Goal: Task Accomplishment & Management: Use online tool/utility

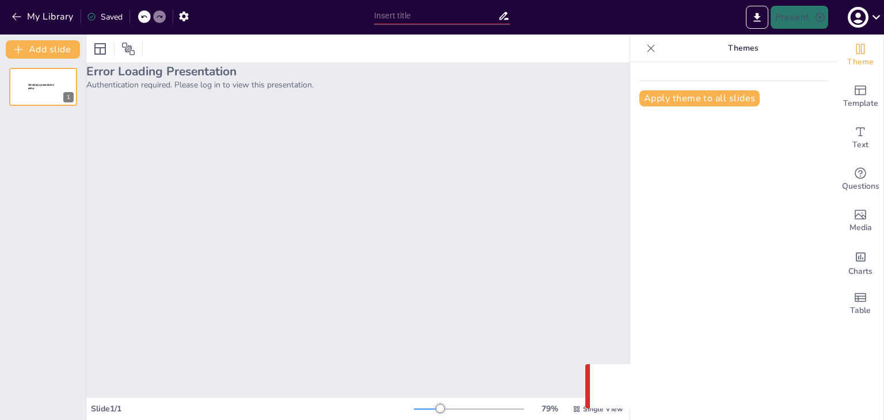
click at [138, 80] on p "Authentication required. Please log in to view this presentation." at bounding box center [357, 84] width 543 height 11
click at [858, 21] on icon "button" at bounding box center [858, 17] width 18 height 18
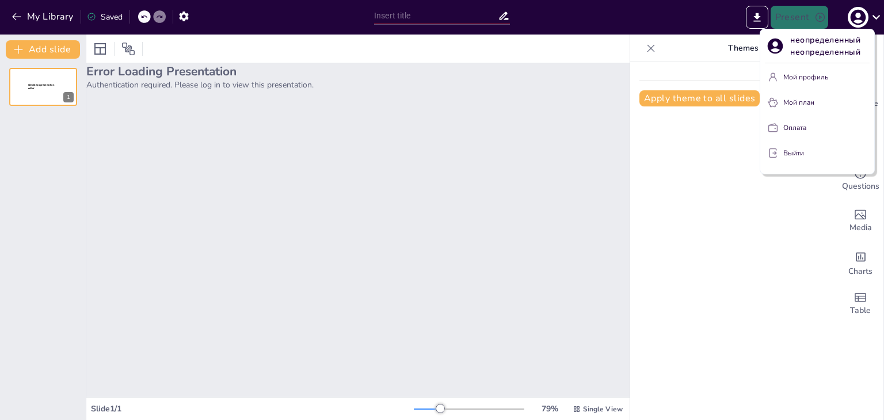
click at [852, 41] on font "неопределенный неопределенный" at bounding box center [826, 46] width 73 height 23
drag, startPoint x: 785, startPoint y: 48, endPoint x: 769, endPoint y: 49, distance: 16.1
click at [785, 48] on div "неопределенный неопределенный" at bounding box center [817, 46] width 105 height 24
click at [764, 49] on div "неопределенный неопределенный Мой профиль Мой план Оплата Выйти" at bounding box center [817, 102] width 115 height 146
click at [772, 45] on icon at bounding box center [776, 47] width 16 height 16
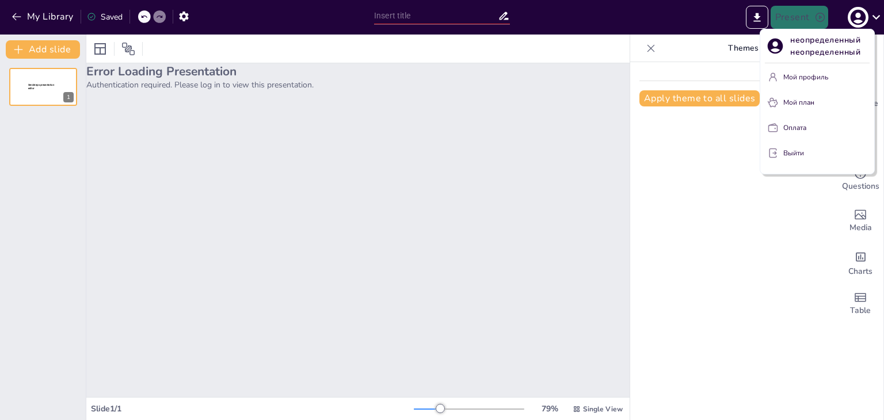
click at [650, 210] on div at bounding box center [442, 210] width 884 height 420
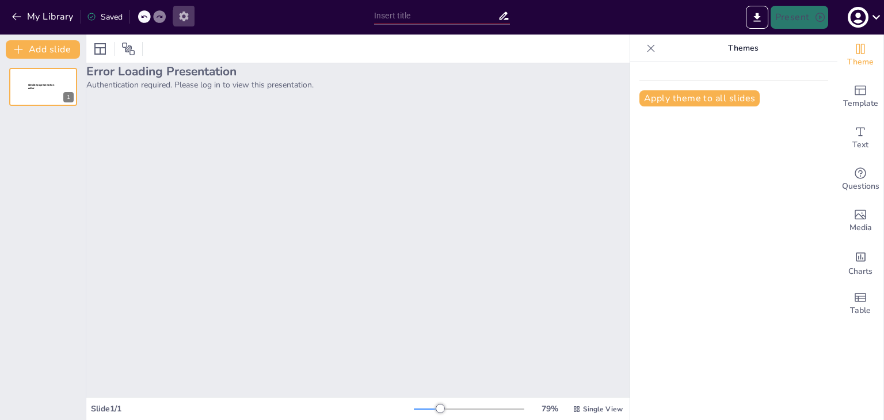
click at [189, 18] on icon "button" at bounding box center [184, 16] width 12 height 12
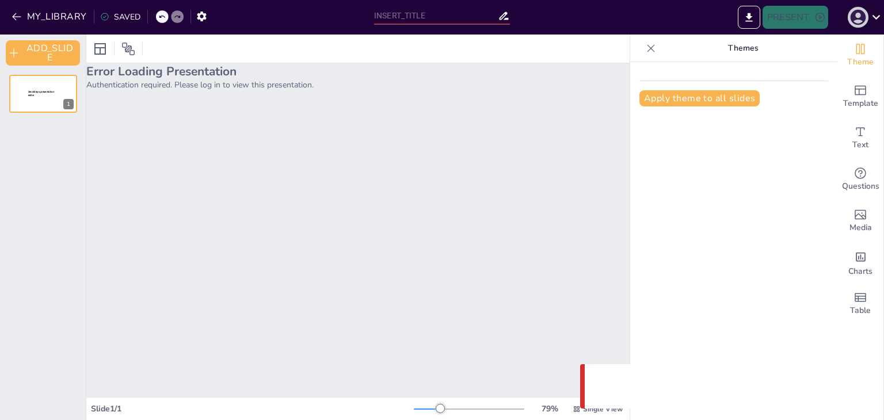
click at [858, 19] on icon "button" at bounding box center [858, 18] width 16 height 16
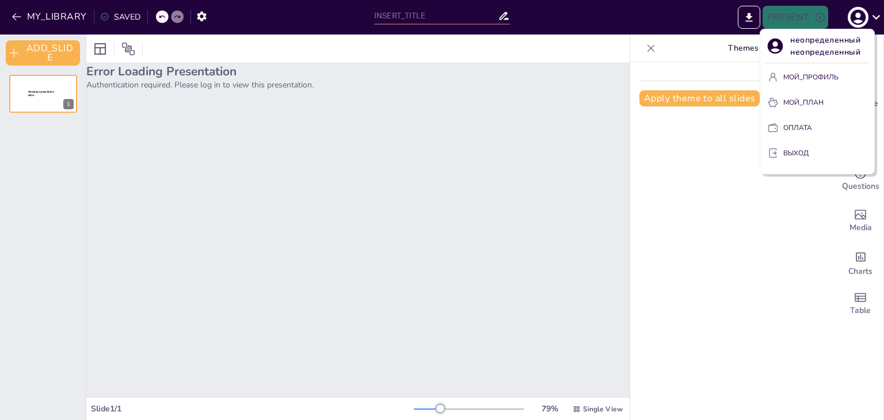
click at [813, 78] on font "МОЙ_ПРОФИЛЬ" at bounding box center [810, 77] width 55 height 9
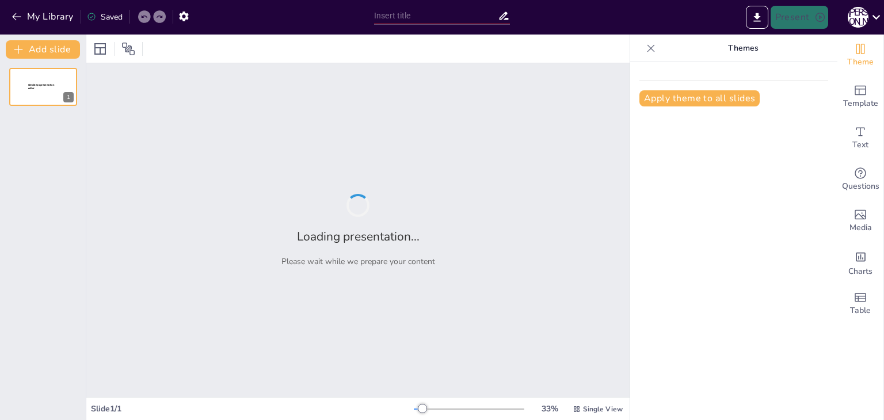
type input "Життя та творчість Йоганна Себастьяна Баха: цікаві факти"
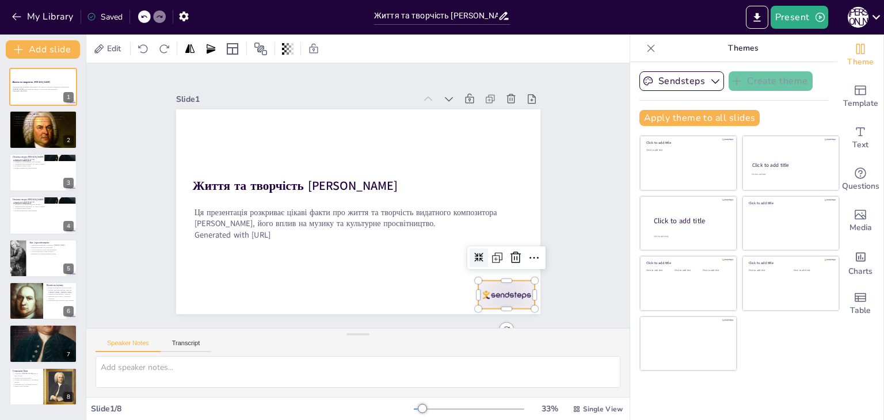
click at [496, 292] on div at bounding box center [506, 295] width 57 height 28
click at [510, 278] on div at bounding box center [500, 289] width 22 height 22
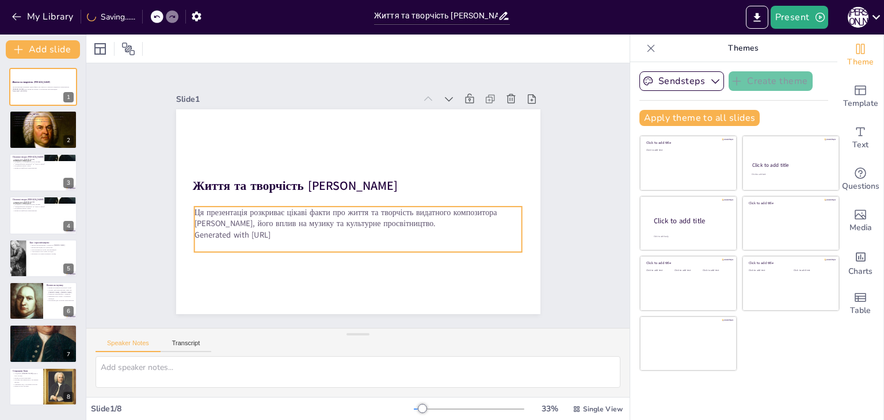
click at [256, 230] on p "Generated with Sendsteps.ai" at bounding box center [358, 235] width 328 height 12
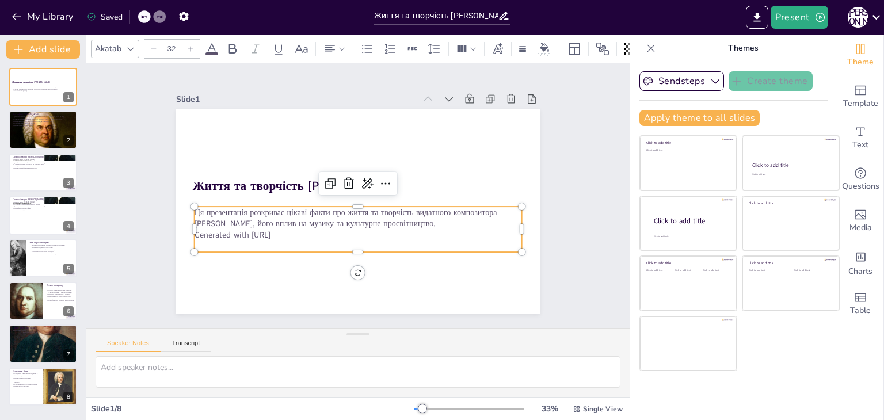
click at [279, 229] on p "Generated with Sendsteps.ai" at bounding box center [358, 235] width 328 height 12
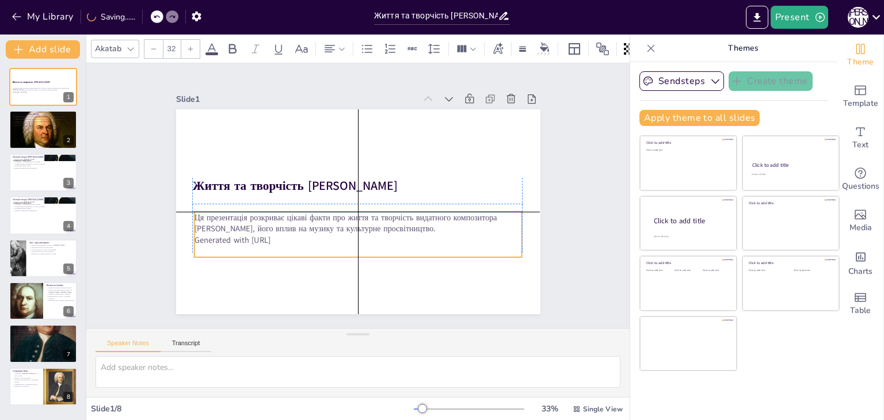
click at [286, 234] on p "Generated with Sendsteps.ai" at bounding box center [358, 240] width 328 height 12
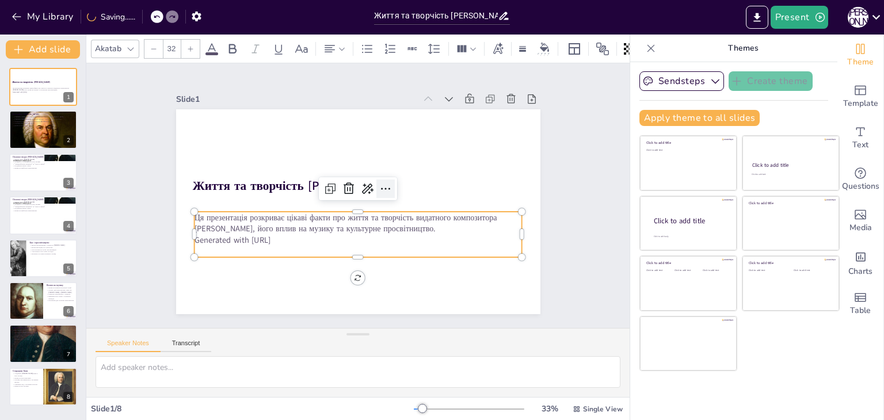
click at [379, 184] on icon at bounding box center [386, 189] width 14 height 14
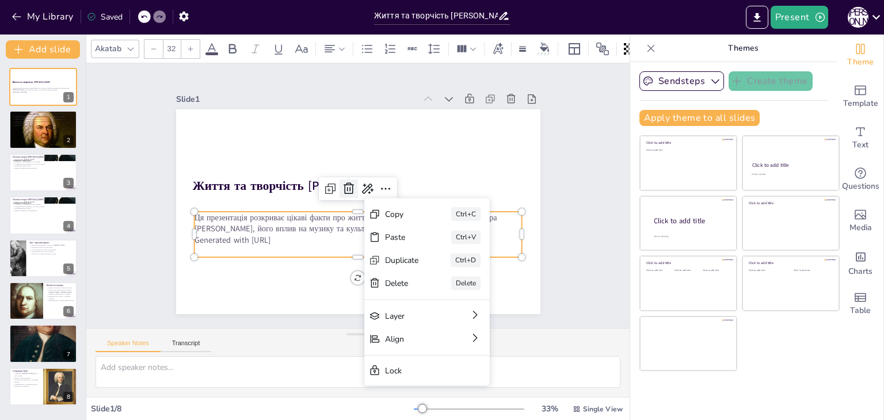
click at [342, 182] on icon at bounding box center [349, 189] width 14 height 14
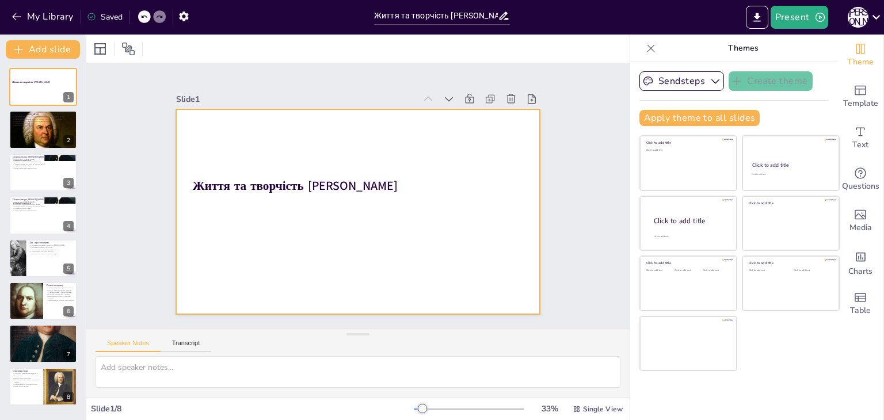
drag, startPoint x: 338, startPoint y: 218, endPoint x: 230, endPoint y: 162, distance: 122.0
click at [338, 218] on div at bounding box center [358, 211] width 364 height 205
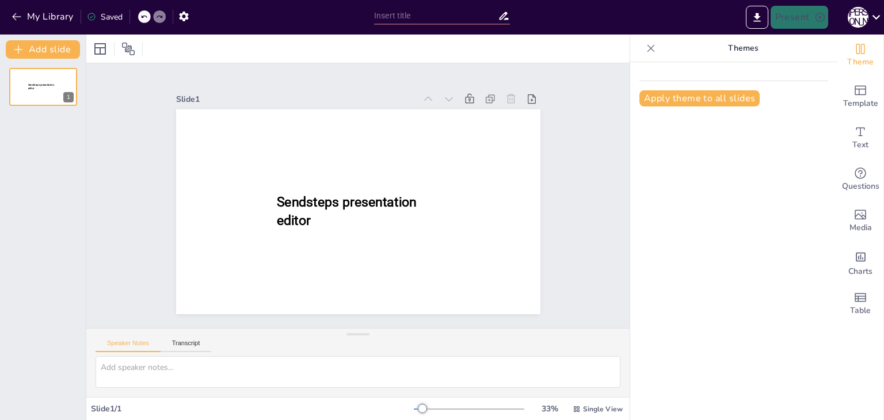
type input "Життя та творчість [PERSON_NAME]: цікаві факти"
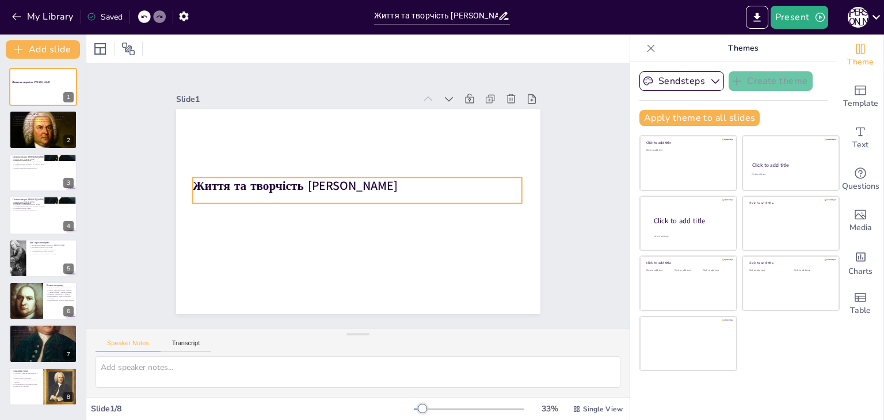
click at [337, 184] on strong "Життя та творчість Йоганна Себастьяна Баха" at bounding box center [294, 186] width 205 height 17
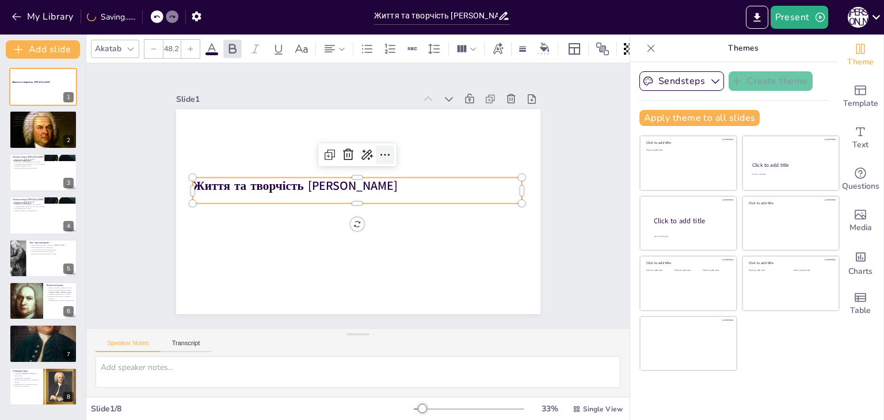
click at [378, 149] on icon at bounding box center [385, 155] width 14 height 14
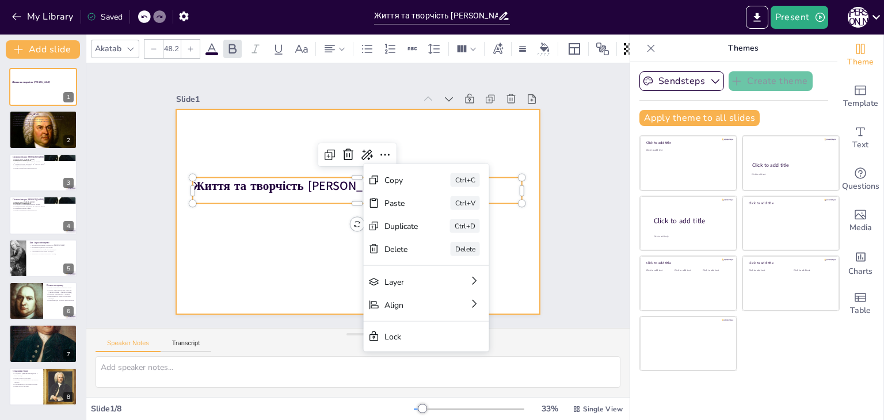
drag, startPoint x: 338, startPoint y: 258, endPoint x: 450, endPoint y: 140, distance: 162.4
click at [344, 254] on div at bounding box center [358, 211] width 364 height 205
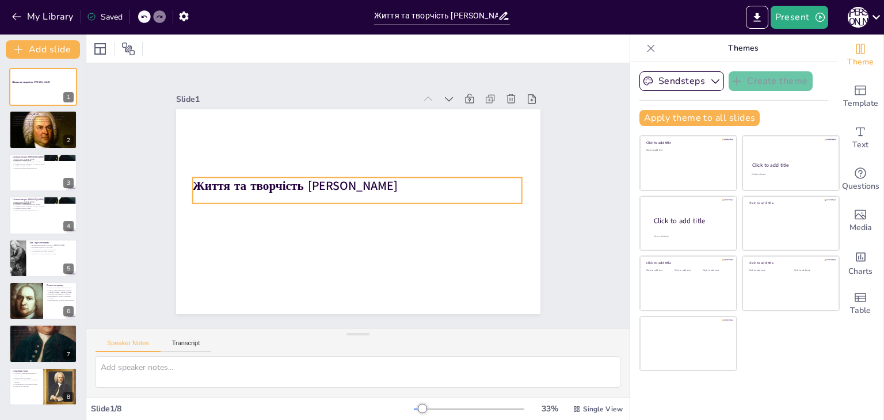
click at [397, 185] on strong "Життя та творчість Йоганна Себастьяна Баха" at bounding box center [294, 186] width 205 height 17
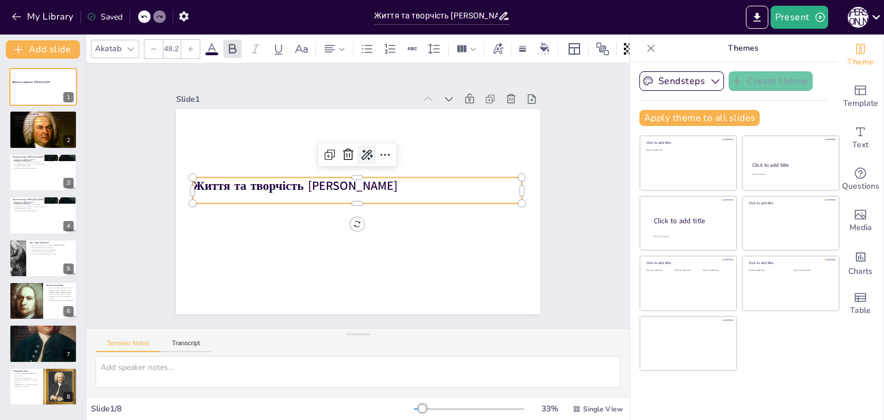
click at [364, 153] on icon at bounding box center [367, 155] width 14 height 14
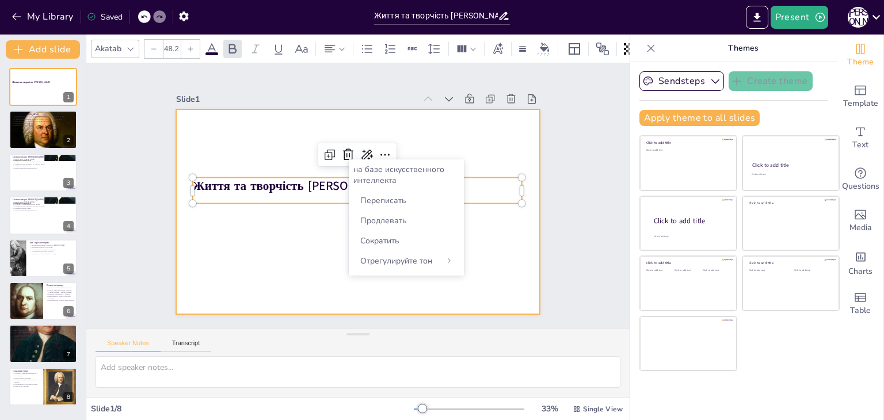
drag, startPoint x: 297, startPoint y: 235, endPoint x: 298, endPoint y: 228, distance: 6.4
click at [298, 233] on div at bounding box center [358, 211] width 364 height 205
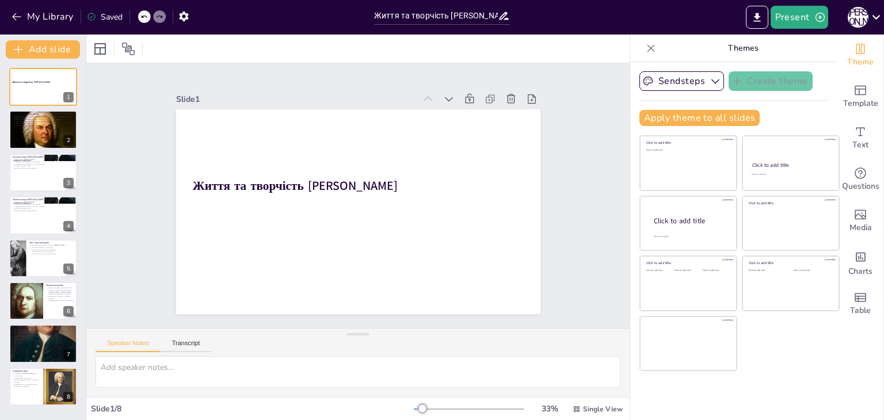
click at [299, 224] on div at bounding box center [358, 211] width 364 height 205
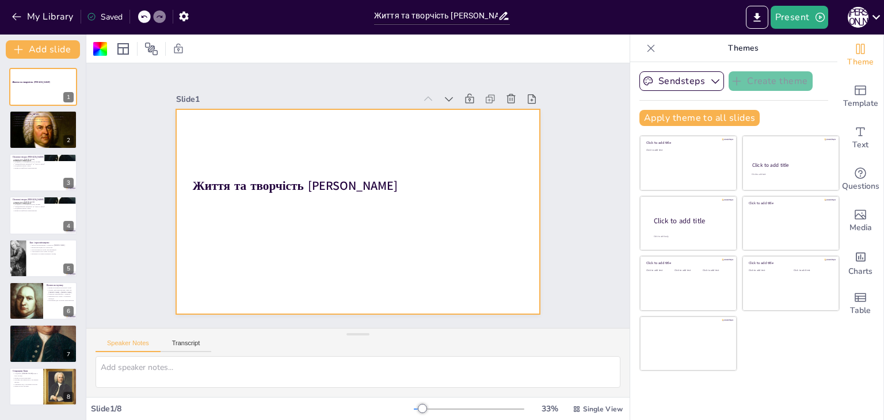
click at [229, 196] on div "Життя та творчість Йоганна Себастьяна Баха" at bounding box center [357, 191] width 330 height 26
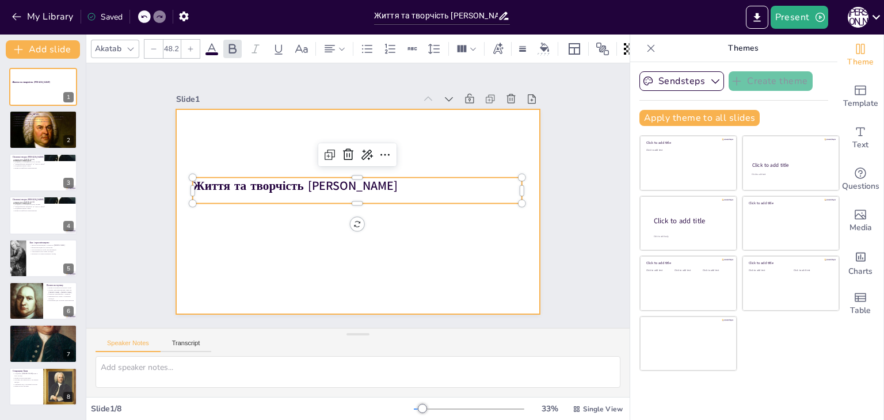
click at [249, 228] on div at bounding box center [358, 211] width 364 height 205
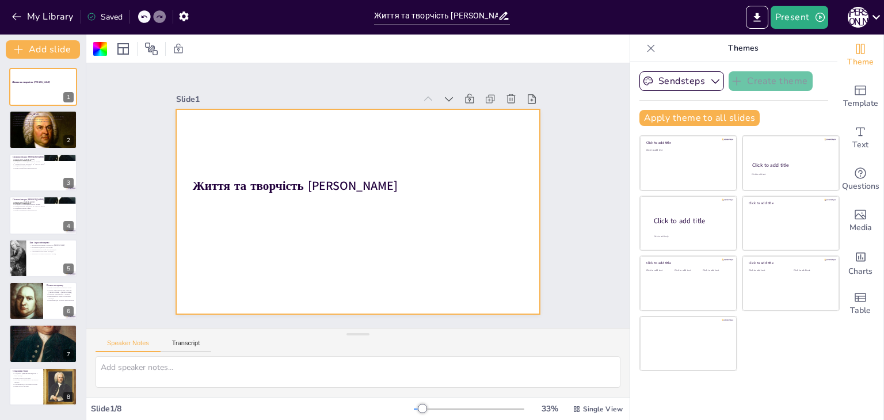
click at [249, 228] on div at bounding box center [358, 211] width 364 height 205
click at [150, 19] on div at bounding box center [144, 16] width 13 height 13
click at [143, 17] on icon at bounding box center [144, 17] width 6 height 3
click at [295, 132] on div at bounding box center [358, 211] width 364 height 205
click at [269, 86] on div "Slide 1 Життя та творчість Йоганна Себастьяна Баха Slide 2 Біографія Йоганна Се…" at bounding box center [358, 195] width 364 height 237
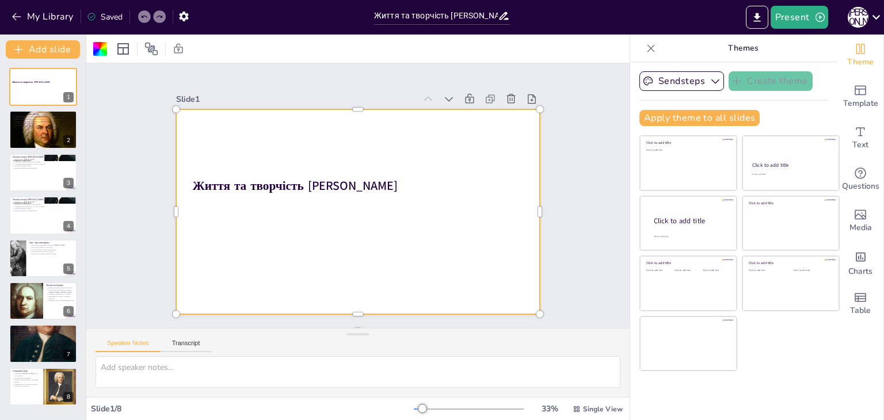
drag, startPoint x: 175, startPoint y: 62, endPoint x: 234, endPoint y: 78, distance: 60.9
click at [192, 70] on div "Slide 1 Життя та творчість Йоганна Себастьяна Баха Slide 2 Біографія Йоганна Се…" at bounding box center [357, 228] width 543 height 386
click at [235, 78] on div "Slide 1 Життя та творчість Йоганна Себастьяна Баха Slide 2 Біографія Йоганна Се…" at bounding box center [358, 195] width 364 height 237
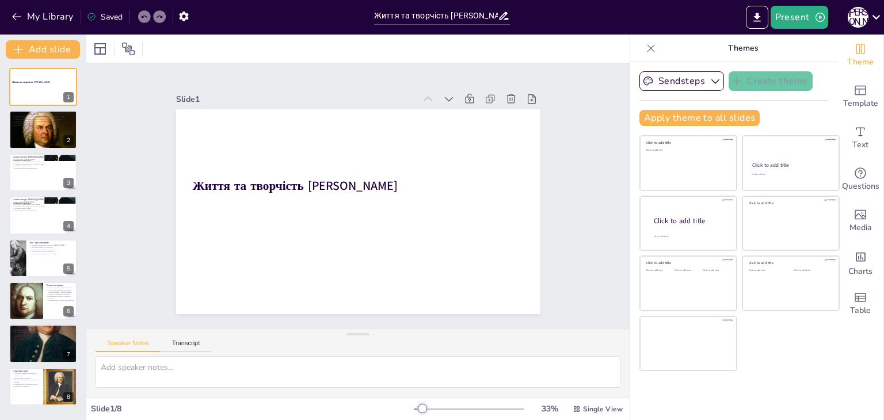
click at [141, 17] on icon at bounding box center [143, 16] width 7 height 7
click at [159, 16] on icon at bounding box center [160, 17] width 6 height 3
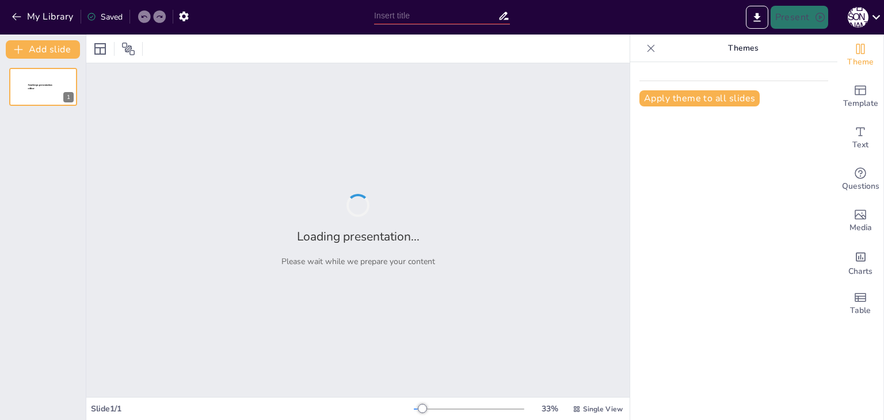
type input "Життя та творчість [PERSON_NAME]: цікаві факти"
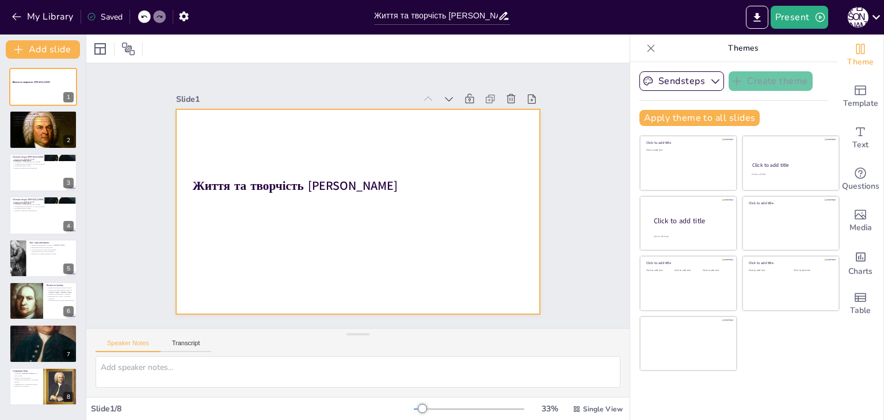
click at [402, 227] on div at bounding box center [350, 182] width 418 height 360
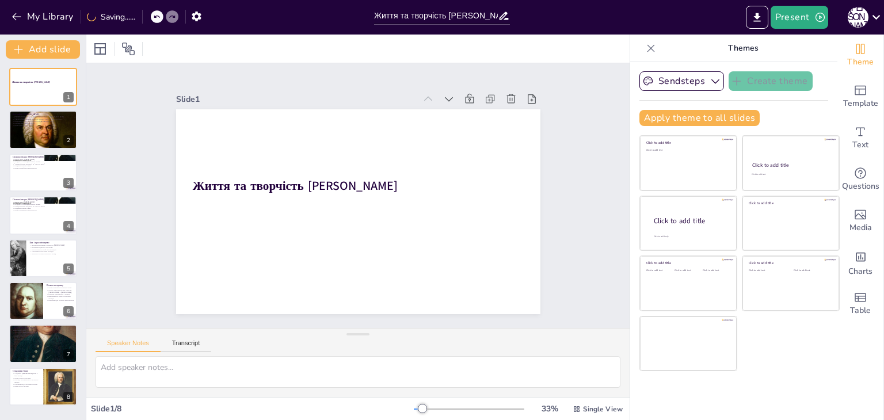
click at [167, 11] on div at bounding box center [165, 16] width 28 height 13
click at [161, 16] on icon at bounding box center [160, 17] width 6 height 3
click at [144, 20] on div at bounding box center [144, 16] width 13 height 13
click at [139, 21] on div at bounding box center [152, 16] width 28 height 13
click at [124, 18] on div "My Library Saved" at bounding box center [97, 16] width 195 height 21
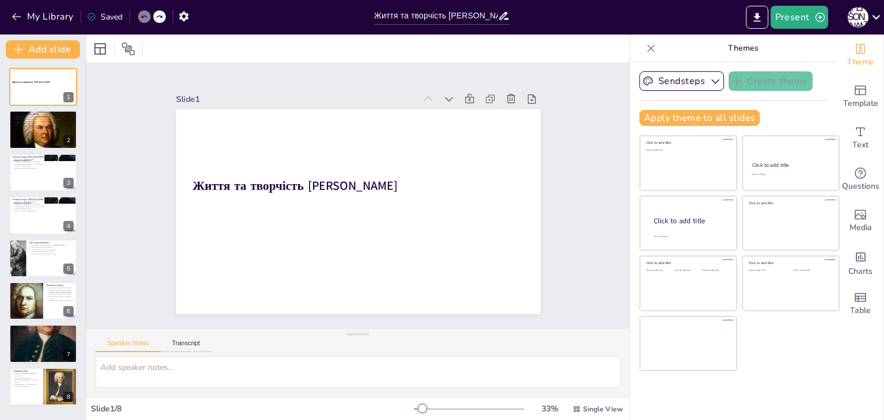
drag, startPoint x: 116, startPoint y: 18, endPoint x: 122, endPoint y: 18, distance: 6.3
click at [122, 18] on div "Saved" at bounding box center [105, 17] width 36 height 11
click at [190, 17] on icon "button" at bounding box center [184, 16] width 12 height 12
click at [188, 19] on icon "button" at bounding box center [184, 16] width 12 height 12
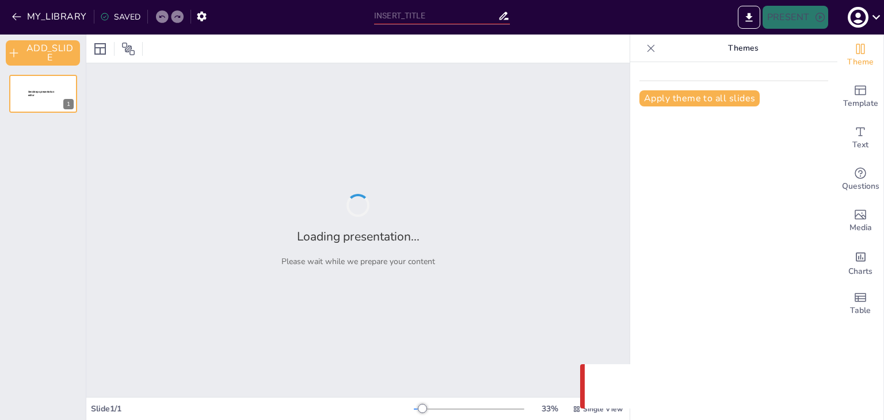
type input "Життя та творчість [PERSON_NAME]: цікаві факти"
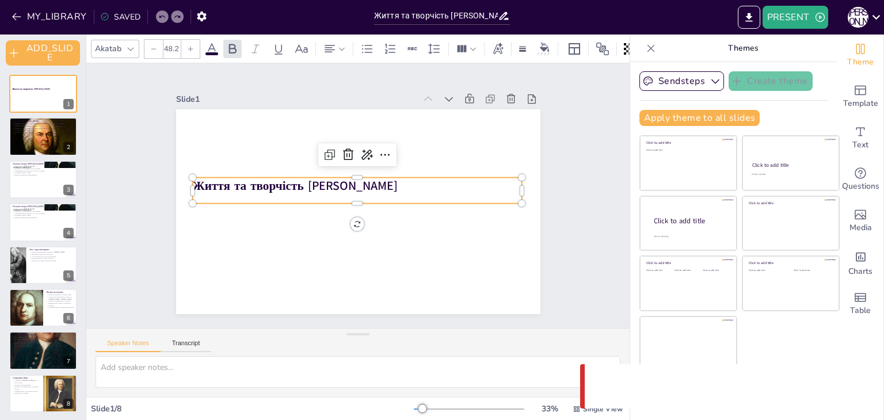
drag, startPoint x: 296, startPoint y: 172, endPoint x: 285, endPoint y: 193, distance: 24.5
click at [296, 176] on div "Життя та творчість Йоганна Себастьяна Баха" at bounding box center [372, 204] width 360 height 418
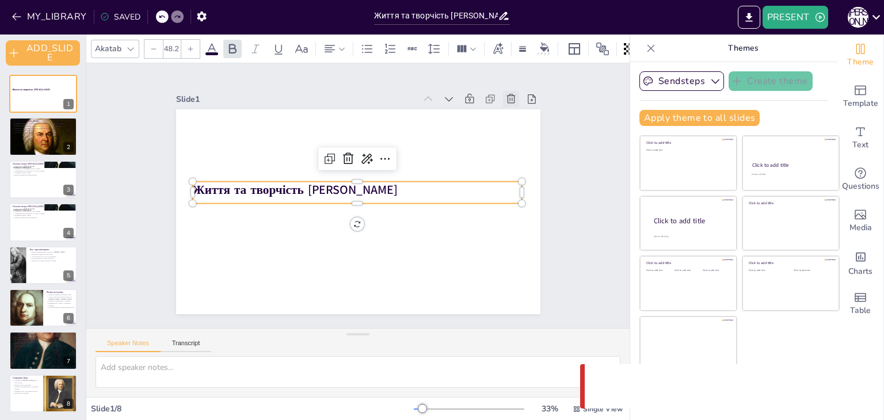
click at [197, 120] on icon at bounding box center [189, 128] width 16 height 16
type textarea "[PERSON_NAME] народився в родині, яка мала глибокі музичні традиції, що стало о…"
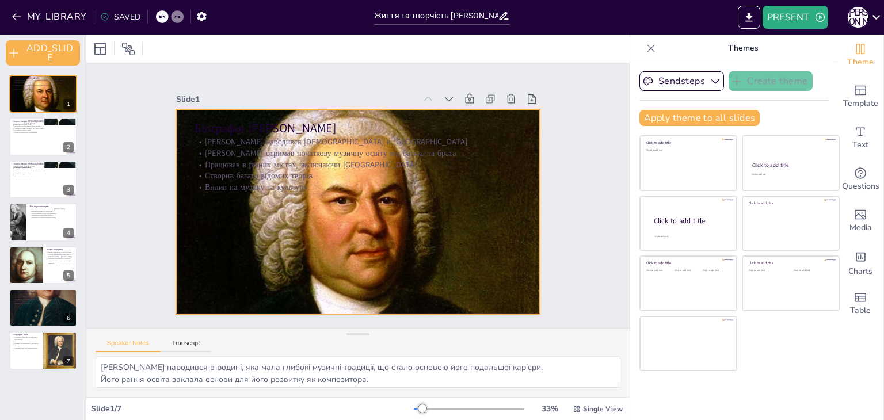
click at [281, 222] on div at bounding box center [374, 198] width 243 height 384
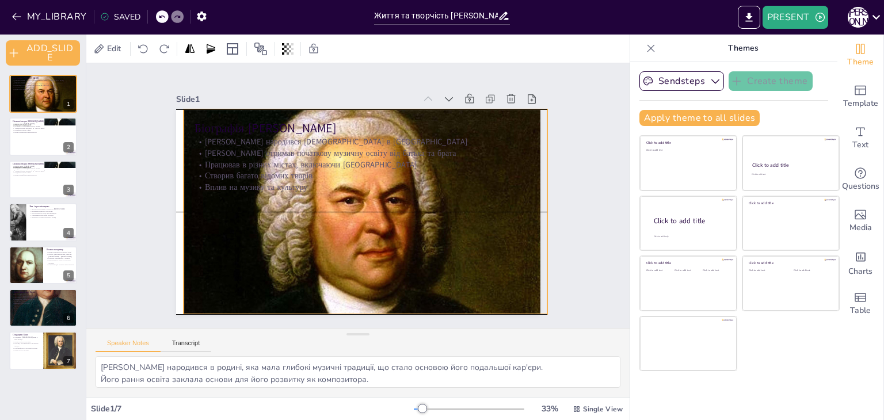
click at [315, 205] on div at bounding box center [343, 206] width 277 height 399
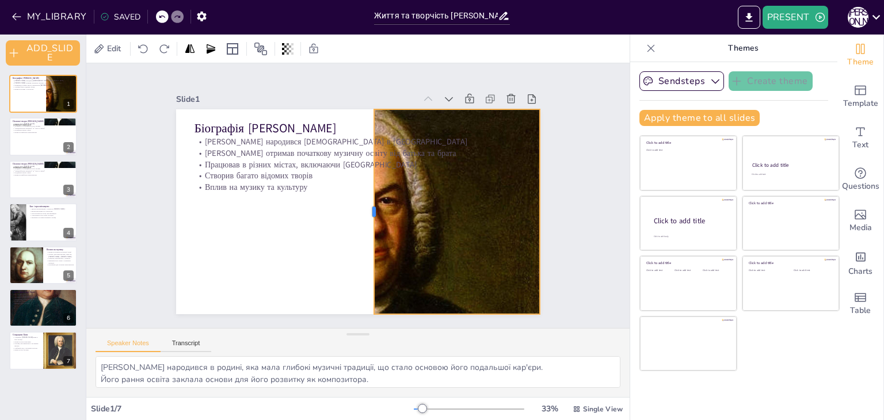
drag, startPoint x: 166, startPoint y: 206, endPoint x: 378, endPoint y: 197, distance: 211.4
click at [378, 197] on div at bounding box center [362, 177] width 158 height 144
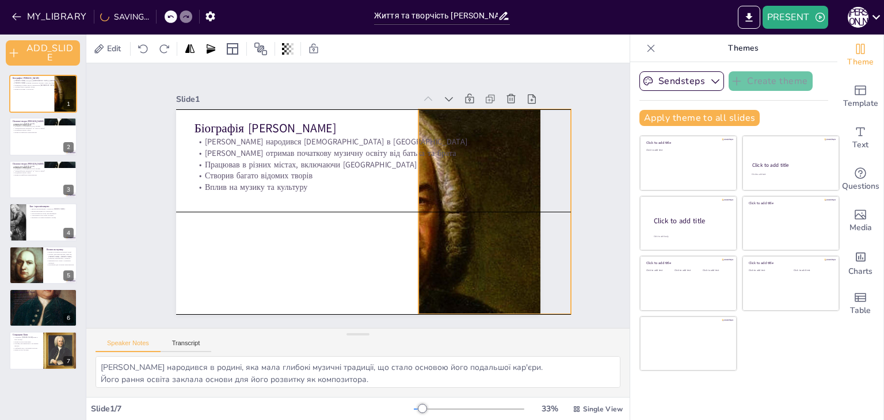
drag, startPoint x: 428, startPoint y: 207, endPoint x: 460, endPoint y: 207, distance: 31.7
click at [460, 207] on div at bounding box center [389, 212] width 364 height 206
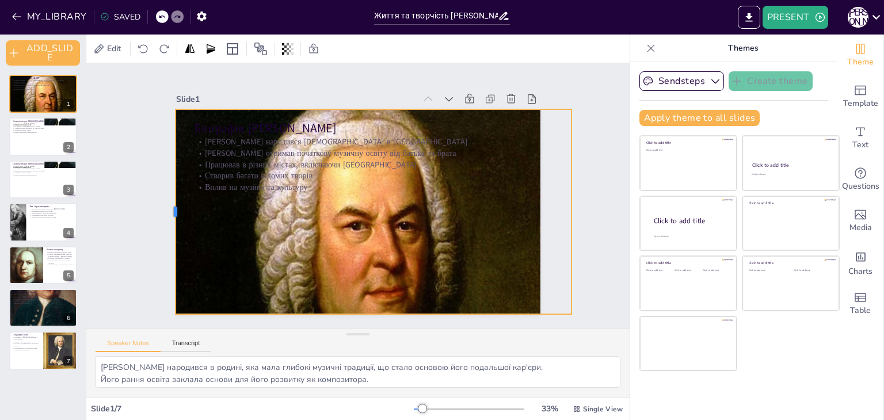
drag, startPoint x: 409, startPoint y: 207, endPoint x: 165, endPoint y: 183, distance: 244.6
click at [165, 162] on div at bounding box center [208, 82] width 144 height 158
drag, startPoint x: 365, startPoint y: 310, endPoint x: 351, endPoint y: 309, distance: 14.4
click at [281, 309] on div at bounding box center [235, 186] width 92 height 390
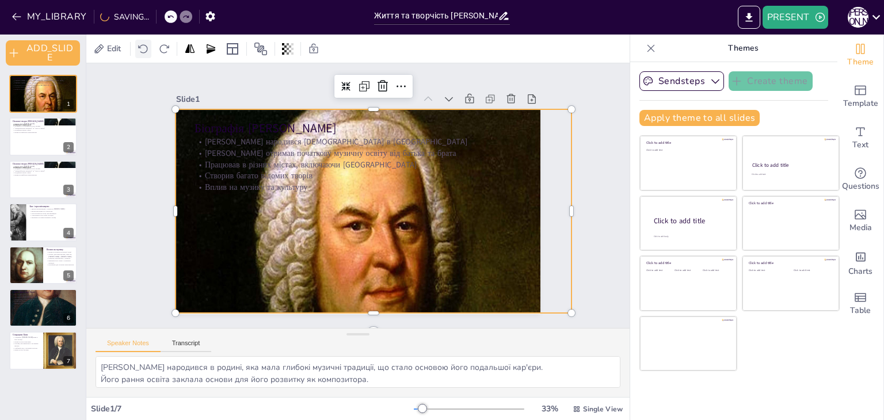
click at [140, 51] on icon at bounding box center [144, 49] width 12 height 12
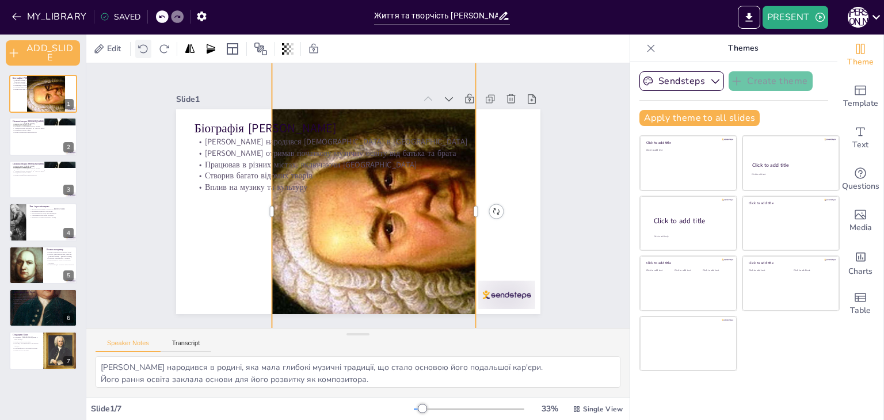
click at [140, 51] on icon at bounding box center [144, 49] width 12 height 12
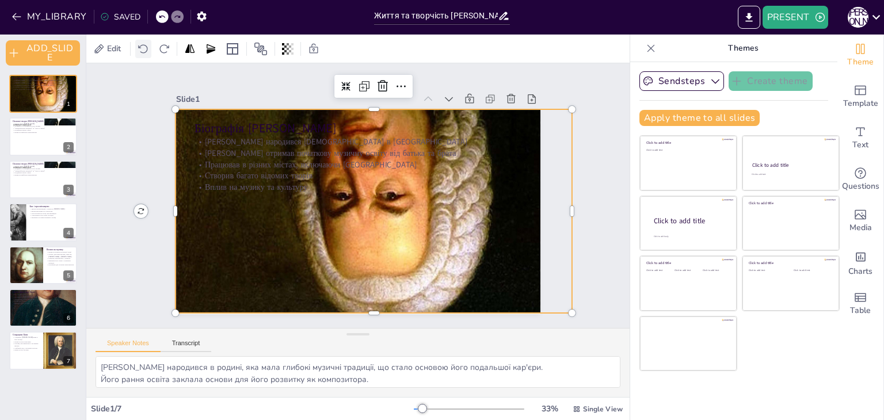
click at [140, 51] on icon at bounding box center [144, 49] width 12 height 12
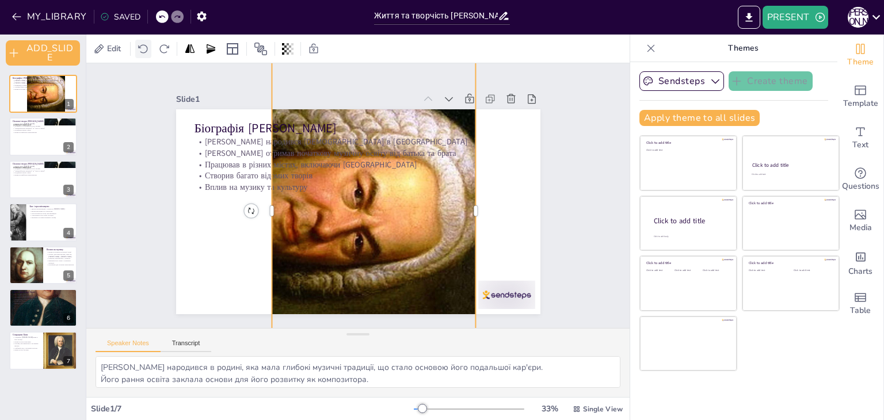
click at [140, 51] on icon at bounding box center [144, 49] width 12 height 12
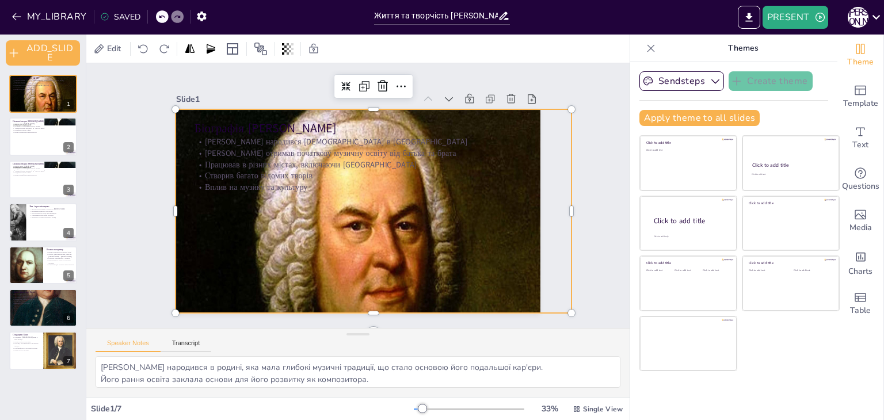
click at [161, 15] on icon at bounding box center [161, 16] width 7 height 7
click at [161, 15] on div "MY_LIBRARY SAVED" at bounding box center [106, 16] width 212 height 21
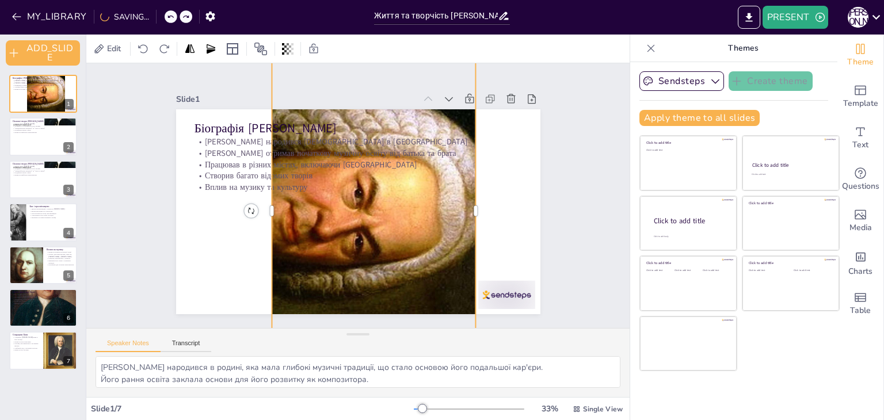
click at [161, 15] on div "MY_LIBRARY SAVING..." at bounding box center [110, 16] width 221 height 21
click at [170, 14] on icon at bounding box center [170, 16] width 7 height 7
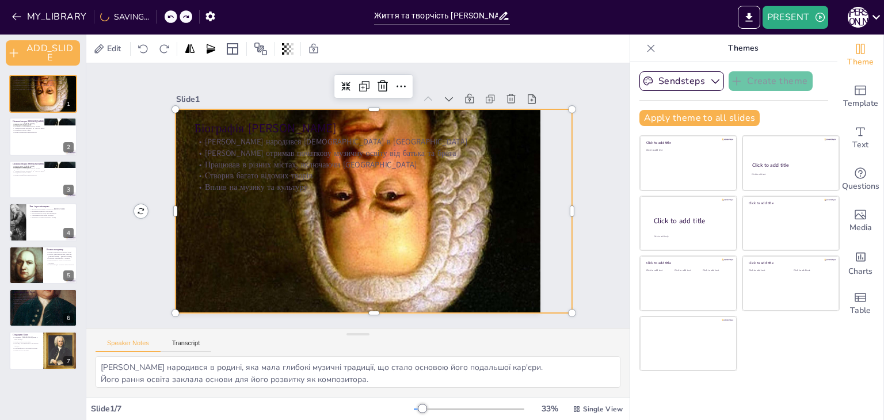
click at [169, 16] on icon at bounding box center [170, 17] width 6 height 3
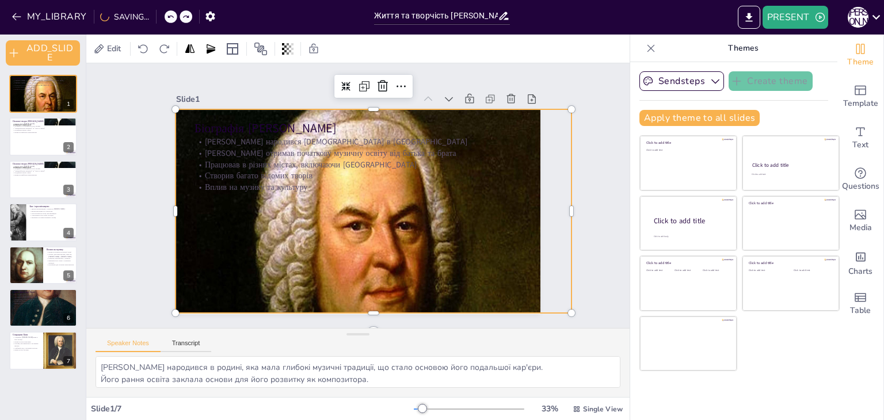
click at [169, 16] on icon at bounding box center [170, 17] width 6 height 3
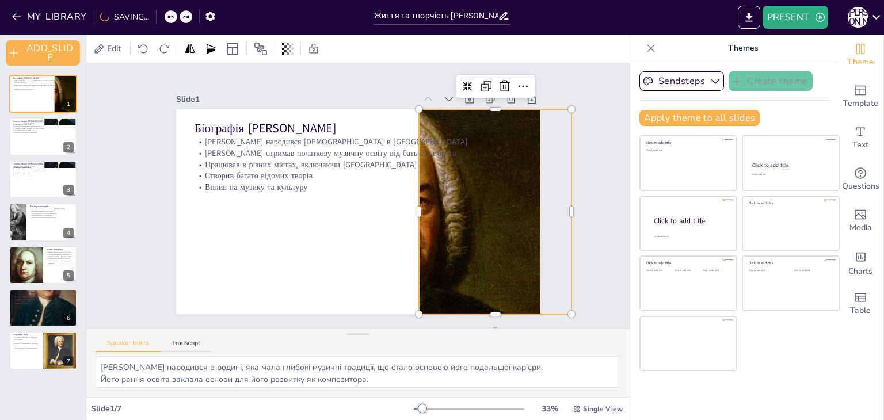
click at [180, 16] on div at bounding box center [186, 16] width 13 height 13
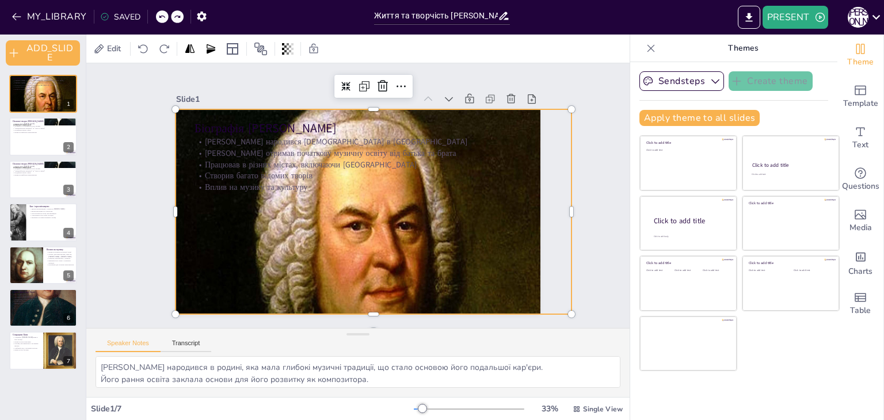
click at [164, 14] on div at bounding box center [162, 16] width 13 height 13
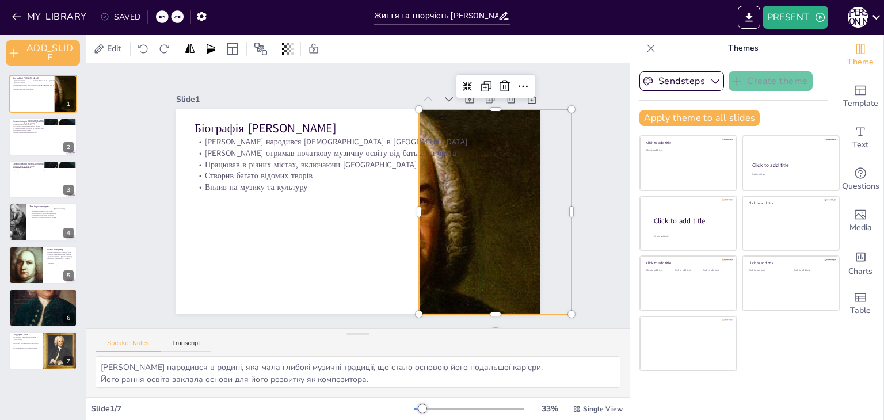
click at [165, 19] on div at bounding box center [162, 16] width 13 height 13
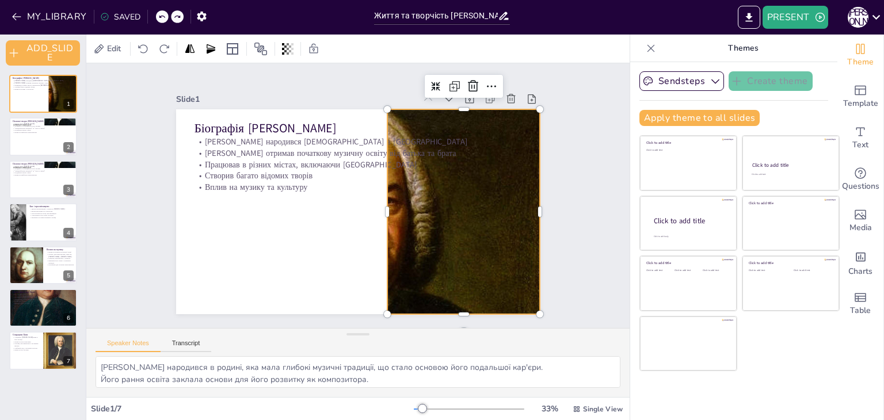
click at [161, 20] on div at bounding box center [162, 16] width 13 height 13
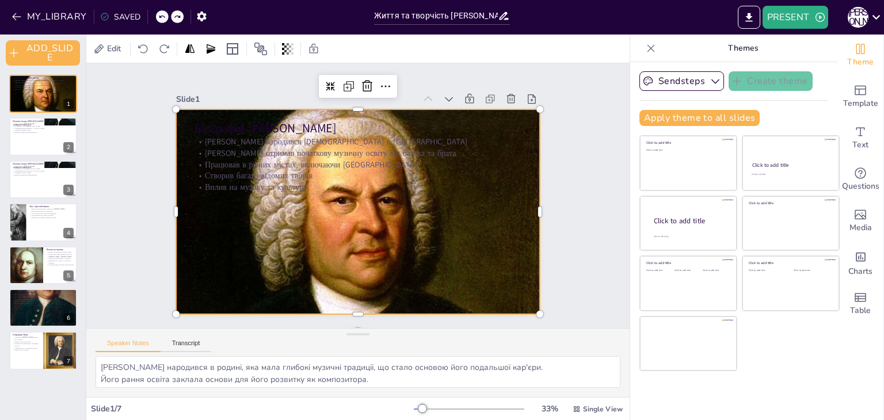
click at [161, 20] on div "MY_LIBRARY SAVED" at bounding box center [106, 16] width 212 height 21
click at [165, 19] on div at bounding box center [162, 16] width 13 height 13
click at [161, 20] on div at bounding box center [162, 16] width 13 height 13
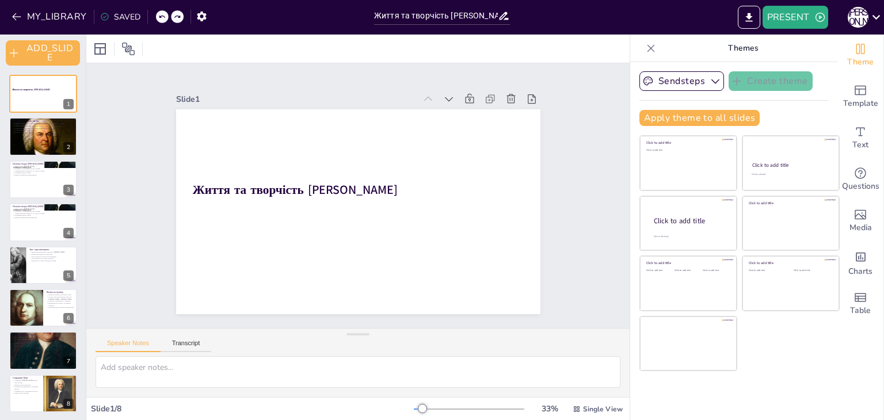
click at [174, 18] on icon at bounding box center [177, 16] width 7 height 7
type textarea "[PERSON_NAME] народився в родині, яка мала глибокі музичні традиції, що стало о…"
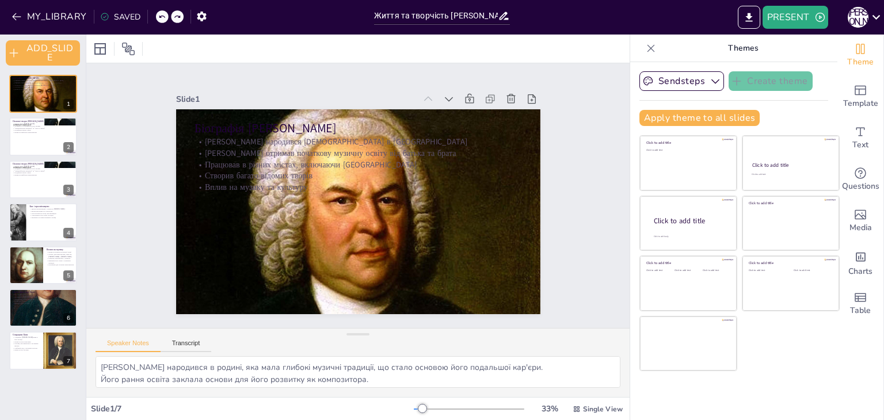
click at [386, 101] on div "Slide 1" at bounding box center [450, 166] width 128 height 352
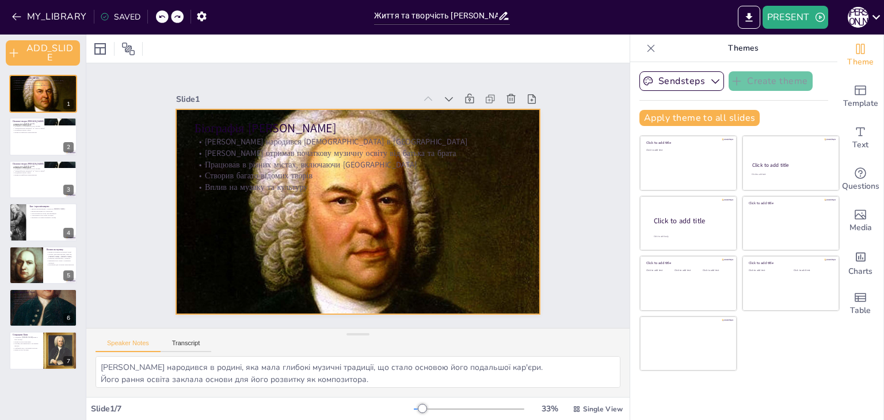
click at [463, 203] on div at bounding box center [346, 206] width 397 height 409
click at [460, 167] on icon at bounding box center [469, 176] width 18 height 18
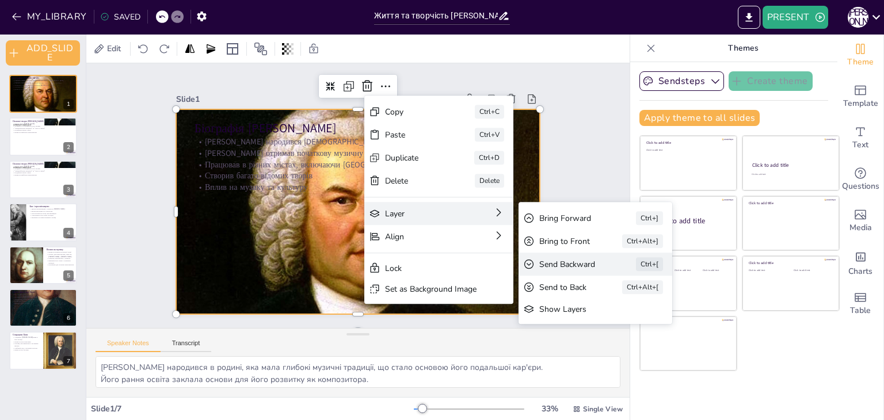
click at [134, 384] on div "Send Backward" at bounding box center [115, 415] width 36 height 63
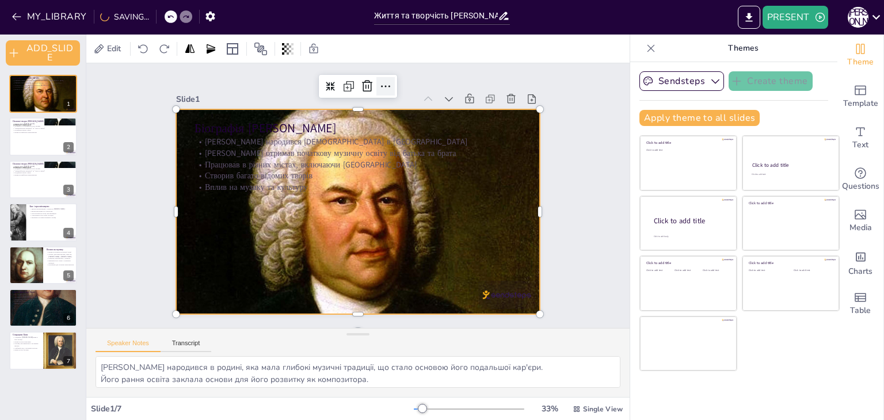
click at [379, 85] on icon at bounding box center [386, 86] width 14 height 14
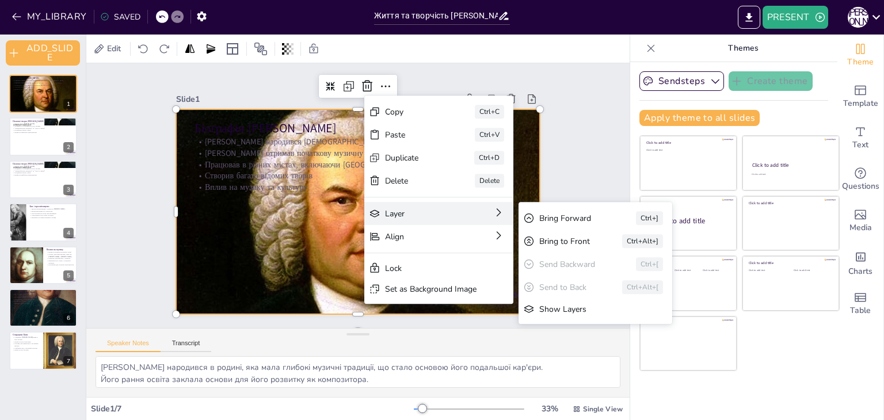
click at [113, 375] on div "Send to Back" at bounding box center [97, 400] width 31 height 51
click at [630, 141] on div "Bring Forward" at bounding box center [660, 120] width 61 height 42
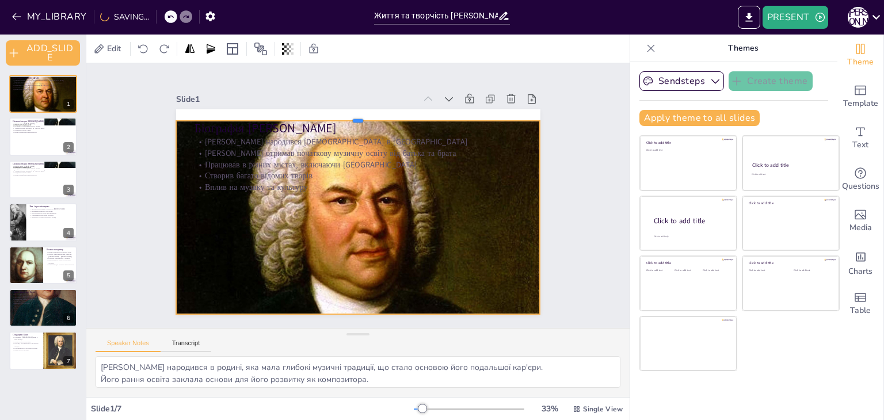
drag, startPoint x: 348, startPoint y: 104, endPoint x: 348, endPoint y: 116, distance: 11.5
click at [348, 116] on div at bounding box center [289, 235] width 190 height 320
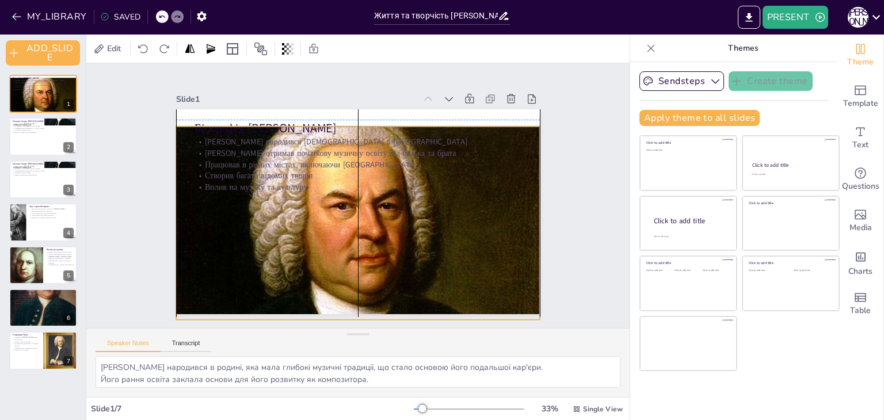
click at [373, 201] on div at bounding box center [336, 190] width 277 height 399
click at [375, 199] on div at bounding box center [367, 176] width 417 height 336
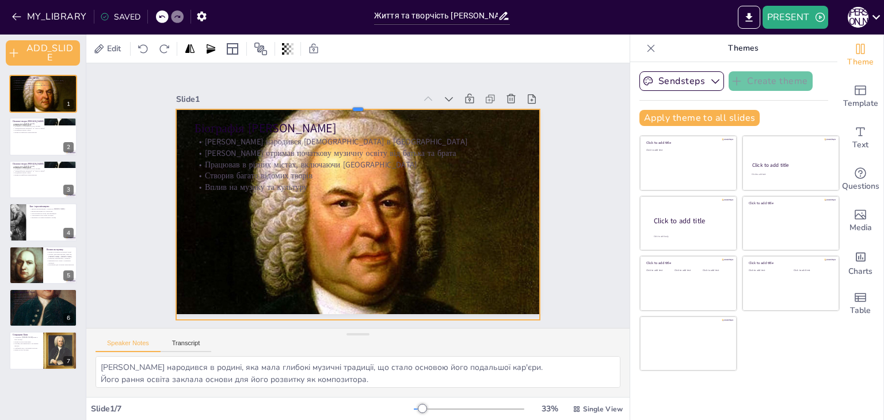
drag, startPoint x: 348, startPoint y: 121, endPoint x: 356, endPoint y: 104, distance: 19.1
click at [356, 104] on div at bounding box center [418, 128] width 277 height 251
click at [168, 17] on div at bounding box center [170, 16] width 28 height 13
click at [163, 19] on div at bounding box center [162, 16] width 13 height 13
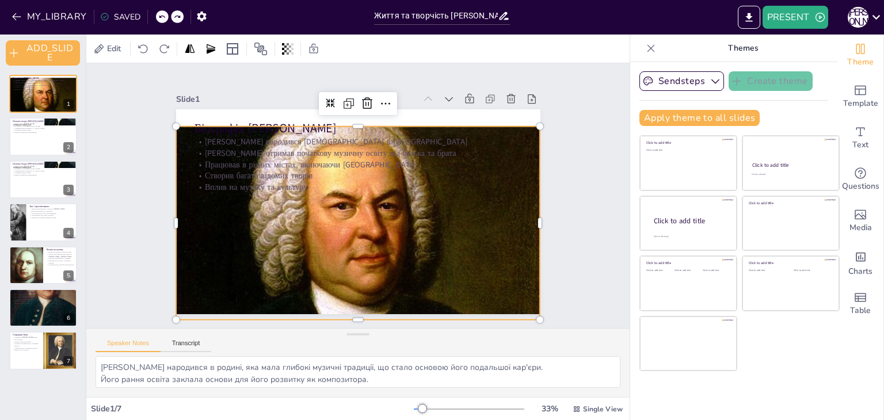
click at [163, 19] on icon at bounding box center [161, 16] width 7 height 7
click at [162, 20] on icon at bounding box center [161, 16] width 7 height 7
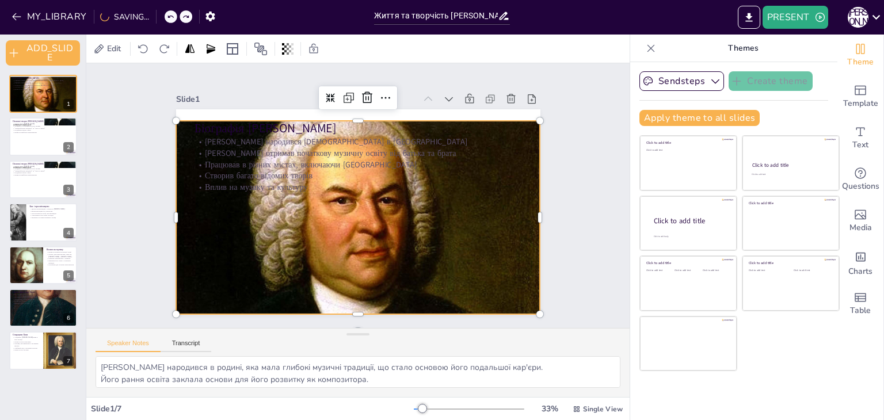
click at [165, 14] on div at bounding box center [171, 16] width 13 height 13
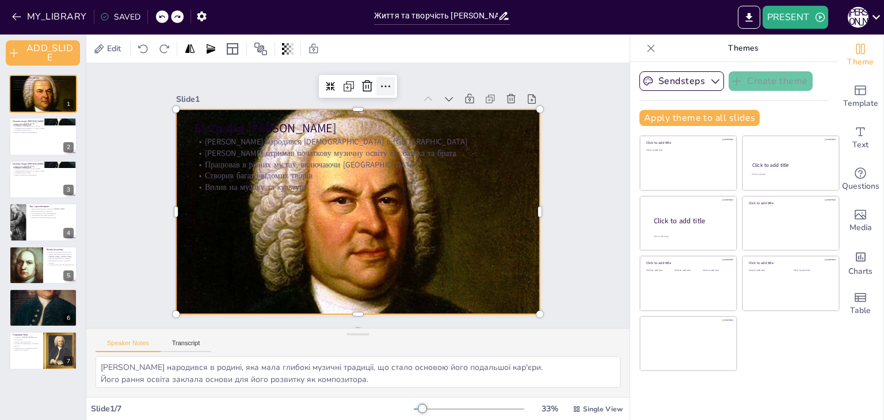
click at [372, 299] on icon at bounding box center [365, 307] width 17 height 17
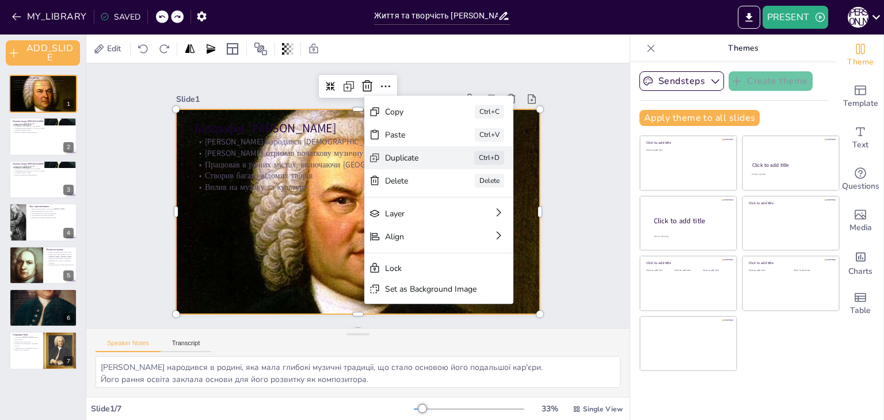
scroll to position [18, 0]
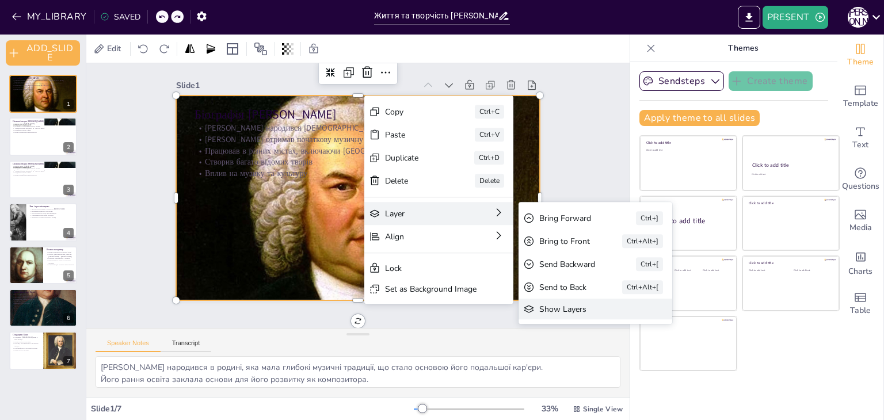
click at [676, 220] on div "Show Layers" at bounding box center [720, 191] width 89 height 58
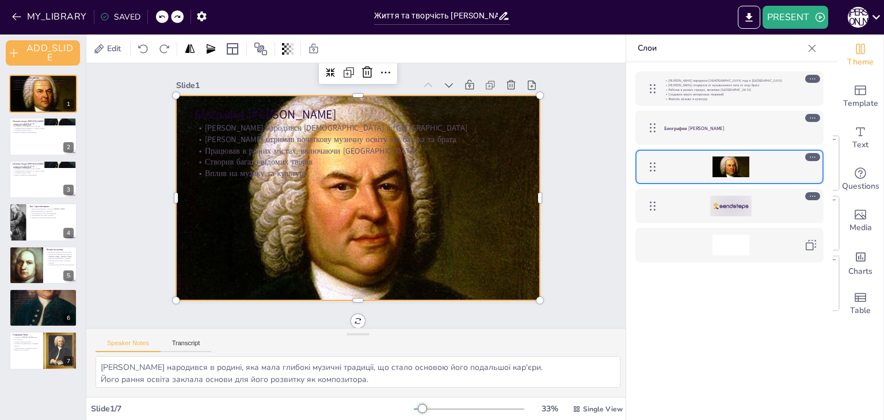
click at [818, 196] on div at bounding box center [812, 196] width 15 height 8
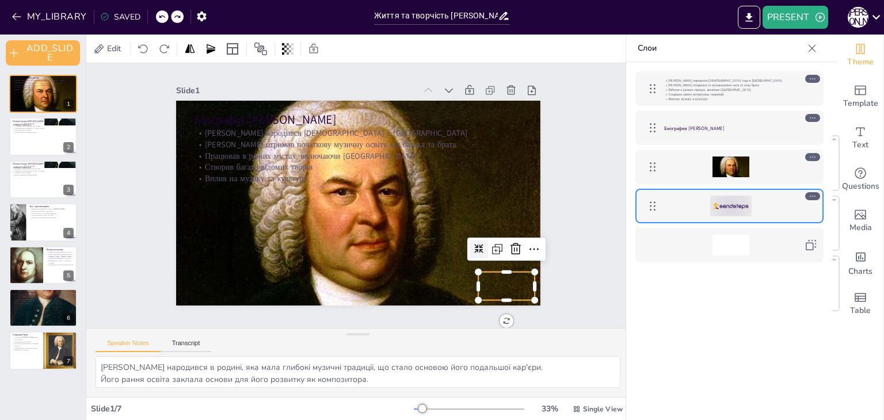
scroll to position [13, 0]
click at [204, 238] on icon at bounding box center [194, 228] width 19 height 19
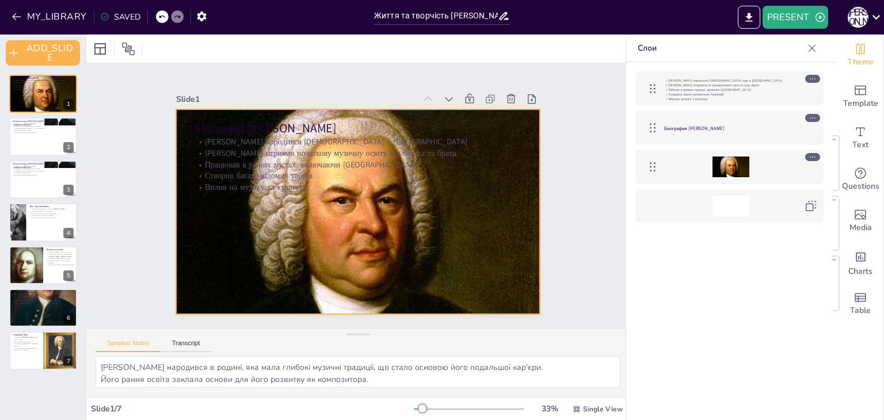
scroll to position [0, 0]
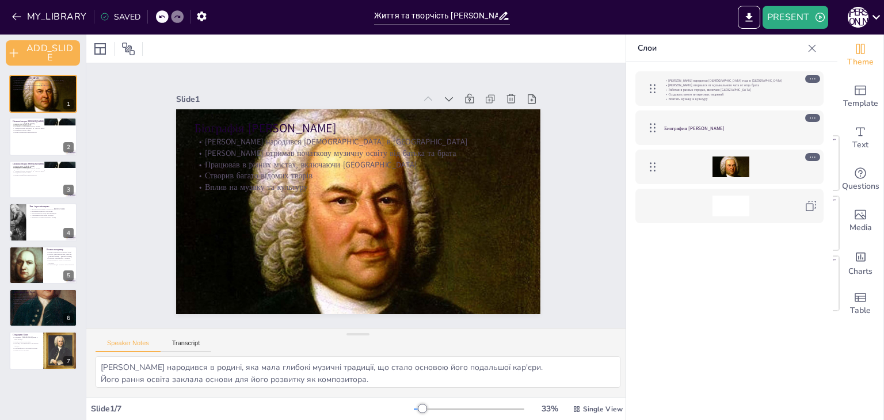
click at [764, 210] on div at bounding box center [730, 206] width 133 height 21
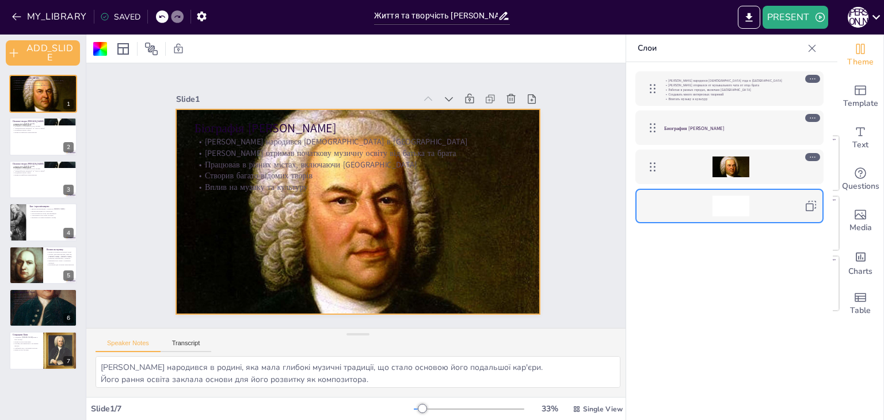
click at [744, 275] on div "Йоганн Себастьян Бах народился 31 березня 1685 года в Айзенах Бах оторвался от …" at bounding box center [729, 258] width 207 height 393
click at [716, 165] on div at bounding box center [730, 167] width 37 height 21
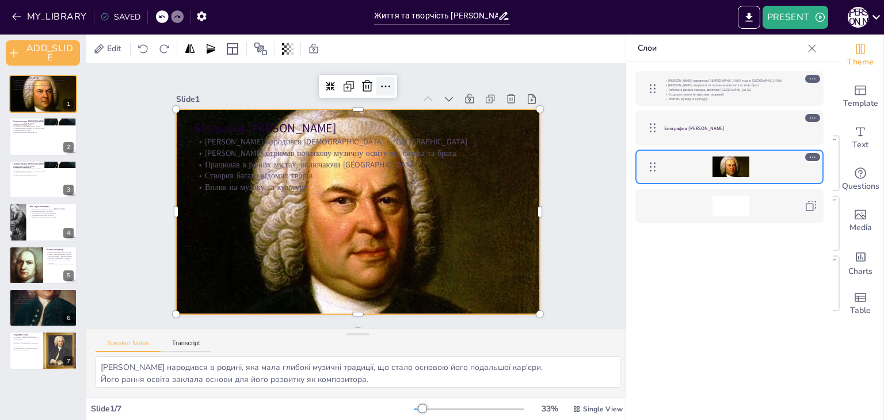
click at [437, 256] on icon at bounding box center [446, 265] width 18 height 18
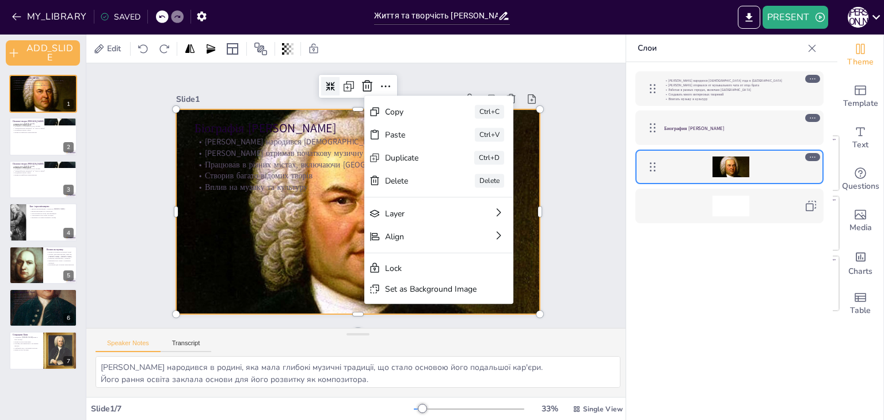
click at [319, 294] on icon at bounding box center [316, 300] width 13 height 13
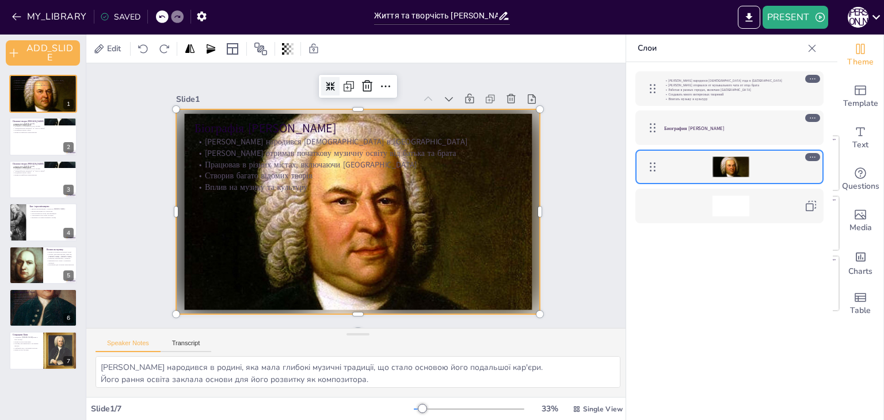
click at [314, 89] on icon at bounding box center [309, 95] width 12 height 12
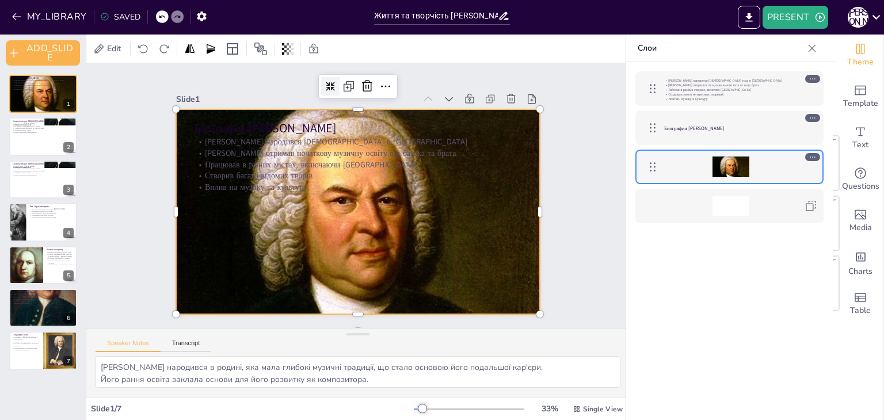
click at [381, 300] on icon at bounding box center [386, 305] width 10 height 10
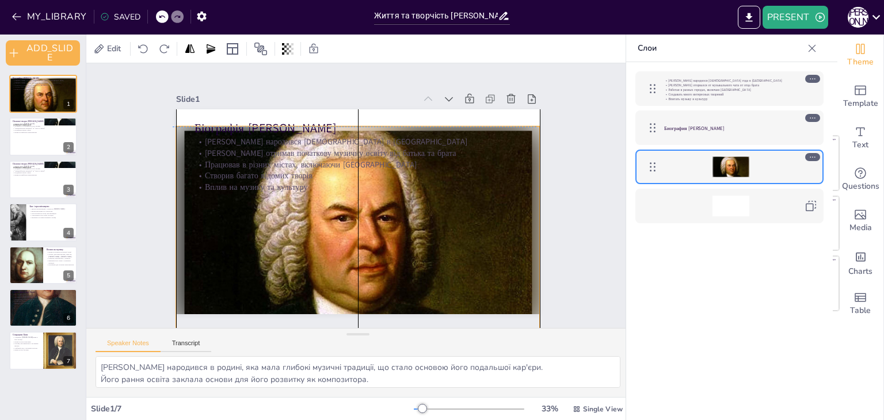
drag, startPoint x: 444, startPoint y: 221, endPoint x: 437, endPoint y: 233, distance: 13.1
click at [439, 235] on div at bounding box center [327, 182] width 335 height 416
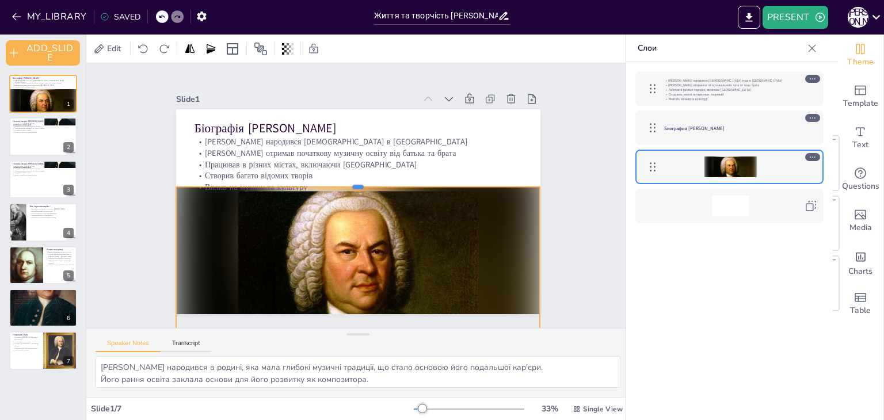
drag, startPoint x: 351, startPoint y: 120, endPoint x: 358, endPoint y: 186, distance: 67.1
click at [358, 186] on div at bounding box center [371, 194] width 47 height 363
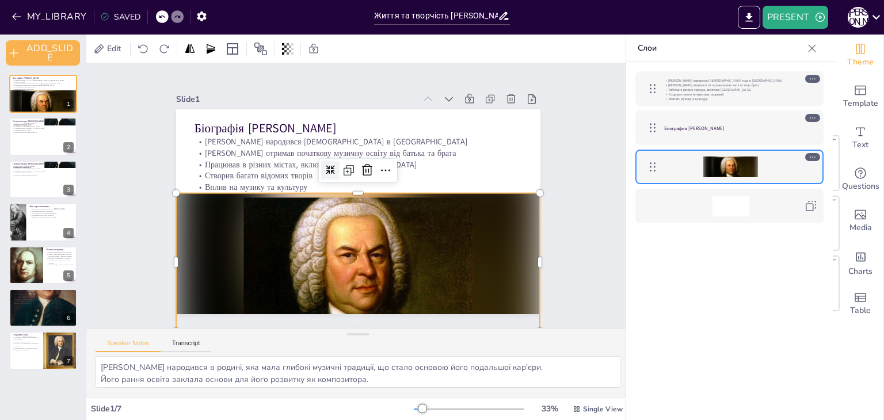
click at [532, 254] on div "Біографія Йоганна Себастьяна Баха Йоганн Себастьян Бах народився 31 березня 168…" at bounding box center [366, 210] width 418 height 360
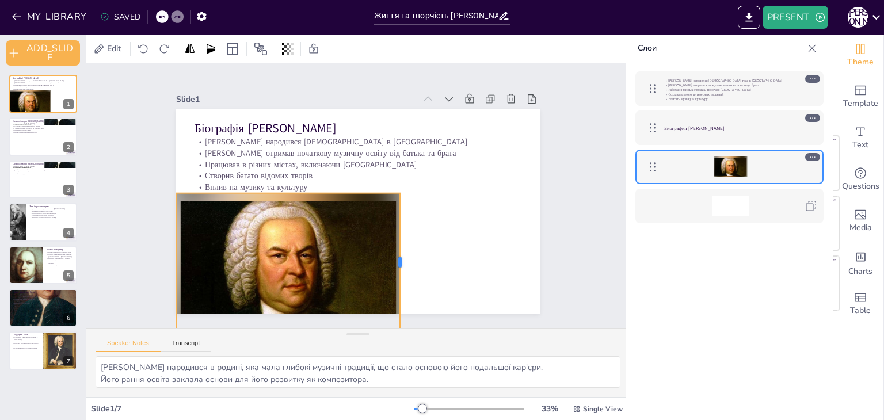
drag, startPoint x: 534, startPoint y: 254, endPoint x: 394, endPoint y: 251, distance: 139.9
click at [391, 251] on div at bounding box center [331, 272] width 117 height 89
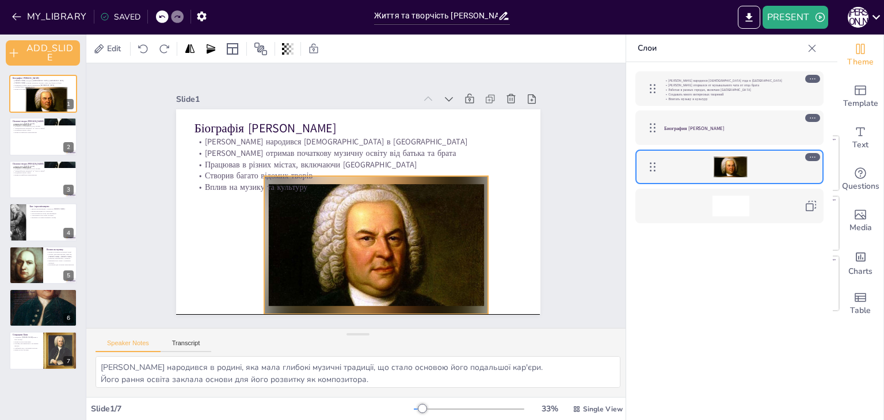
drag, startPoint x: 345, startPoint y: 228, endPoint x: 433, endPoint y: 216, distance: 88.3
click at [406, 216] on div at bounding box center [305, 198] width 201 height 256
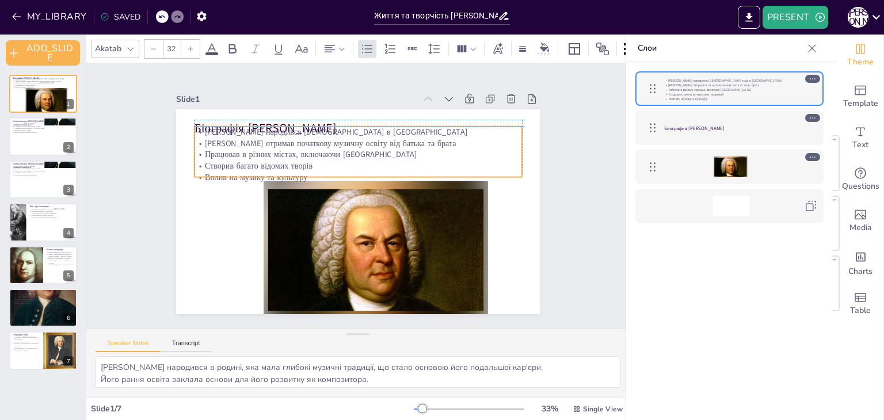
drag, startPoint x: 262, startPoint y: 144, endPoint x: 267, endPoint y: 131, distance: 14.2
click at [267, 131] on div "Йоганн Себастьян Бах народився 31 березня 1685 року в Айзенах Бах отримав почат…" at bounding box center [322, 216] width 213 height 312
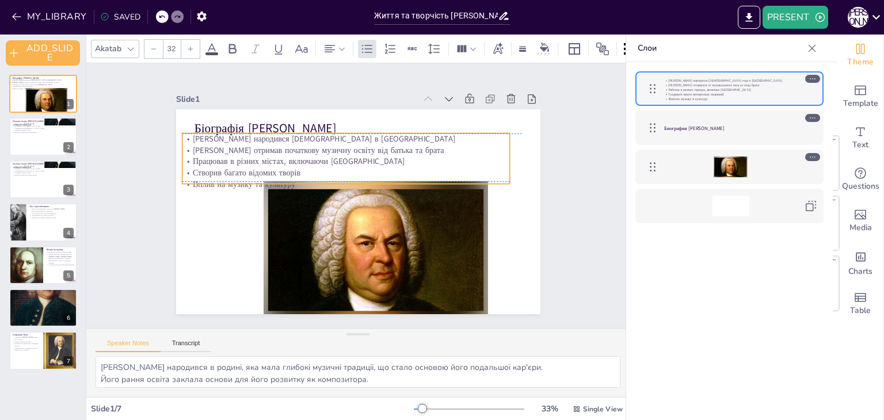
drag, startPoint x: 258, startPoint y: 142, endPoint x: 241, endPoint y: 149, distance: 18.6
click at [272, 149] on p "[PERSON_NAME] отримав початкову музичну освіту від батька та брата" at bounding box center [397, 222] width 251 height 228
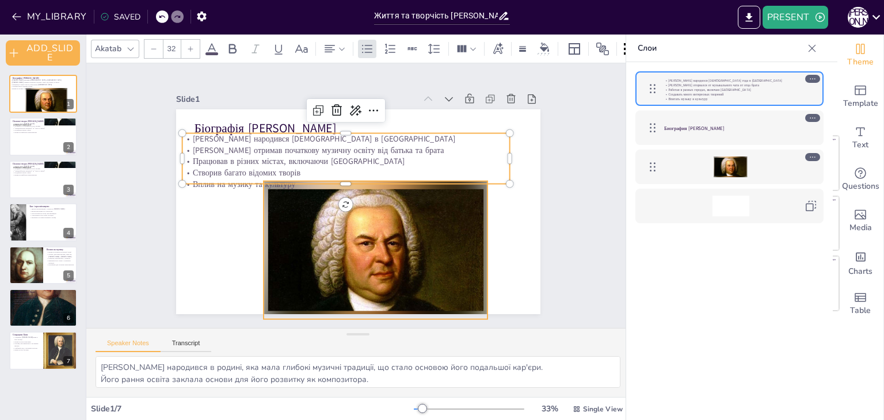
click at [465, 231] on div at bounding box center [395, 238] width 261 height 218
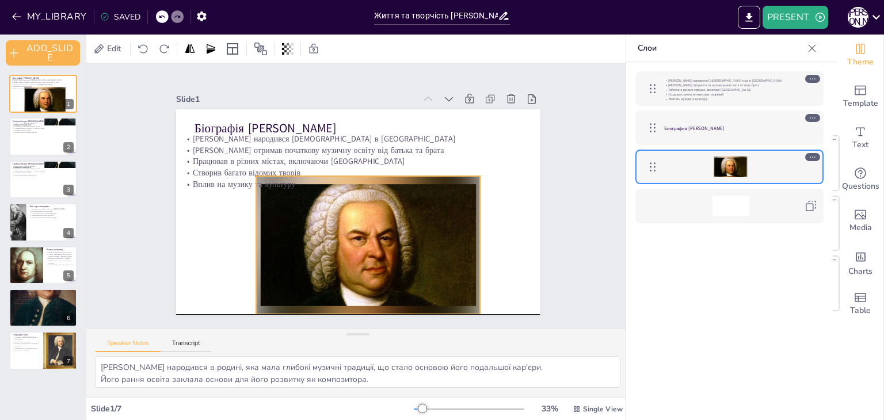
drag, startPoint x: 340, startPoint y: 226, endPoint x: 333, endPoint y: 218, distance: 11.0
click at [333, 218] on div at bounding box center [308, 206] width 138 height 224
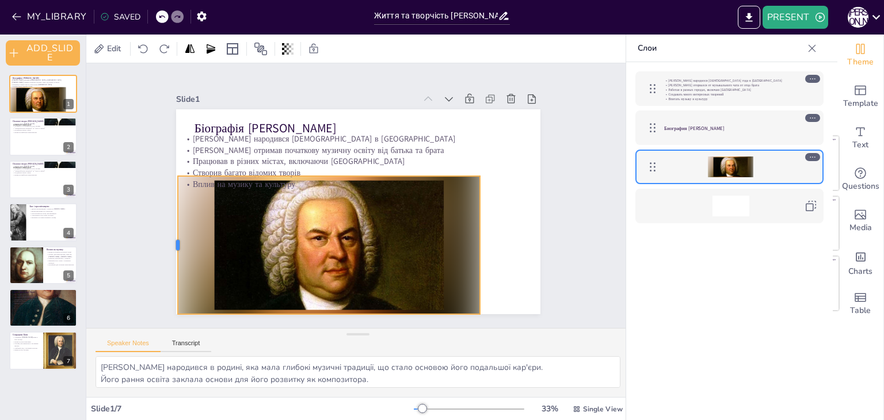
drag, startPoint x: 246, startPoint y: 237, endPoint x: 169, endPoint y: 237, distance: 77.1
click at [218, 239] on div "Slide 1 Біографія Йоганна Себастьяна Баха Йоганн Себастьян Бах народився 31 бер…" at bounding box center [358, 195] width 280 height 451
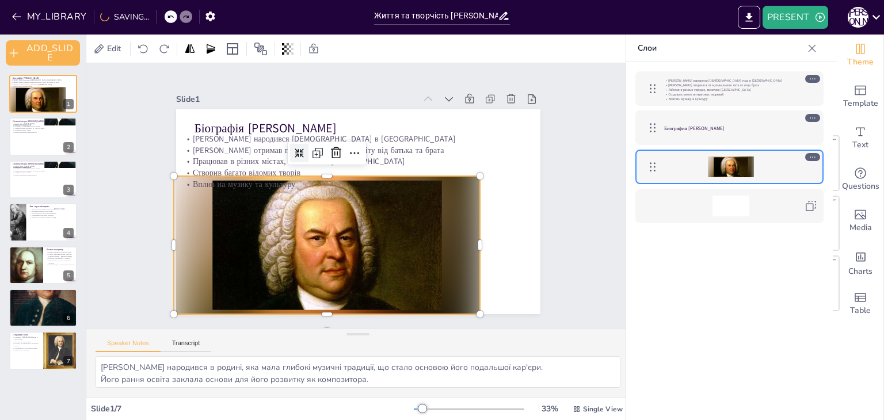
click at [471, 237] on div at bounding box center [361, 254] width 329 height 292
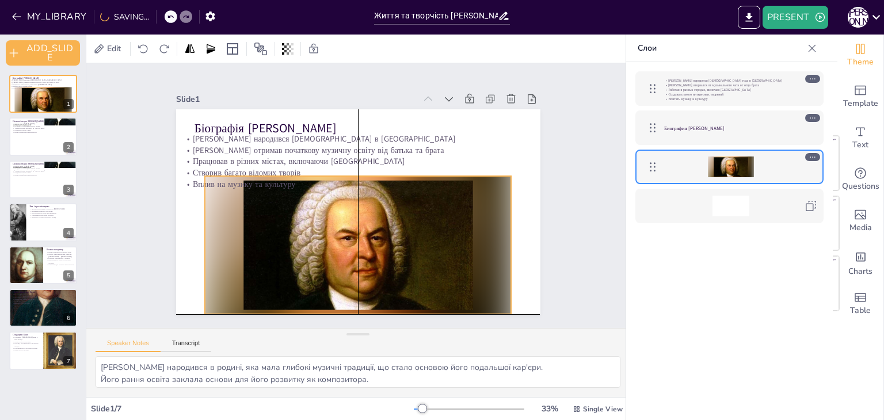
drag, startPoint x: 473, startPoint y: 236, endPoint x: 506, endPoint y: 232, distance: 33.6
click at [311, 232] on div "Біографія Йоганна Себастьяна Баха Йоганн Себастьян Бах народився 31 березня 168…" at bounding box center [273, 177] width 76 height 356
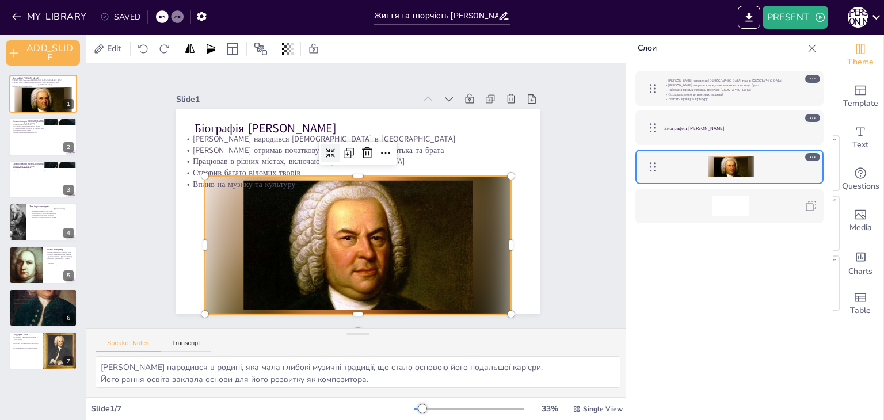
click at [493, 240] on div at bounding box center [328, 156] width 329 height 292
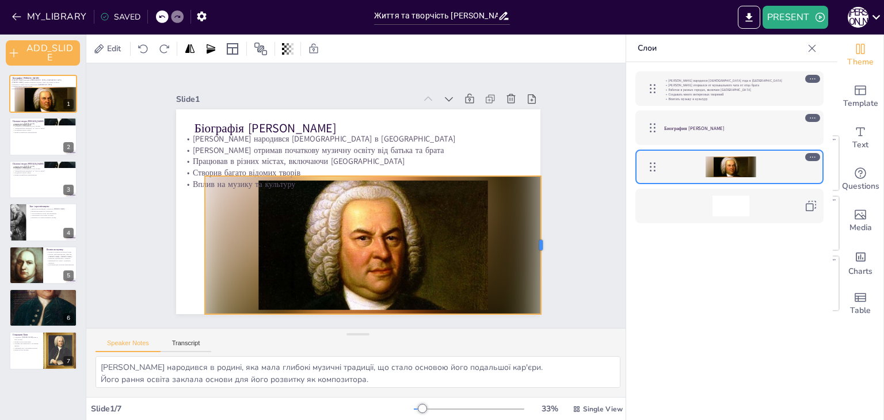
drag, startPoint x: 502, startPoint y: 240, endPoint x: 532, endPoint y: 241, distance: 29.9
click at [532, 241] on div "Slide 1 Біографія Йоганна Себастьяна Баха Йоганн Себастьян Бах народився 31 бер…" at bounding box center [357, 195] width 477 height 463
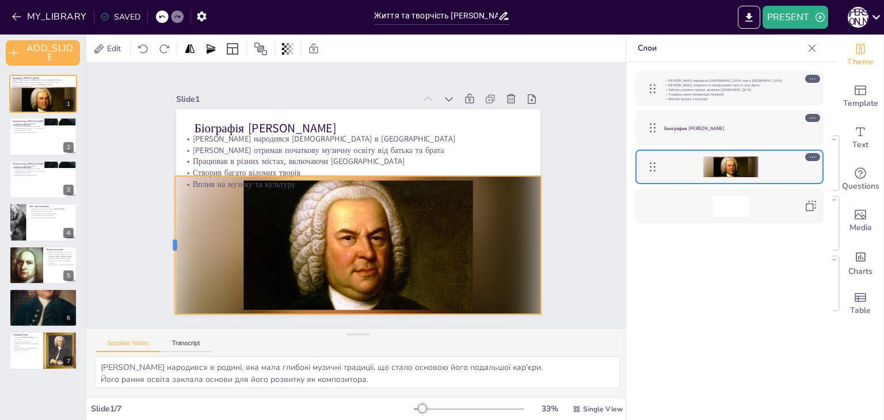
drag, startPoint x: 196, startPoint y: 238, endPoint x: 166, endPoint y: 241, distance: 30.1
click at [324, 36] on div at bounding box center [389, 4] width 130 height 64
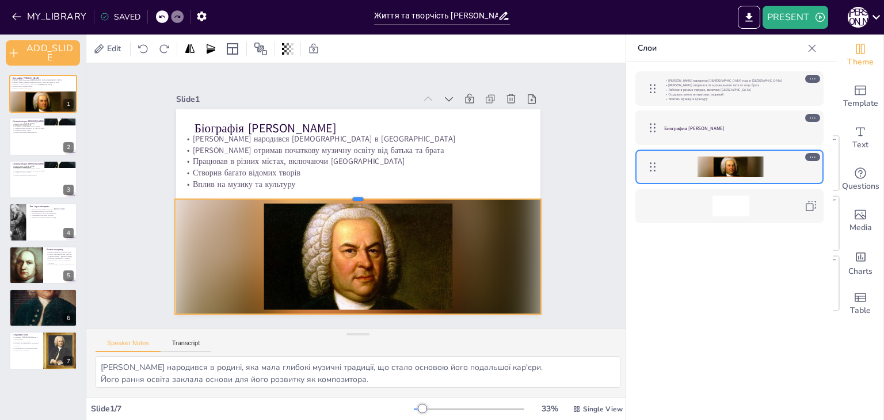
drag, startPoint x: 351, startPoint y: 171, endPoint x: 348, endPoint y: 194, distance: 23.2
click at [348, 194] on div at bounding box center [357, 196] width 122 height 352
click at [406, 240] on div at bounding box center [316, 150] width 349 height 331
click at [562, 228] on div "Slide 1 Біографія Йоганна Себастьяна Баха Йоганн Себастьян Бах народився 31 бер…" at bounding box center [358, 196] width 420 height 490
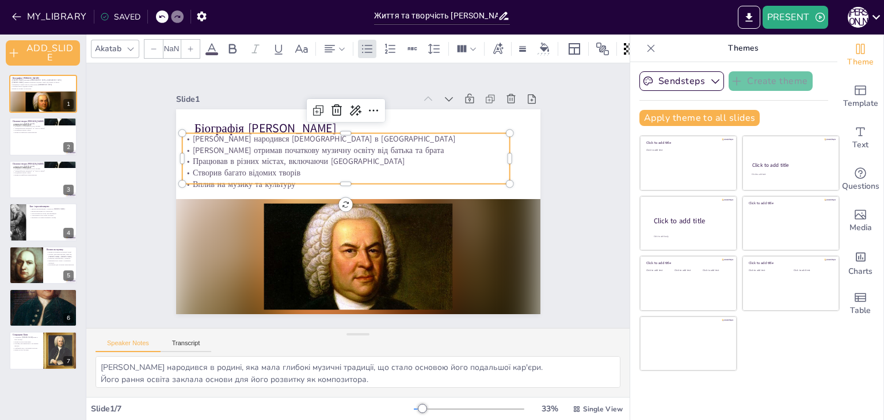
type input "32"
click at [226, 180] on div "Біографія Йоганна Себастьяна Баха Йоганн Себастьян Бах народився 31 березня 168…" at bounding box center [361, 180] width 399 height 276
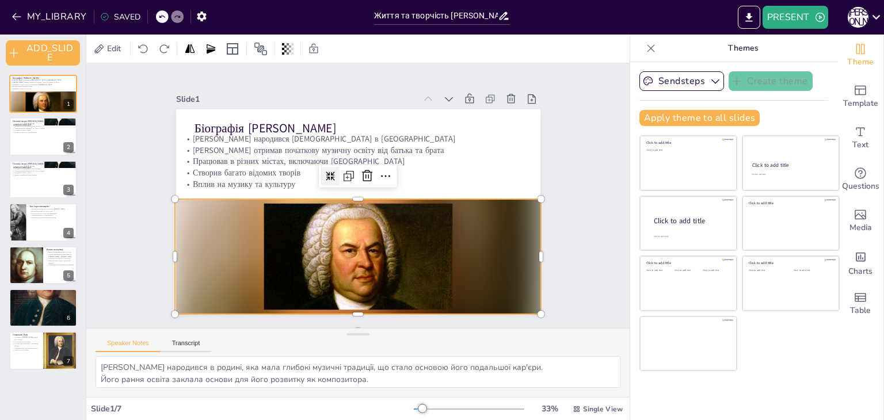
click at [215, 198] on div at bounding box center [345, 135] width 383 height 189
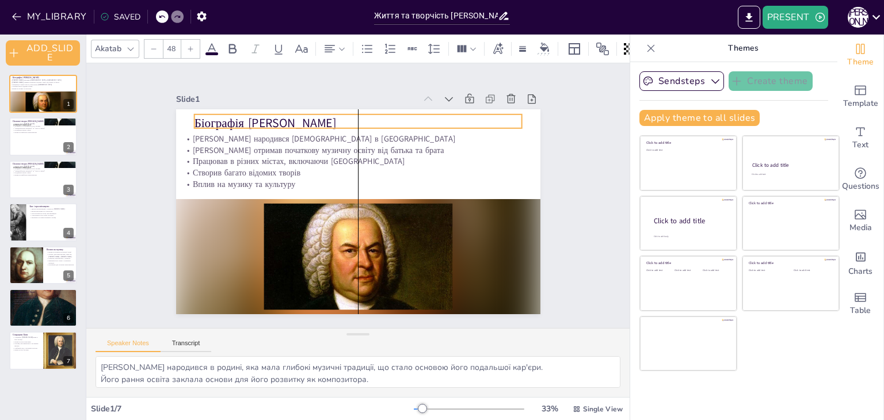
drag, startPoint x: 291, startPoint y: 122, endPoint x: 287, endPoint y: 117, distance: 6.6
click at [287, 188] on p "Біографія [PERSON_NAME]" at bounding box center [328, 262] width 306 height 149
click at [567, 195] on div "Slide 1 Біографія Йоганна Себастьяна Баха Йоганн Себастьян Бах народився 31 бер…" at bounding box center [358, 195] width 420 height 599
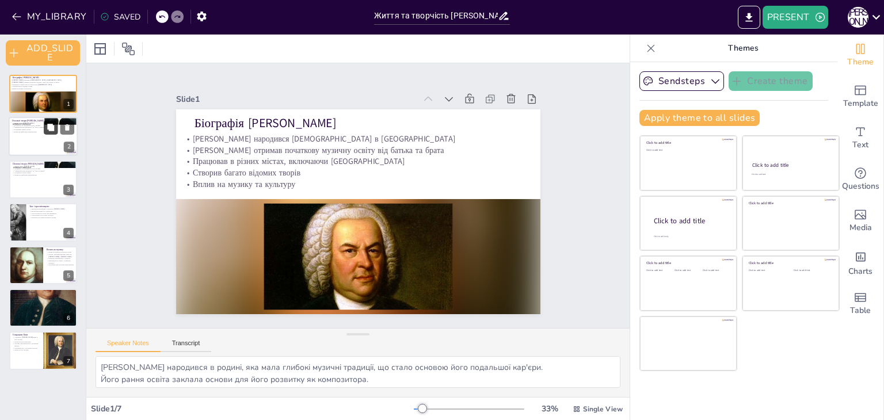
click at [51, 134] on button at bounding box center [51, 128] width 14 height 14
type textarea "Бах створив багато відомих творів, які залишили слід в історії музики. Його муз…"
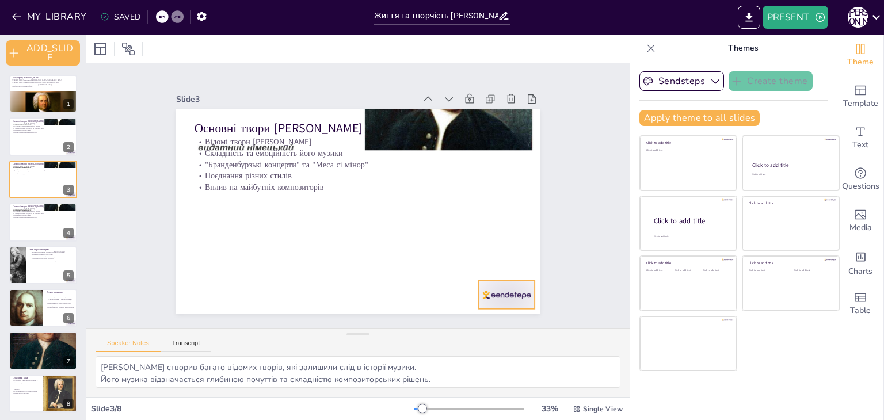
click at [500, 314] on div at bounding box center [468, 336] width 63 height 45
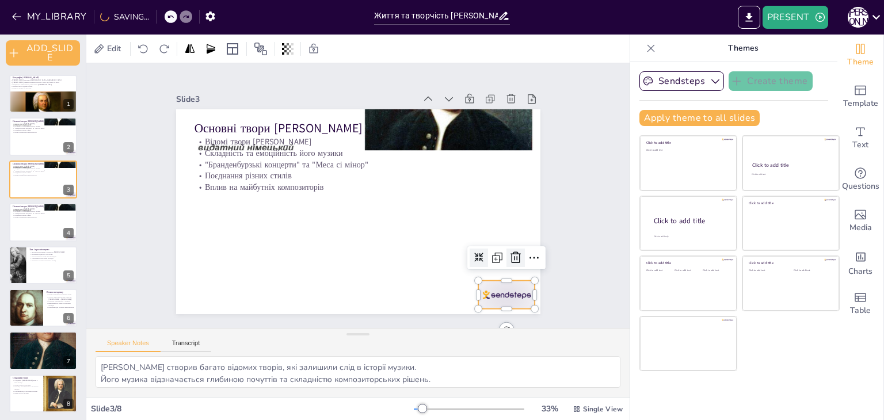
click at [286, 340] on icon at bounding box center [280, 346] width 12 height 12
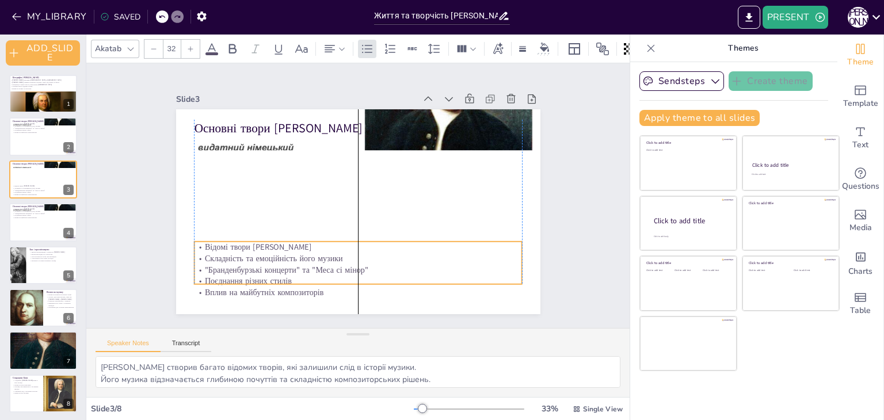
drag, startPoint x: 243, startPoint y: 171, endPoint x: 239, endPoint y: 276, distance: 105.4
click at [239, 276] on p "Поєднання різних стилів" at bounding box center [274, 177] width 79 height 323
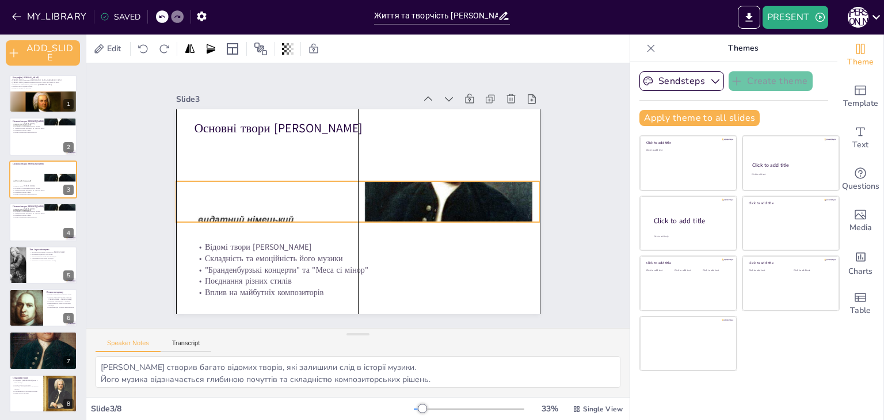
drag, startPoint x: 219, startPoint y: 136, endPoint x: 223, endPoint y: 217, distance: 80.7
click at [223, 217] on div at bounding box center [353, 193] width 336 height 416
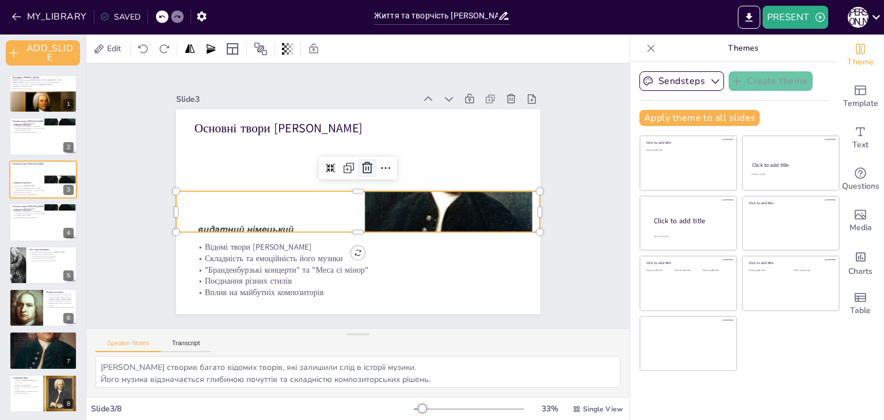
drag, startPoint x: 355, startPoint y: 167, endPoint x: 257, endPoint y: 132, distance: 103.8
click at [353, 167] on icon at bounding box center [352, 167] width 19 height 19
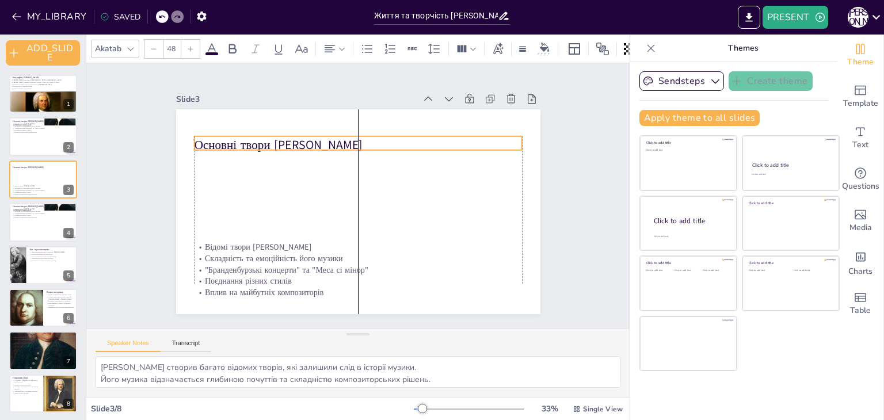
drag, startPoint x: 228, startPoint y: 125, endPoint x: 230, endPoint y: 142, distance: 16.3
click at [230, 168] on p "Основні твори [PERSON_NAME]" at bounding box center [337, 242] width 306 height 148
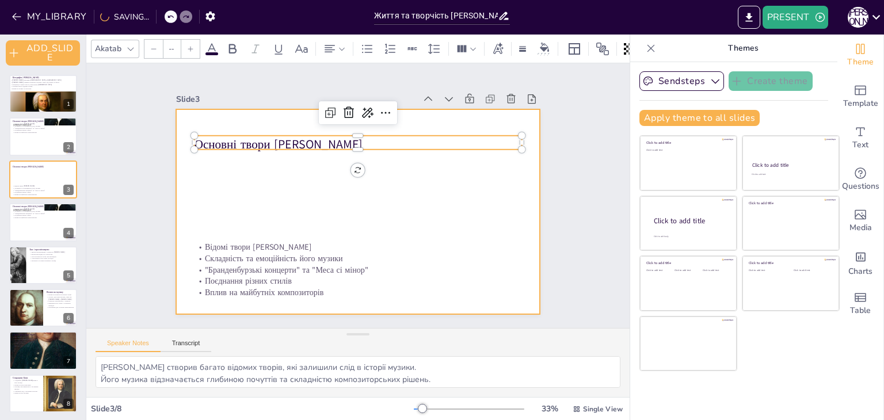
type input "32"
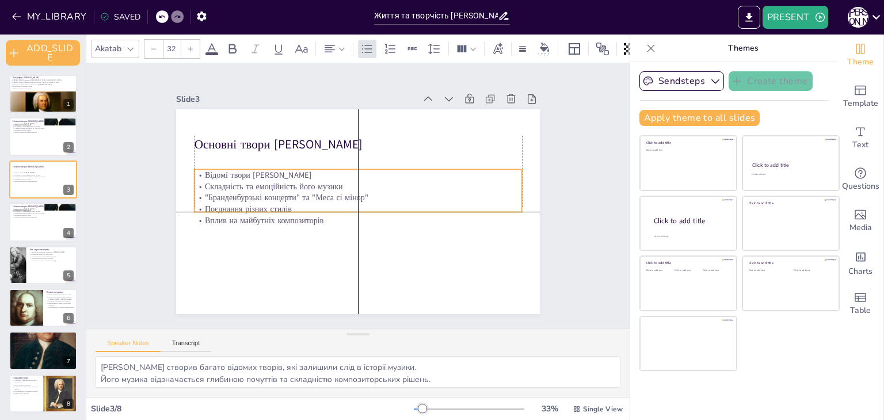
drag, startPoint x: 240, startPoint y: 252, endPoint x: 235, endPoint y: 176, distance: 76.7
click at [235, 176] on div "Відомі твори Баха Складність та емоційність його музики "Бранденбурзькі концерт…" at bounding box center [357, 197] width 333 height 123
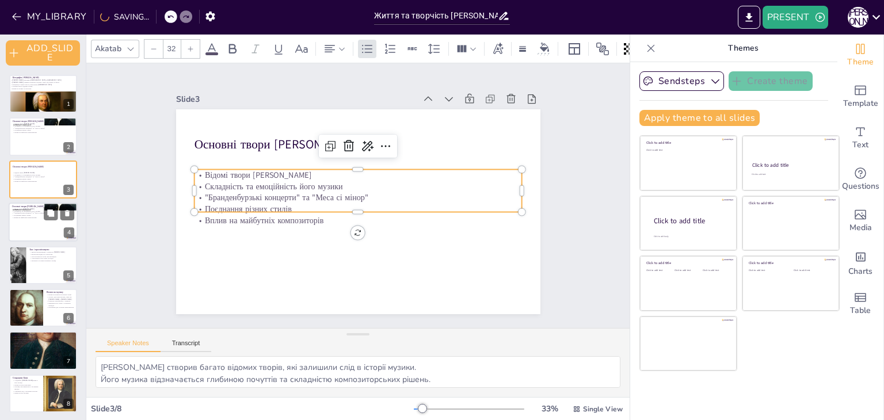
click at [47, 228] on div at bounding box center [43, 222] width 69 height 39
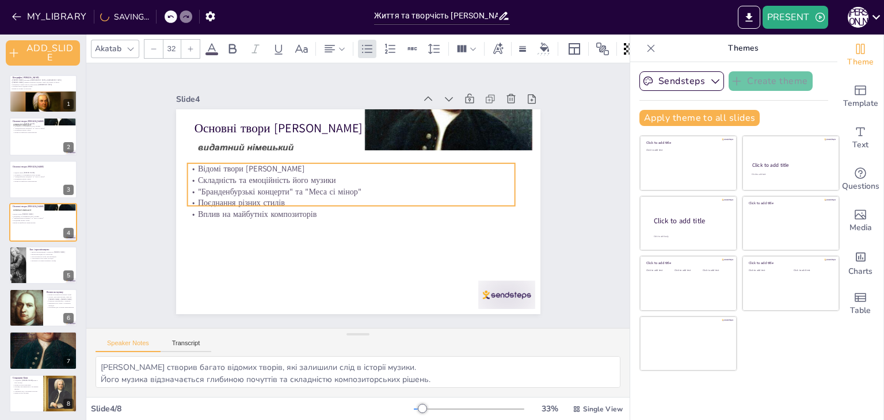
drag, startPoint x: 233, startPoint y: 165, endPoint x: 226, endPoint y: 192, distance: 27.9
click at [237, 192] on p ""Бранденбурзькі концерти" та "Меса сі мінор"" at bounding box center [351, 198] width 228 height 251
click at [37, 176] on p ""Бранденбурзькі концерти" та "Меса сі мінор"" at bounding box center [43, 177] width 62 height 2
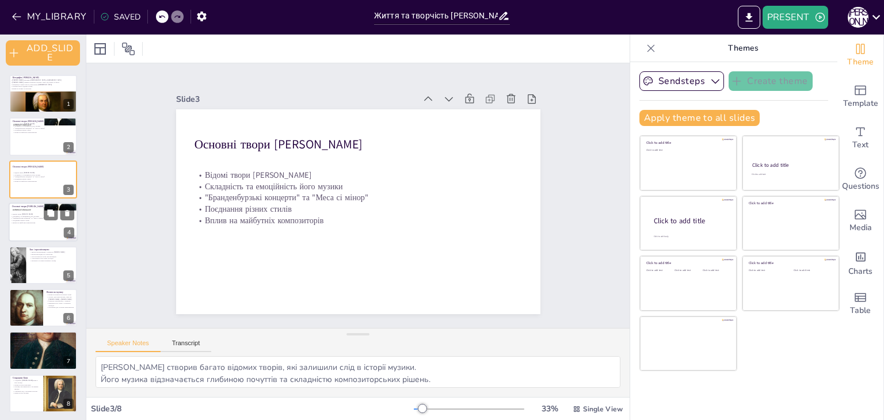
click at [41, 227] on div at bounding box center [43, 222] width 69 height 39
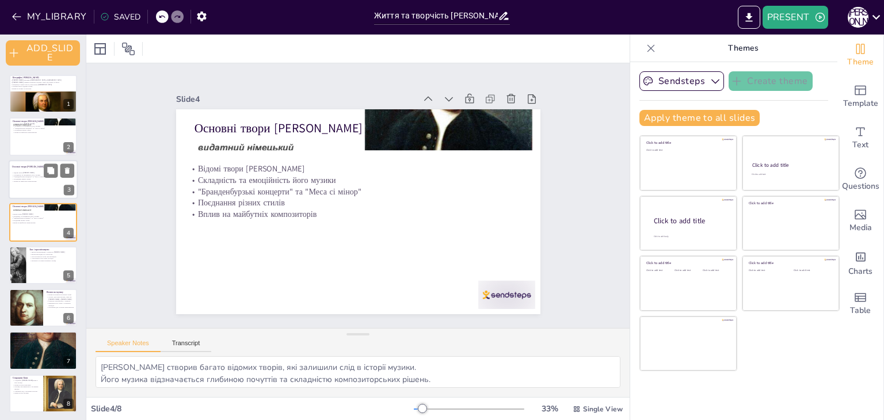
click at [39, 176] on p ""Бранденбурзькі концерти" та "Меса сі мінор"" at bounding box center [43, 177] width 62 height 2
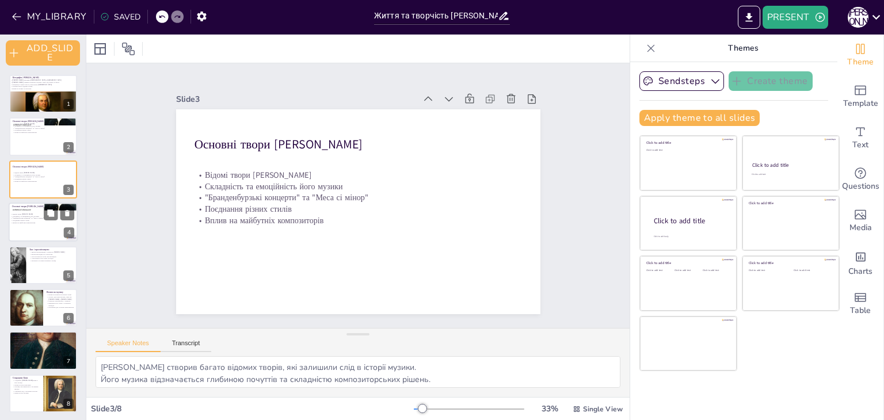
click at [39, 216] on p "Складність та емоційність його музики" at bounding box center [42, 216] width 62 height 2
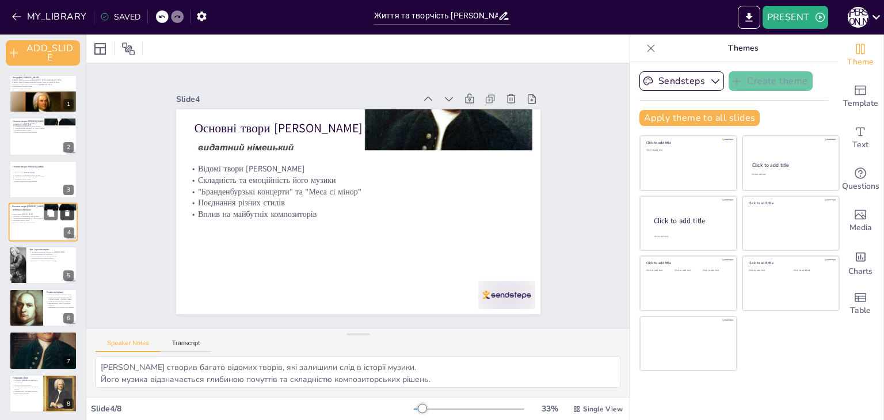
click at [69, 211] on icon at bounding box center [67, 213] width 8 height 8
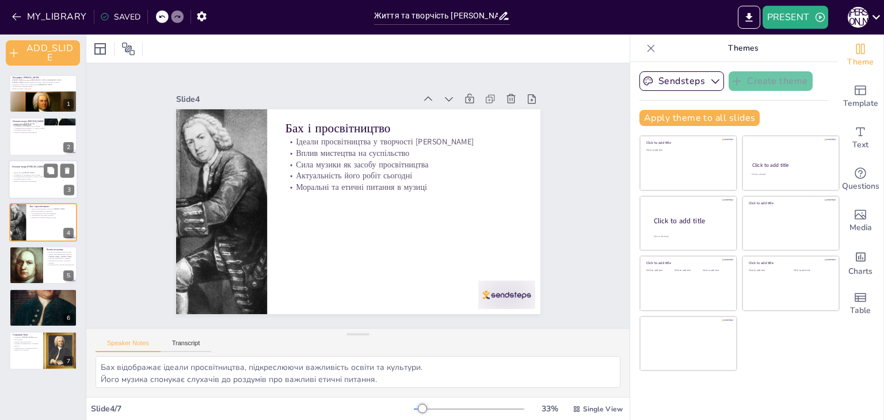
click at [39, 185] on div at bounding box center [43, 179] width 69 height 39
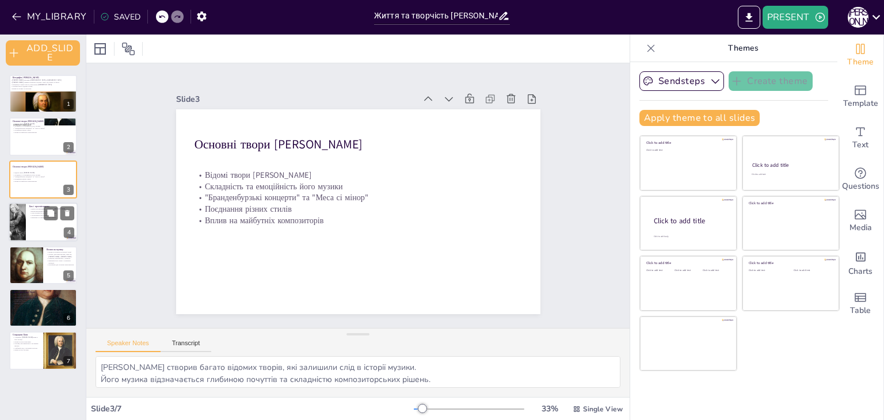
click at [24, 219] on div at bounding box center [17, 222] width 49 height 39
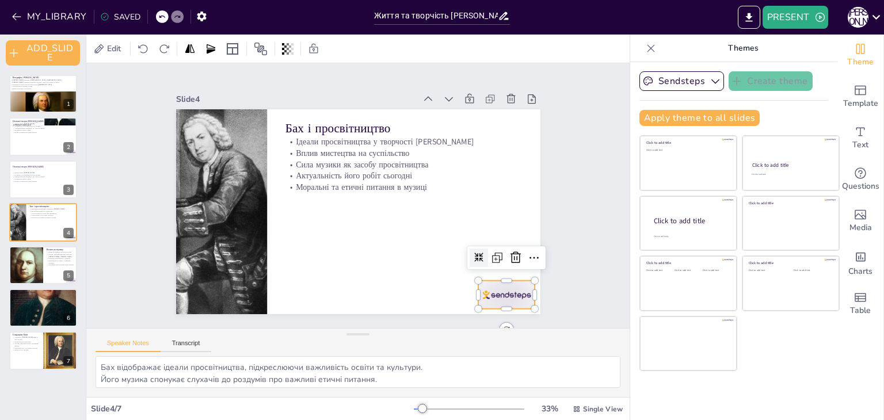
click at [451, 335] on div at bounding box center [419, 363] width 63 height 56
click at [249, 84] on icon at bounding box center [239, 75] width 18 height 18
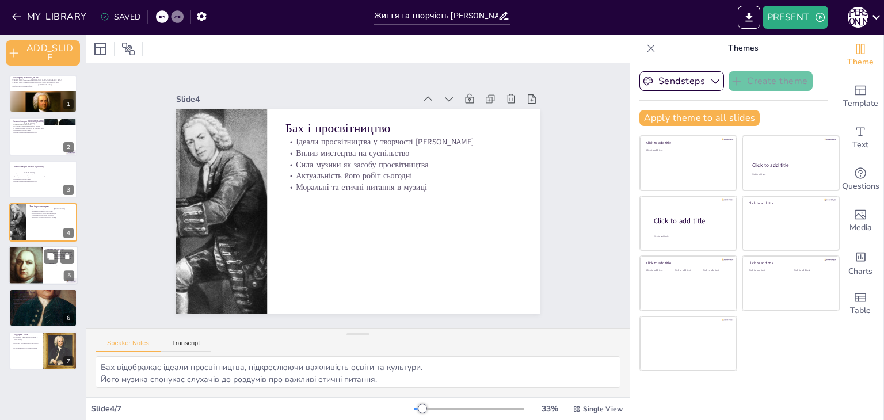
click at [37, 280] on div at bounding box center [26, 265] width 72 height 39
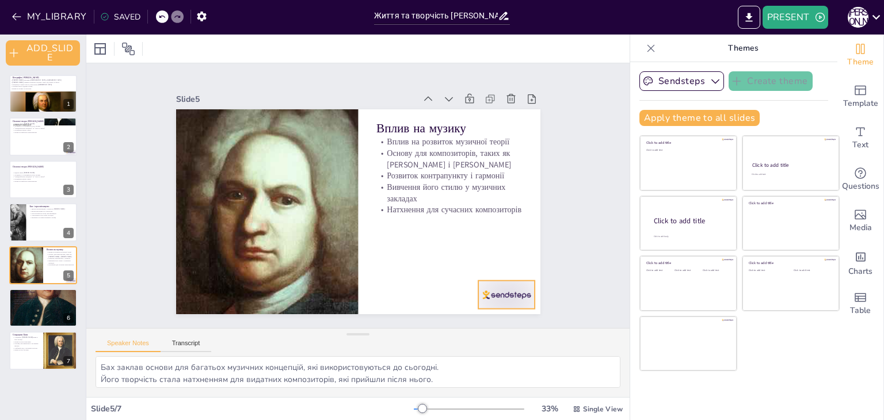
click at [393, 343] on div at bounding box center [365, 374] width 56 height 63
click at [280, 66] on div at bounding box center [267, 53] width 26 height 26
click at [28, 208] on div at bounding box center [43, 222] width 69 height 39
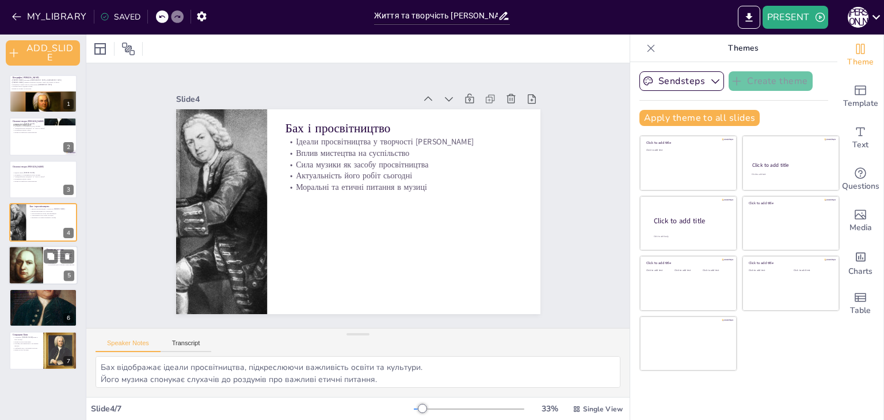
click at [30, 261] on div at bounding box center [26, 265] width 72 height 39
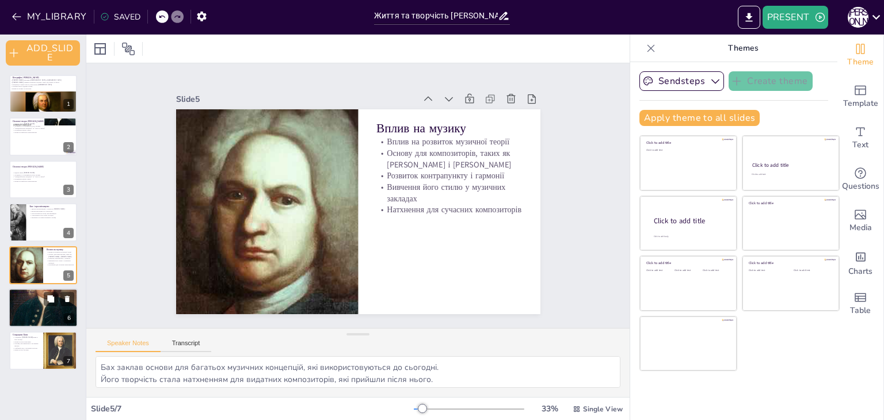
click at [33, 311] on div at bounding box center [43, 307] width 69 height 98
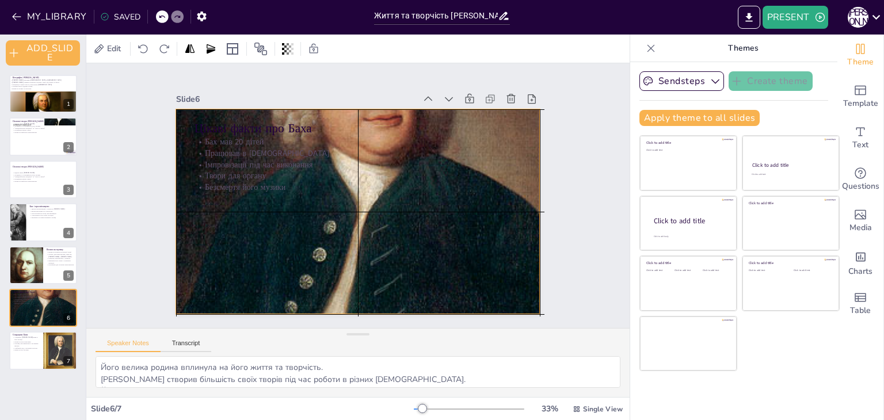
click at [331, 192] on div at bounding box center [361, 211] width 464 height 583
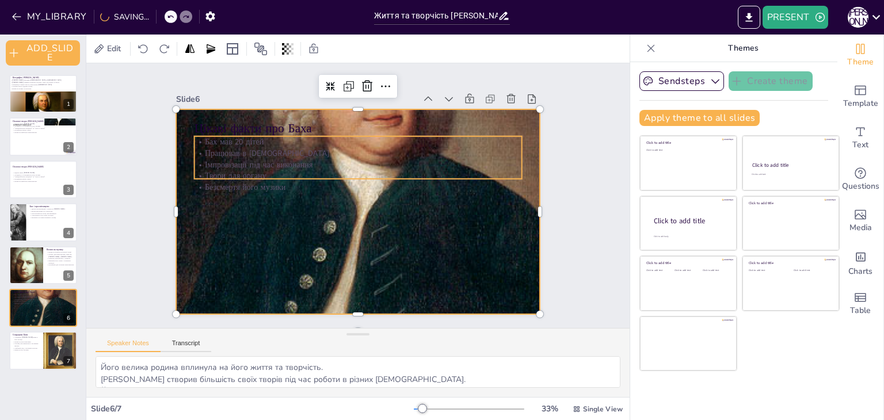
click at [241, 163] on p "Імпровізації під час виконання" at bounding box center [364, 165] width 323 height 79
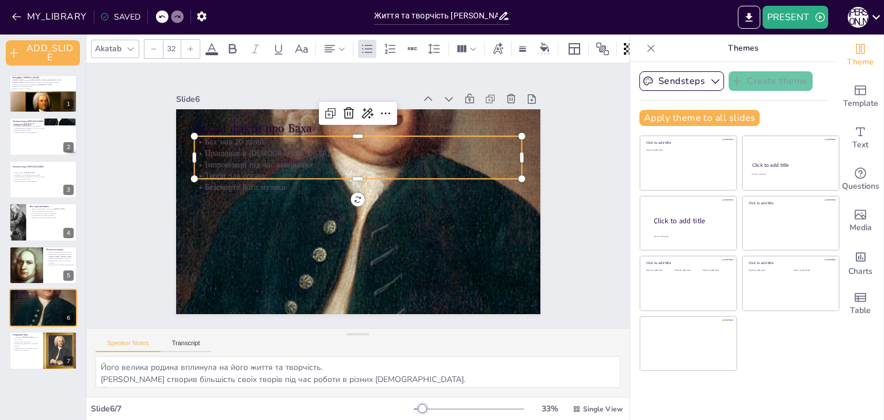
click at [212, 158] on p "Імпровізації під час виконання" at bounding box center [337, 219] width 251 height 228
click at [273, 166] on p "Твори для органу" at bounding box center [374, 207] width 202 height 272
click at [399, 257] on icon at bounding box center [409, 267] width 20 height 20
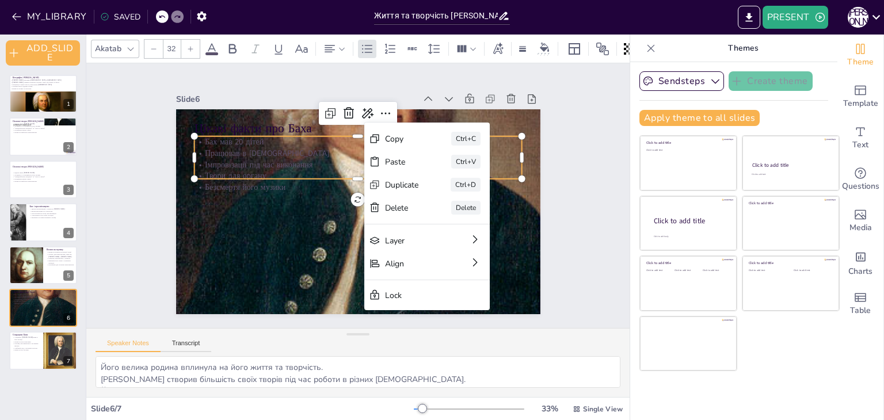
click at [557, 116] on div "Slide 1 Біографія Йоганна Себастьяна Баха Йоганн Себастьян Бах народився 31 бер…" at bounding box center [358, 195] width 488 height 391
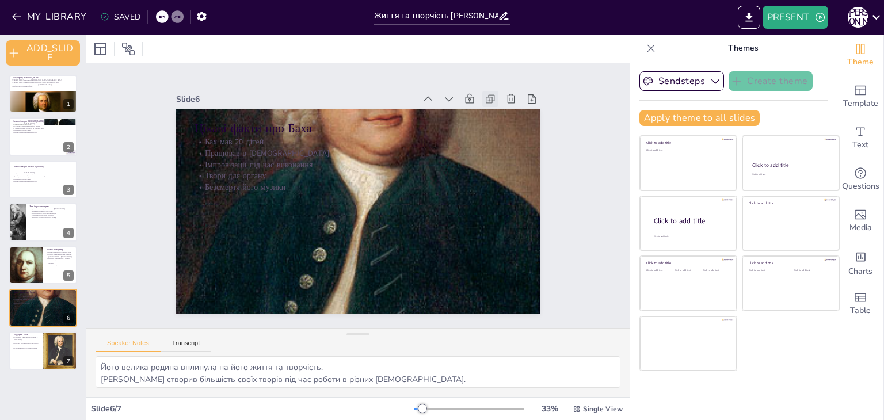
click at [215, 256] on icon at bounding box center [208, 263] width 14 height 14
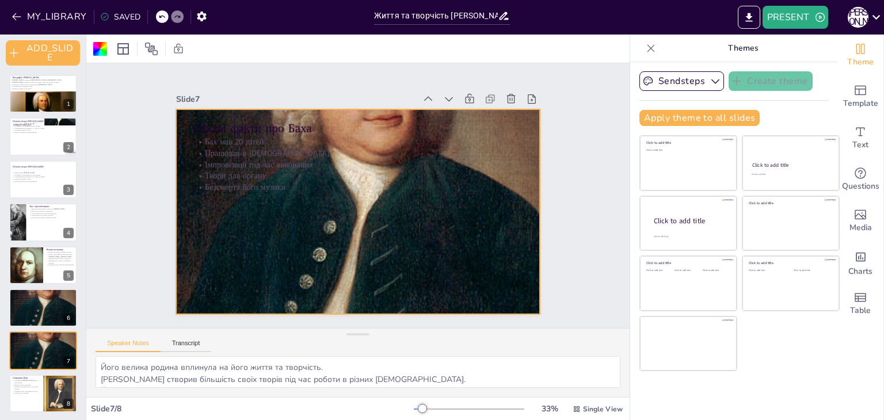
scroll to position [2, 0]
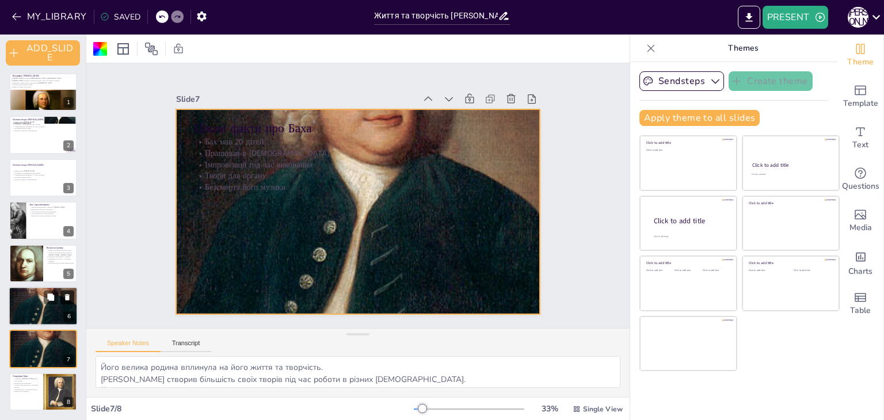
click at [64, 295] on icon at bounding box center [67, 297] width 8 height 8
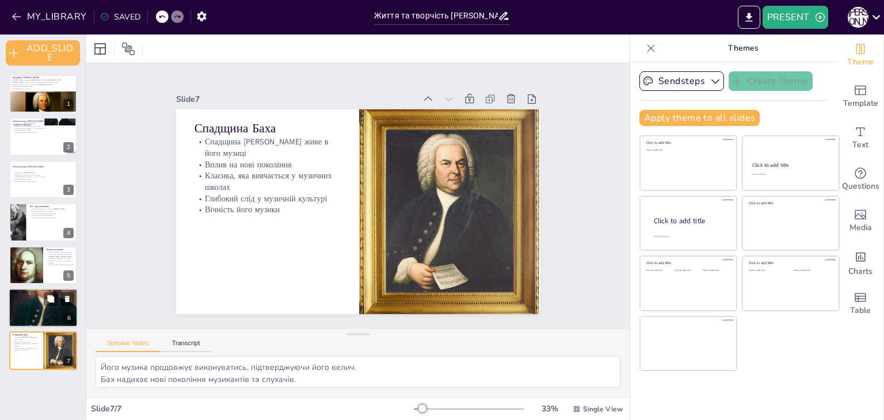
click at [58, 313] on div at bounding box center [43, 307] width 69 height 98
type textarea "Його велика родина вплинула на його життя та творчість. [PERSON_NAME] створив б…"
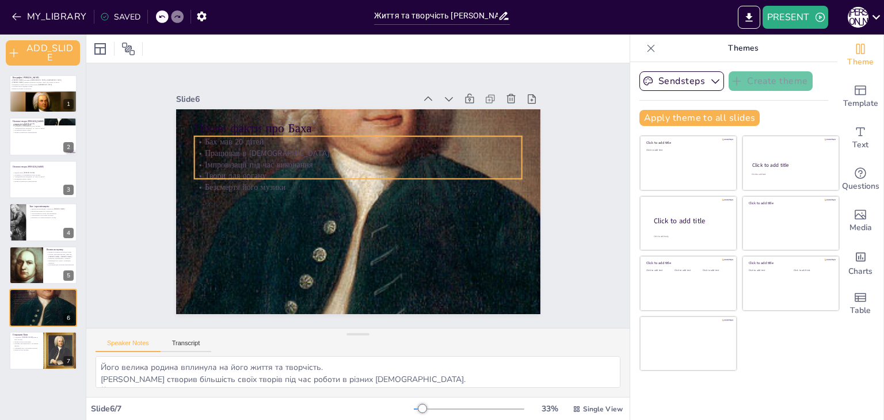
click at [201, 132] on div "Цікаві факти про Баха Бах мав 20 дітей Працював в церквах Імпровізації під час …" at bounding box center [357, 180] width 384 height 242
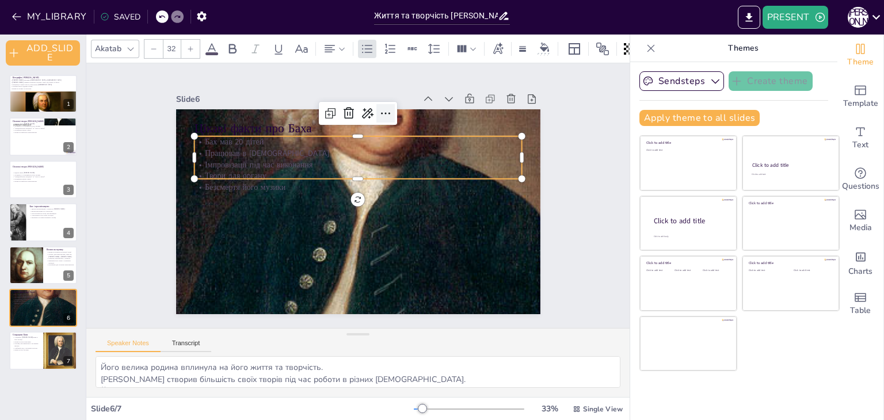
click at [419, 136] on icon at bounding box center [429, 146] width 20 height 20
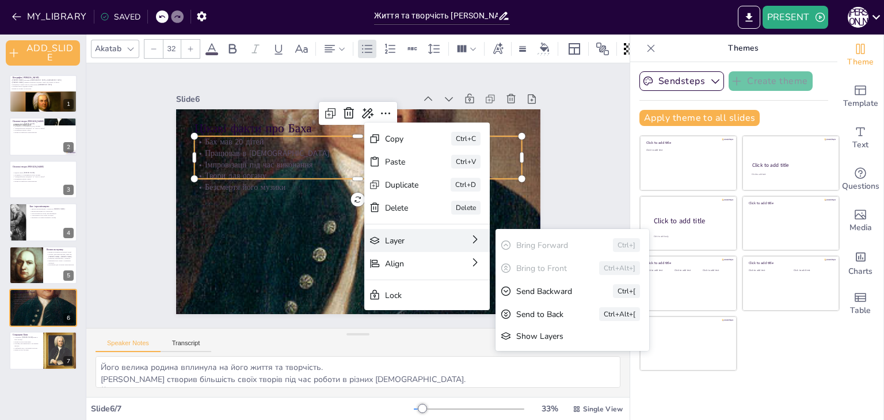
click at [440, 85] on div "Layer Bring Forward Ctrl+] Bring to Front Ctrl+Alt+] Send Backward Ctrl+[ Send …" at bounding box center [431, 21] width 49 height 128
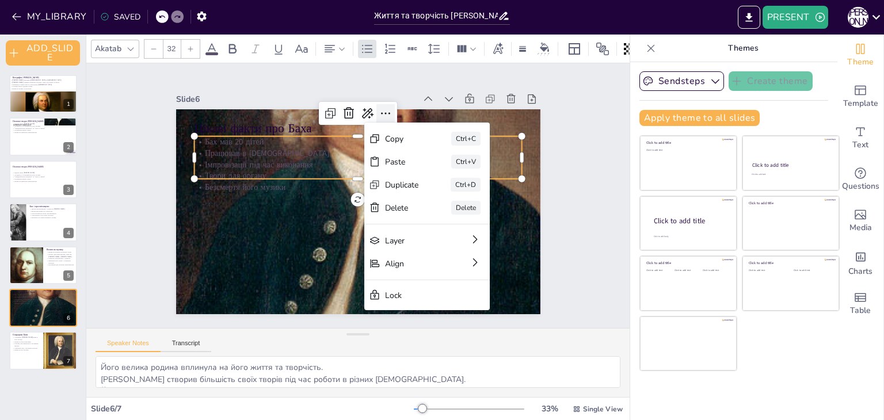
click at [308, 250] on icon at bounding box center [299, 259] width 18 height 18
drag, startPoint x: 564, startPoint y: 132, endPoint x: 529, endPoint y: 118, distance: 37.2
click at [565, 132] on div "Slide 1 Біографія Йоганна Себастьяна Баха Йоганн Себастьян Бах народився 31 бер…" at bounding box center [357, 195] width 603 height 501
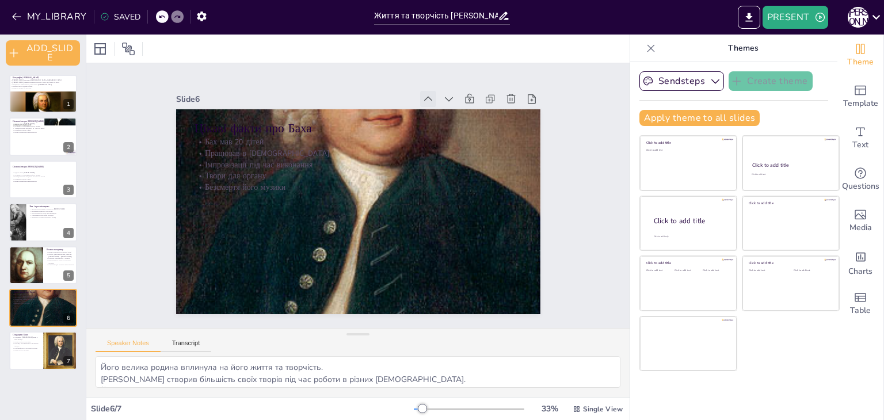
click at [449, 260] on icon at bounding box center [455, 266] width 12 height 12
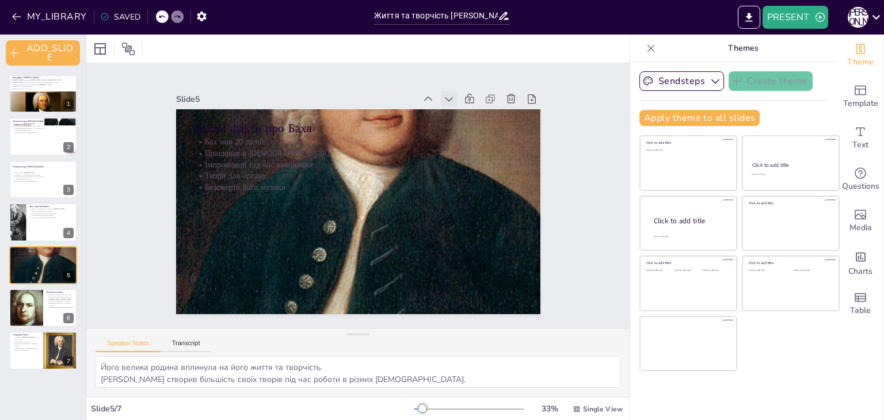
click at [234, 171] on icon at bounding box center [226, 179] width 16 height 16
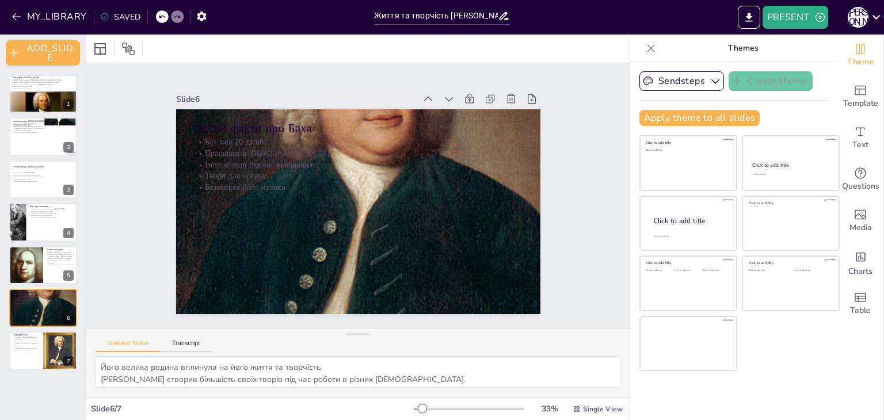
click at [645, 51] on icon at bounding box center [651, 49] width 12 height 12
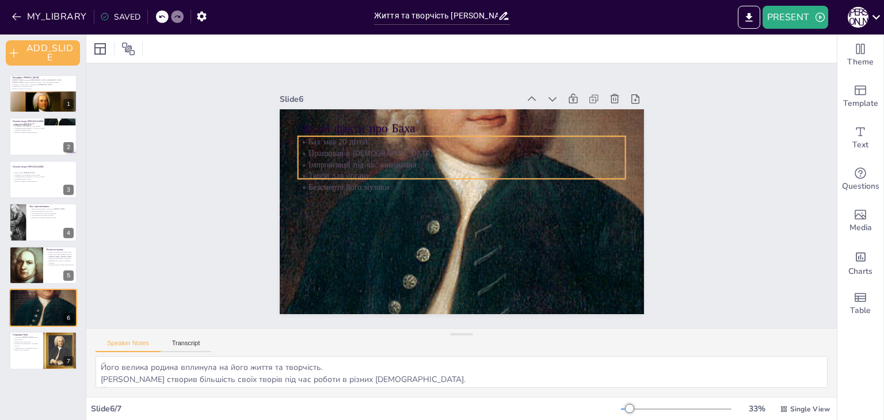
click at [512, 228] on div at bounding box center [465, 211] width 464 height 583
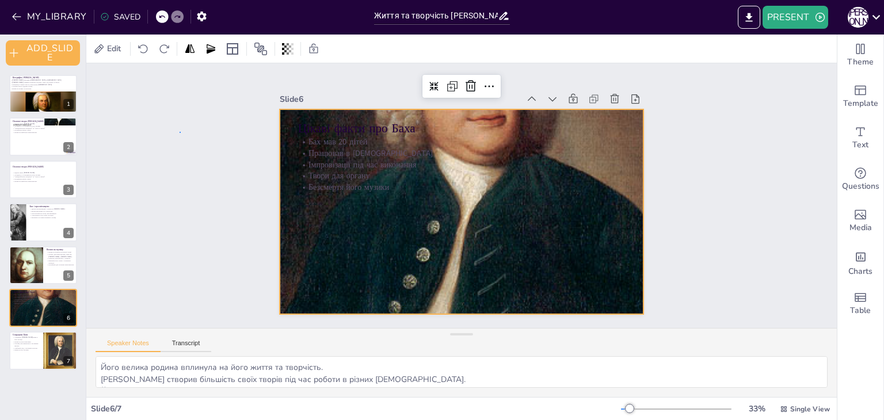
click at [220, 132] on div "Slide 1 Біографія Йоганна Себастьяна Баха Йоганн Себастьян Бах народився 31 бер…" at bounding box center [461, 195] width 483 height 795
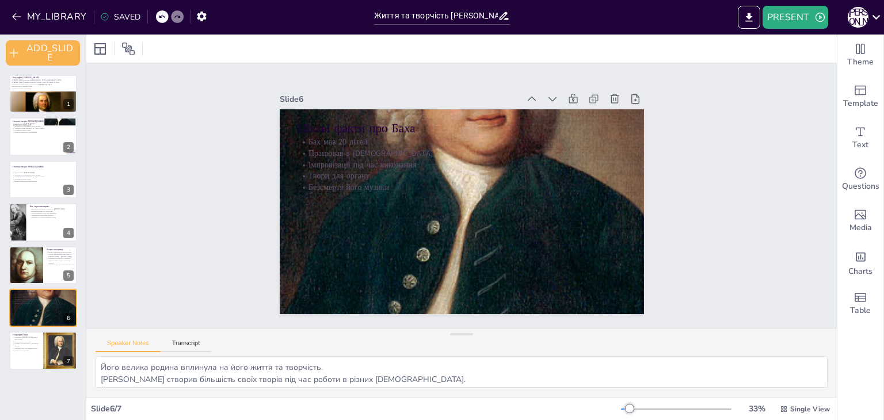
click at [641, 308] on div "Slide 1 Біографія Йоганна Себастьяна Баха Йоганн Себастьян Бах народився 31 бер…" at bounding box center [462, 195] width 358 height 481
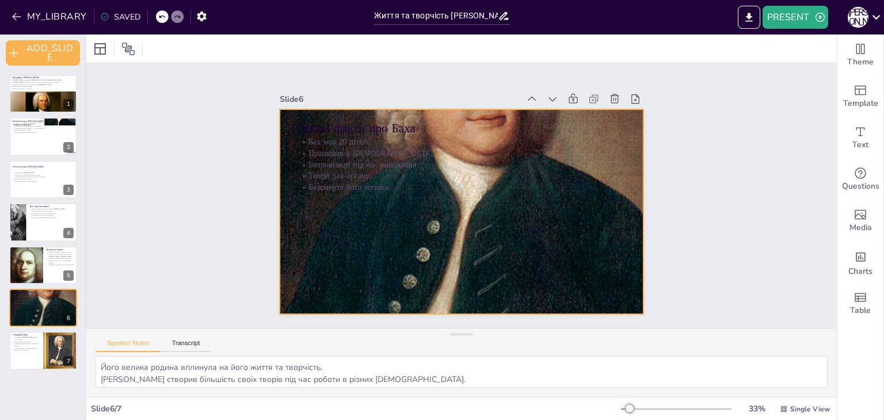
click at [614, 279] on div at bounding box center [475, 205] width 634 height 599
click at [581, 271] on div at bounding box center [467, 179] width 506 height 605
click at [308, 253] on div at bounding box center [449, 206] width 634 height 600
click at [322, 197] on div at bounding box center [459, 212] width 417 height 554
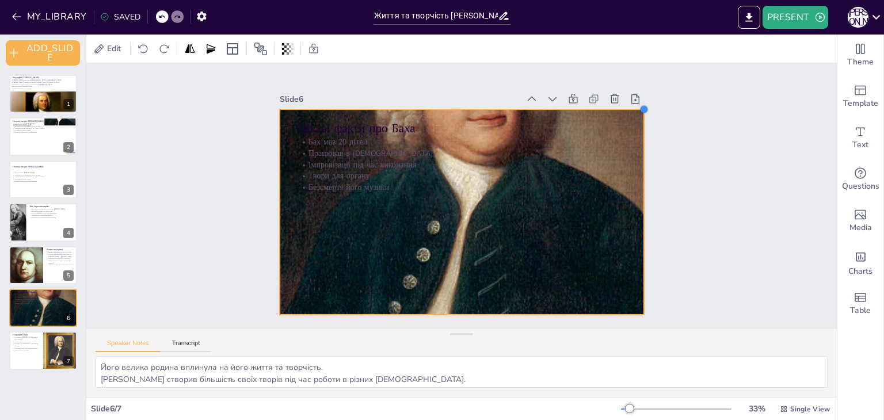
drag, startPoint x: 634, startPoint y: 103, endPoint x: 635, endPoint y: 115, distance: 11.5
click at [635, 115] on div "Цікаві факти про Баха Бах мав 20 дітей Працював в церквах Імпровізації під час …" at bounding box center [449, 206] width 396 height 407
click at [542, 246] on div at bounding box center [555, 259] width 26 height 26
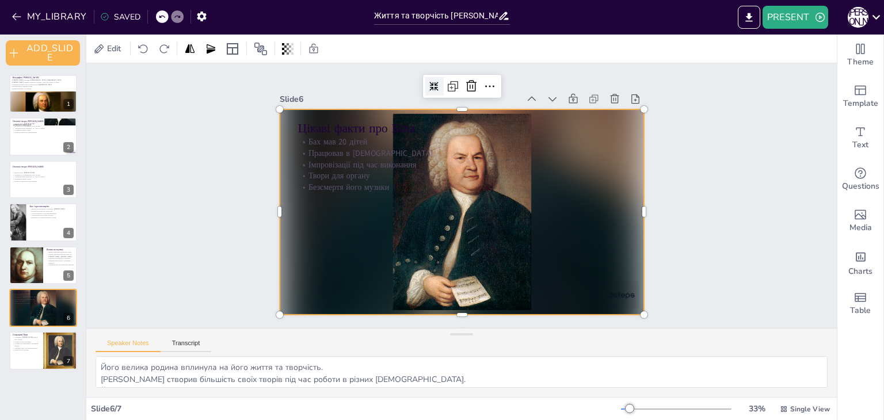
click at [724, 231] on div "Slide 1 Біографія Йоганна Себастьяна Баха Йоганн Себастьян Бах народився 31 бер…" at bounding box center [461, 195] width 735 height 699
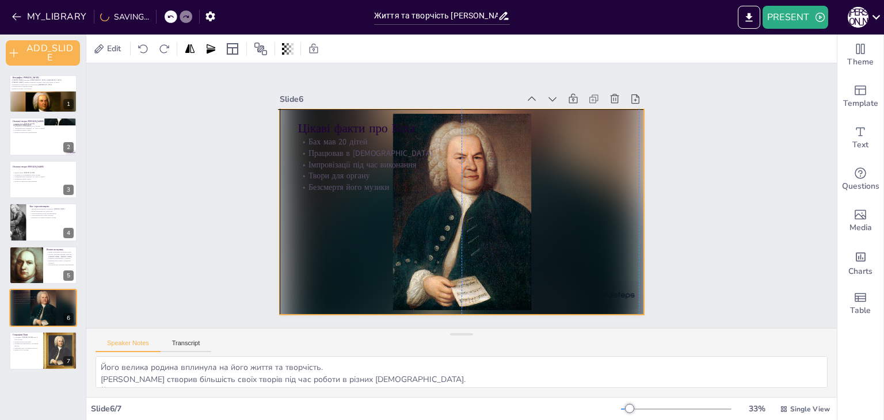
click at [438, 209] on div at bounding box center [454, 210] width 418 height 360
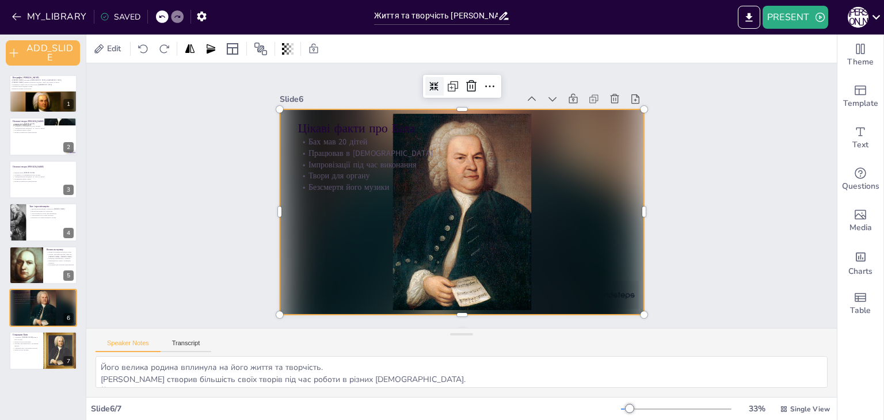
click at [479, 219] on div at bounding box center [475, 187] width 360 height 418
click at [773, 167] on div "Slide 1 Біографія Йоганна Себастьяна Баха Йоганн Себастьян Бах народився 31 бер…" at bounding box center [461, 195] width 735 height 699
click at [599, 287] on div at bounding box center [460, 180] width 384 height 242
click at [615, 286] on div at bounding box center [477, 192] width 277 height 399
click at [608, 292] on div at bounding box center [456, 180] width 410 height 308
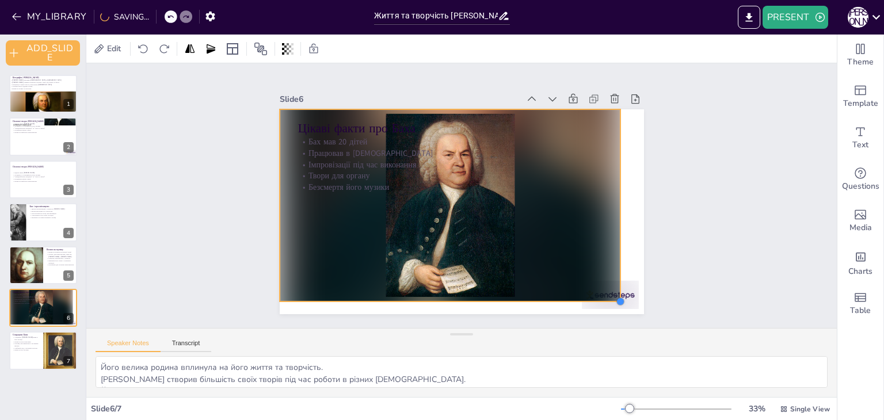
drag, startPoint x: 638, startPoint y: 308, endPoint x: 621, endPoint y: 303, distance: 17.7
click at [600, 288] on div "Цікаві факти про Баха Бах мав 20 дітей Працював в церквах Імпровізації під час …" at bounding box center [445, 201] width 307 height 410
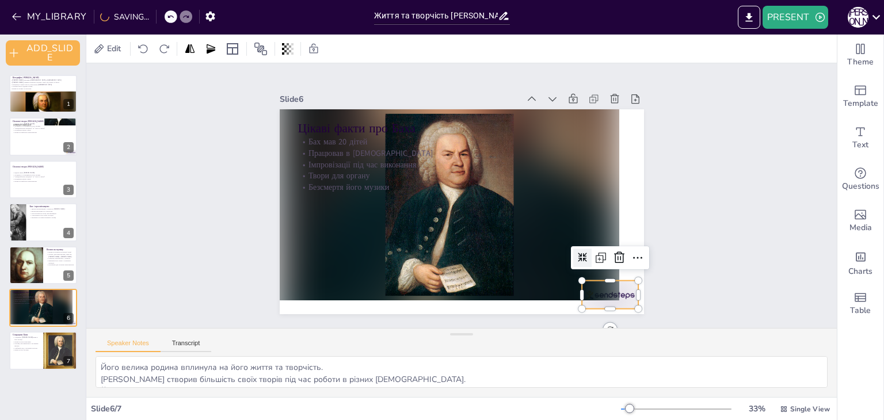
click at [516, 51] on div at bounding box center [491, 19] width 49 height 63
click at [363, 71] on icon at bounding box center [355, 63] width 14 height 15
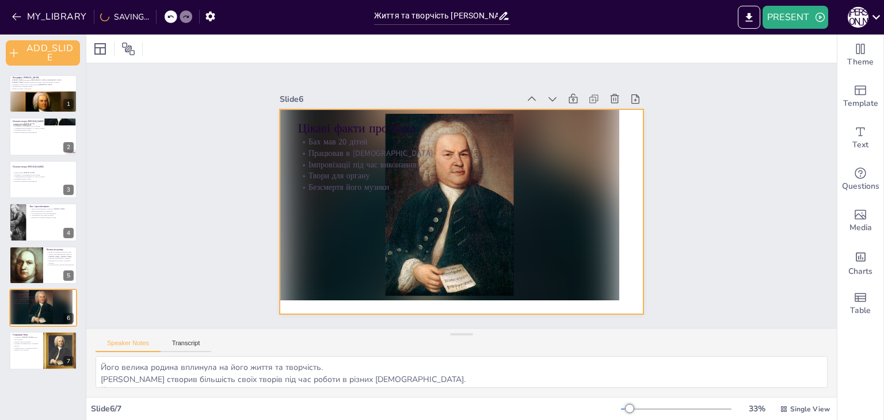
click at [566, 288] on div at bounding box center [446, 198] width 242 height 384
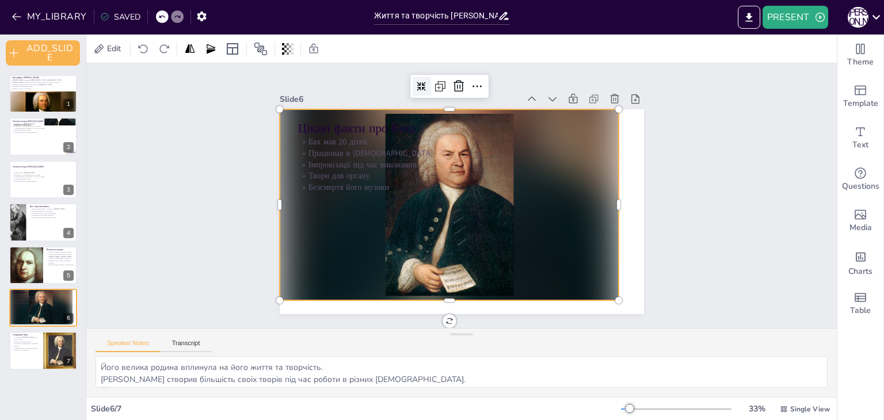
click at [607, 288] on div at bounding box center [475, 203] width 313 height 388
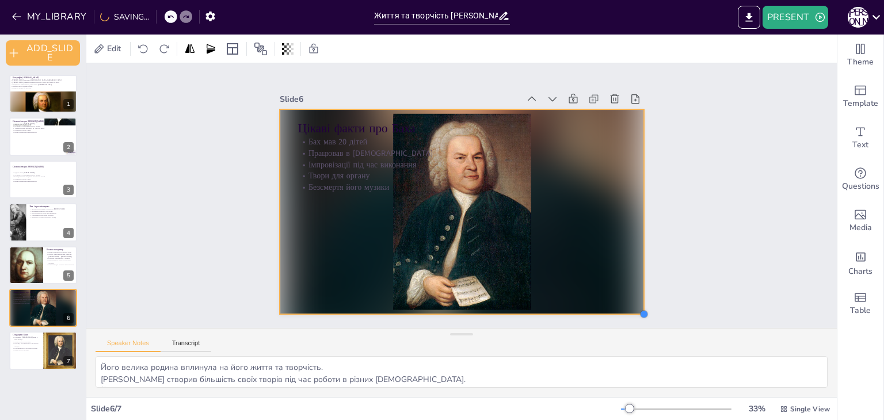
drag, startPoint x: 612, startPoint y: 295, endPoint x: 637, endPoint y: 308, distance: 28.8
click at [253, 237] on div at bounding box center [246, 229] width 13 height 13
click at [188, 207] on div "Slide 1 Біографія Йоганна Себастьяна Баха Йоганн Себастьян Бах народився 31 бер…" at bounding box center [461, 195] width 547 height 793
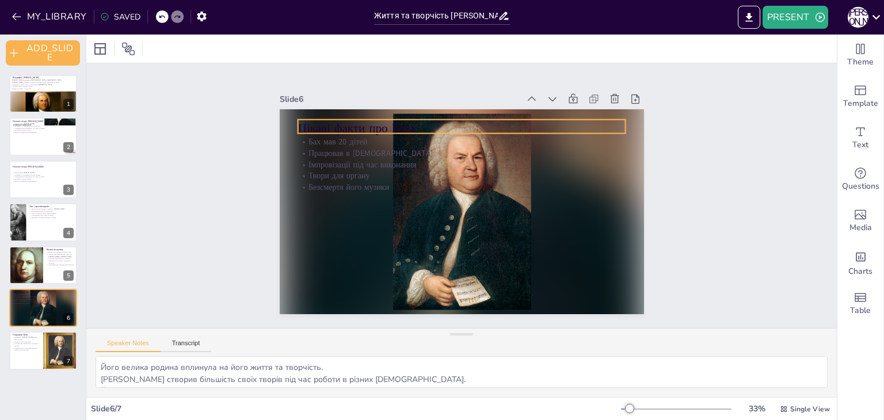
click at [333, 165] on p "Цікаві факти про Баха" at bounding box center [427, 254] width 292 height 178
click at [380, 121] on p "Цікаві факти про Баха" at bounding box center [507, 144] width 255 height 232
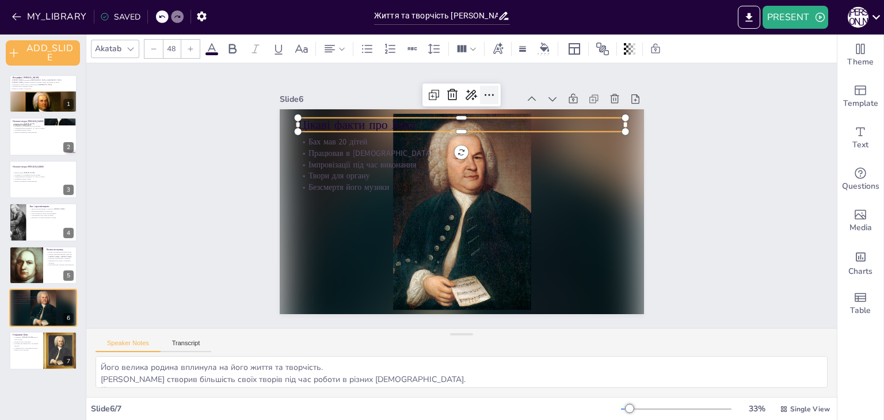
click at [558, 193] on icon at bounding box center [566, 201] width 16 height 16
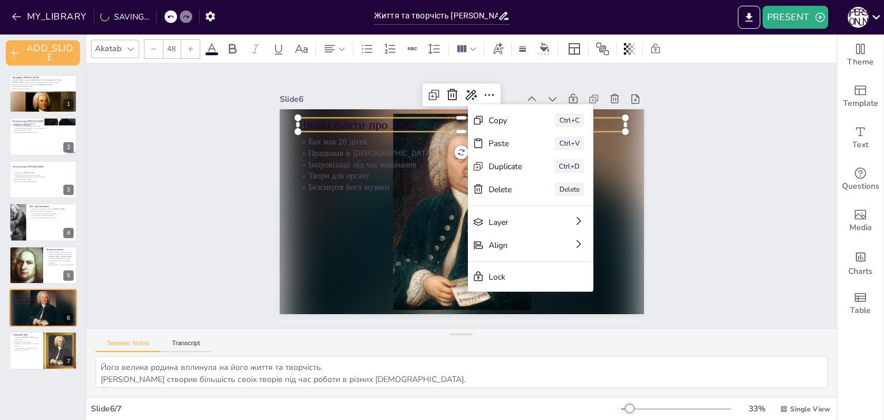
click at [472, 58] on div "Akatab 48" at bounding box center [383, 49] width 584 height 20
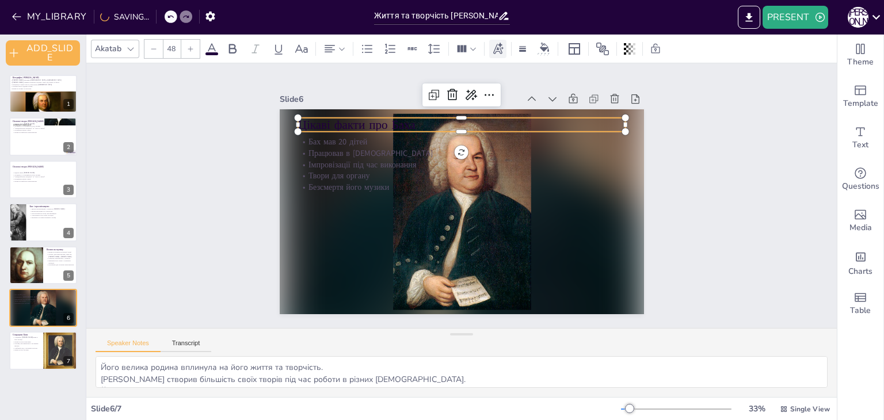
click at [496, 49] on icon at bounding box center [498, 48] width 10 height 12
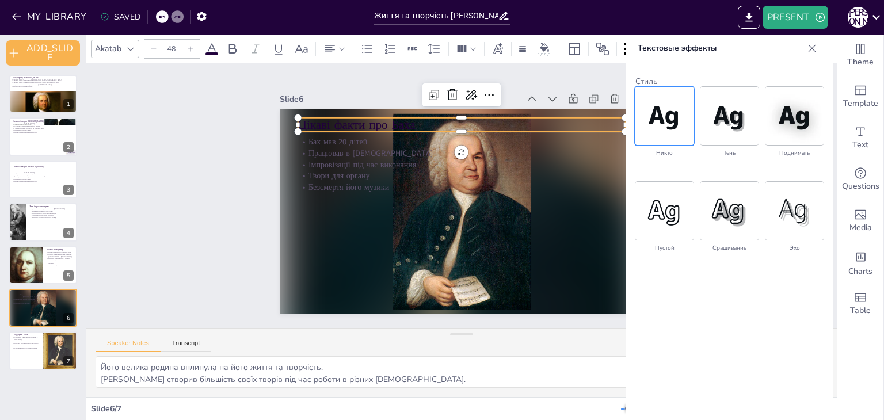
click at [658, 131] on img at bounding box center [664, 116] width 58 height 58
click at [546, 49] on icon at bounding box center [544, 47] width 9 height 9
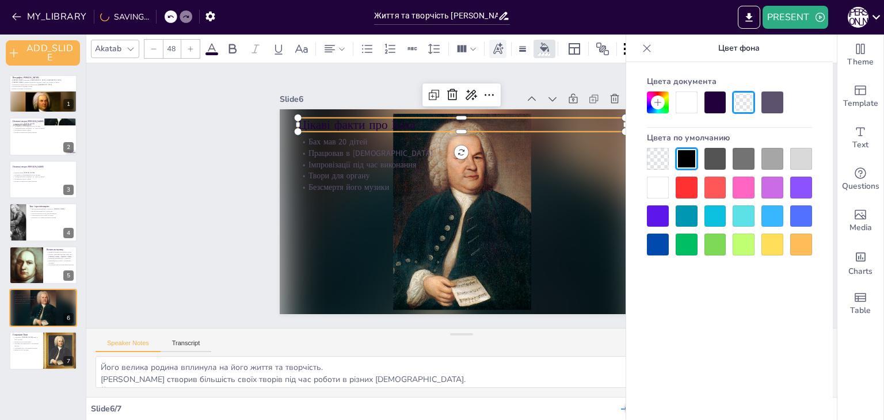
click at [494, 43] on icon at bounding box center [497, 49] width 13 height 13
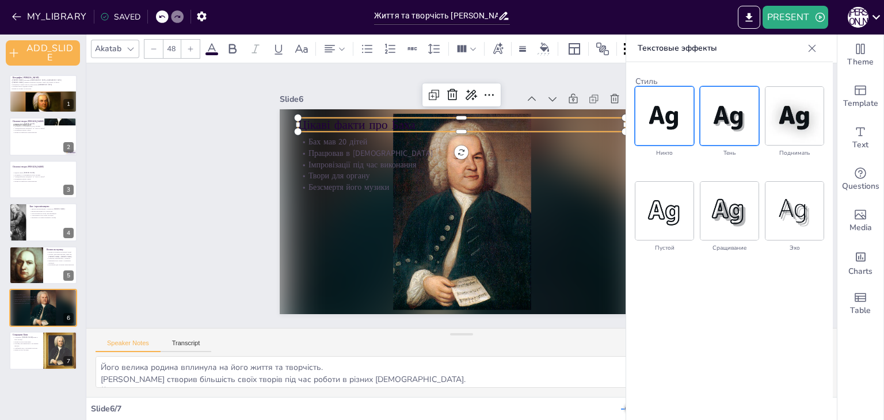
click at [712, 124] on img at bounding box center [729, 116] width 58 height 58
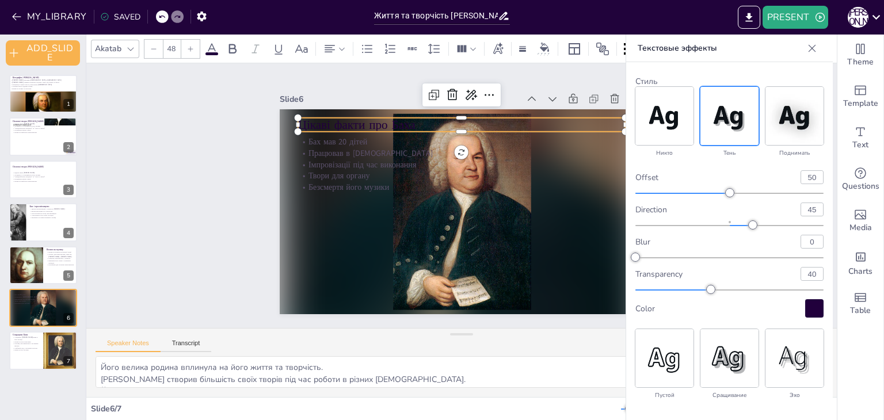
drag, startPoint x: 730, startPoint y: 122, endPoint x: 741, endPoint y: 123, distance: 11.0
click at [737, 123] on img at bounding box center [729, 116] width 58 height 58
click at [775, 124] on img at bounding box center [794, 116] width 58 height 58
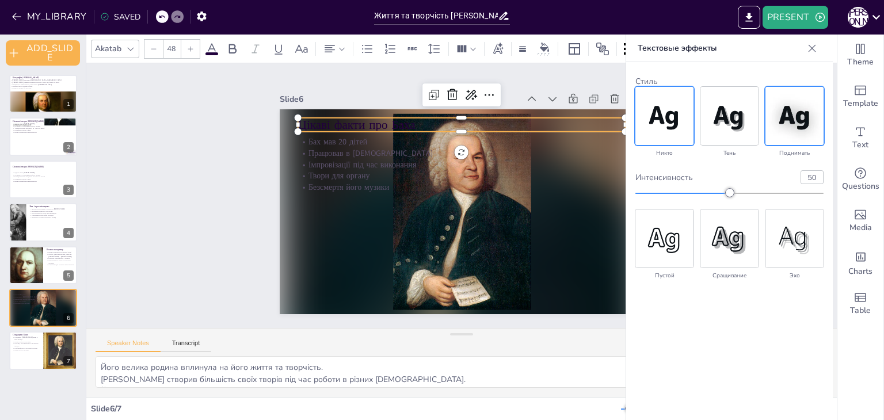
click at [654, 125] on img at bounding box center [664, 116] width 58 height 58
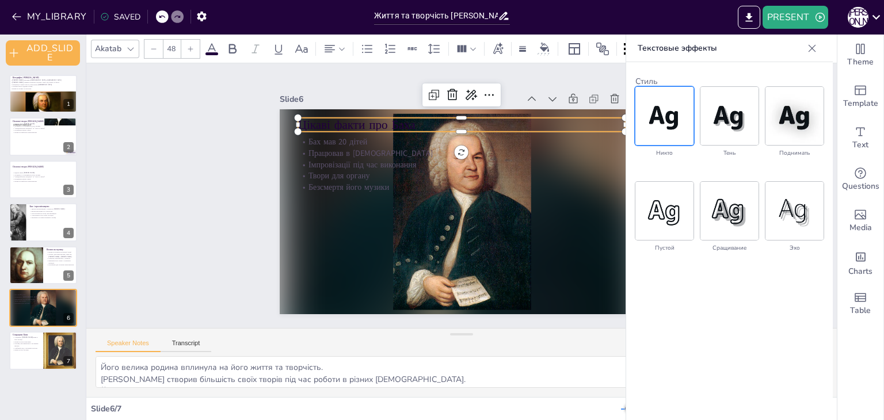
click at [563, 75] on div "Slide 1 Біографія Йоганна Себастьяна Баха Йоганн Себастьян Бах народився 31 бер…" at bounding box center [461, 196] width 387 height 274
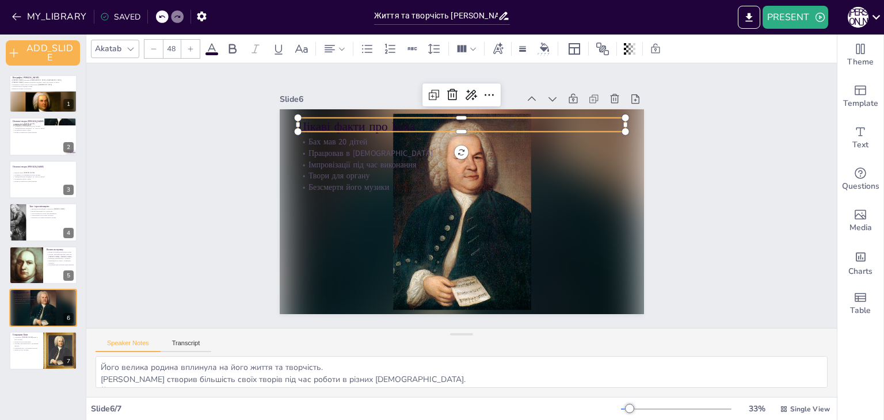
click at [341, 148] on p "Цікаві факти про Баха" at bounding box center [420, 251] width 275 height 207
click at [230, 45] on icon at bounding box center [233, 49] width 14 height 14
click at [219, 48] on div "Akatab 48" at bounding box center [383, 49] width 584 height 20
click at [220, 49] on div "Akatab 48" at bounding box center [383, 49] width 584 height 20
click at [216, 50] on icon at bounding box center [212, 49] width 14 height 14
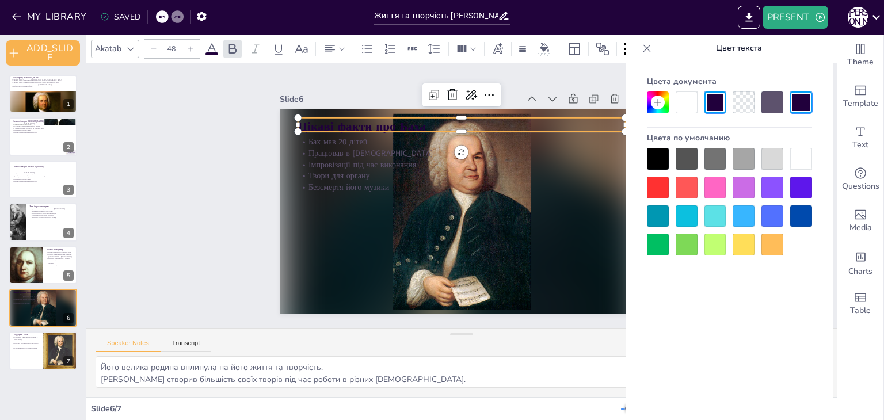
click at [215, 51] on icon at bounding box center [212, 49] width 14 height 14
click at [478, 74] on div "Slide 1 Біографія Йоганна Себастьяна Баха Йоганн Себастьян Бах народився 31 бер…" at bounding box center [462, 195] width 434 height 387
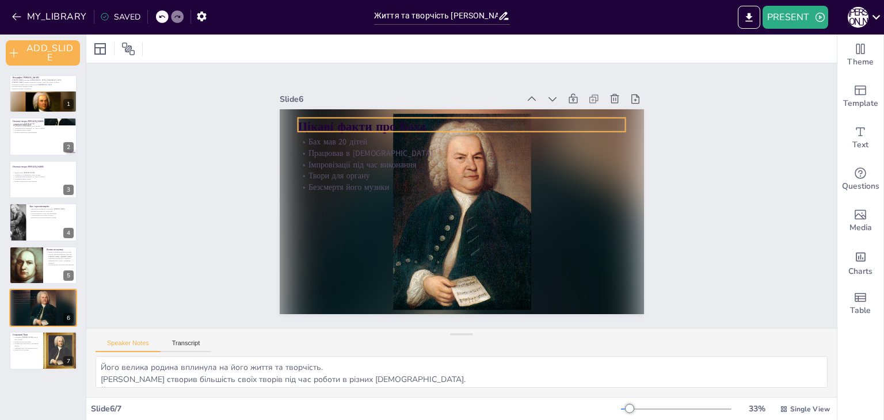
click at [414, 121] on strong "Цікаві факти про Баха" at bounding box center [458, 73] width 89 height 113
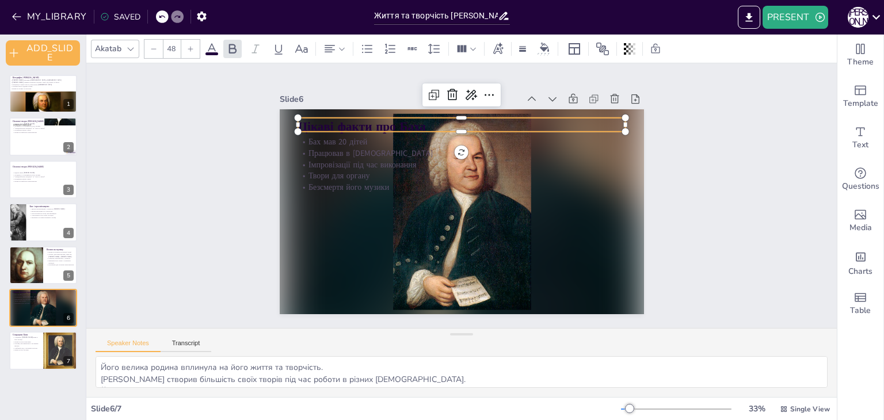
click at [193, 47] on div at bounding box center [190, 49] width 18 height 18
click at [192, 47] on icon at bounding box center [190, 48] width 7 height 7
click at [189, 49] on icon at bounding box center [190, 48] width 7 height 7
click at [157, 49] on div at bounding box center [153, 49] width 18 height 18
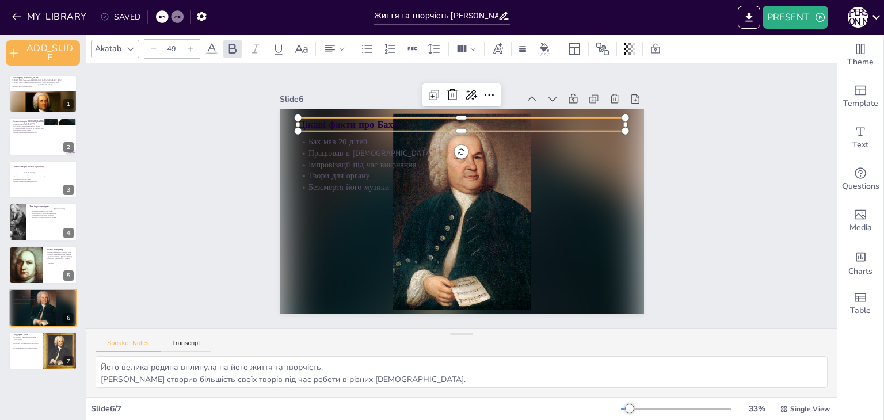
click at [157, 49] on div at bounding box center [153, 49] width 18 height 18
type input "47"
click at [136, 44] on div at bounding box center [131, 49] width 14 height 14
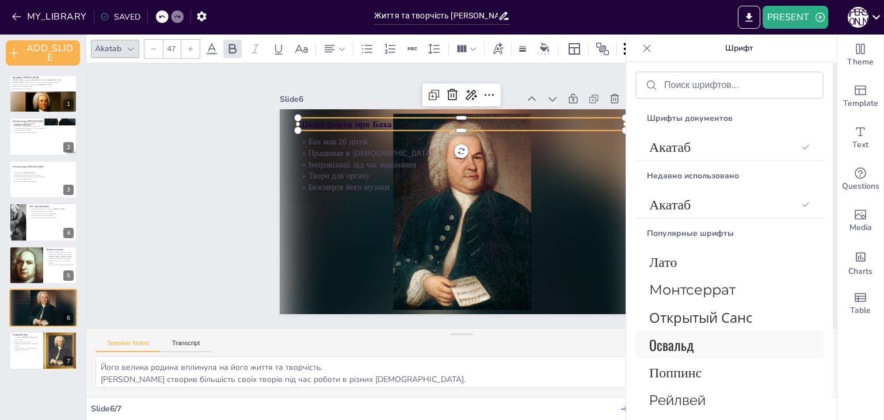
click at [704, 340] on span "Освальд" at bounding box center [727, 344] width 156 height 21
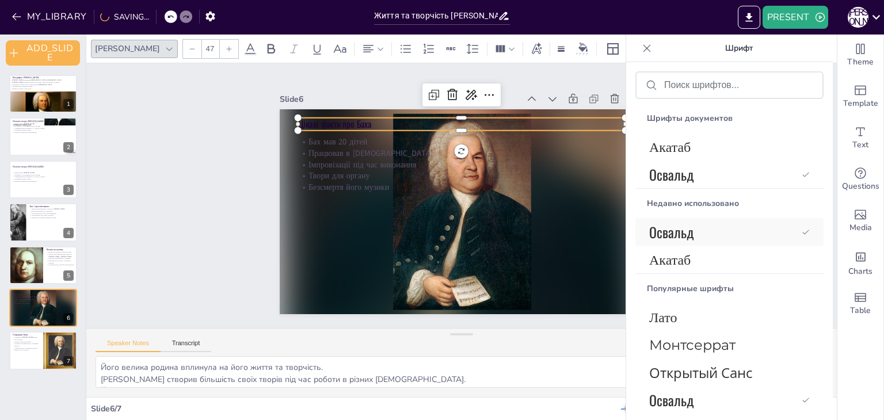
click at [689, 240] on font "Освальд" at bounding box center [671, 232] width 45 height 21
click at [684, 173] on font "Освальд" at bounding box center [671, 174] width 45 height 21
click at [685, 153] on font "Акатаб" at bounding box center [669, 147] width 41 height 19
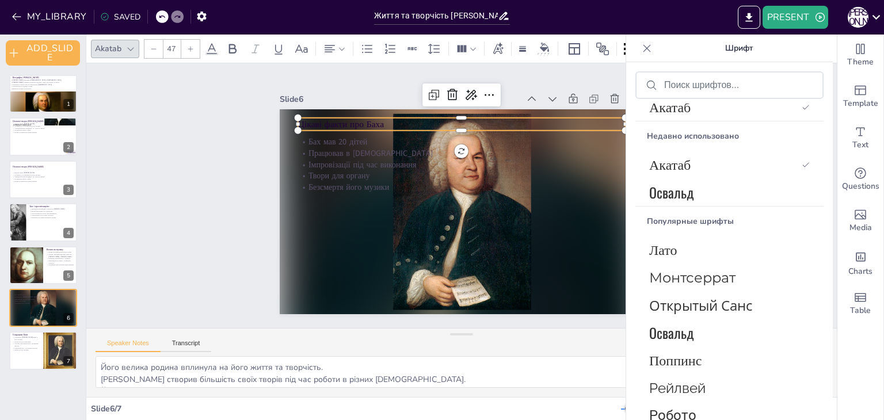
scroll to position [58, 0]
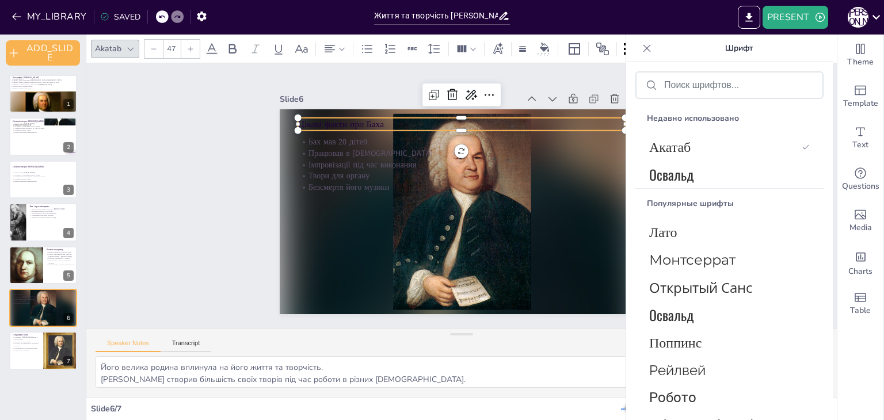
click at [163, 195] on div "Slide 1 Біографія Йоганна Себастьяна Баха Йоганн Себастьян Бах народився 31 бер…" at bounding box center [461, 195] width 655 height 763
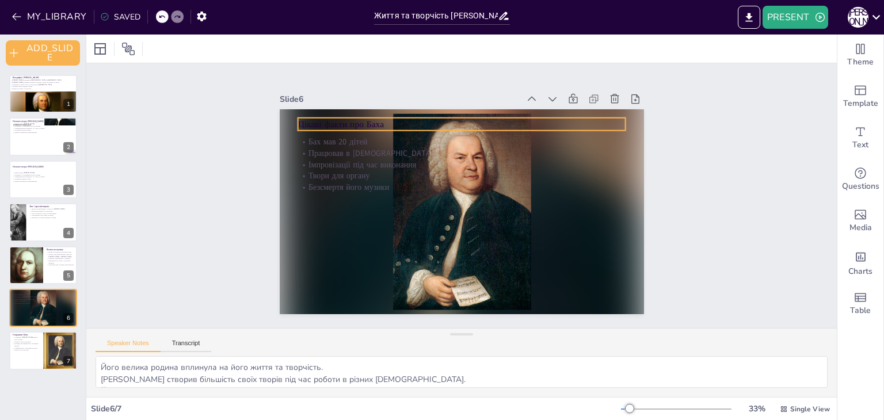
click at [345, 135] on p "Цікаві факти про Баха" at bounding box center [414, 249] width 252 height 228
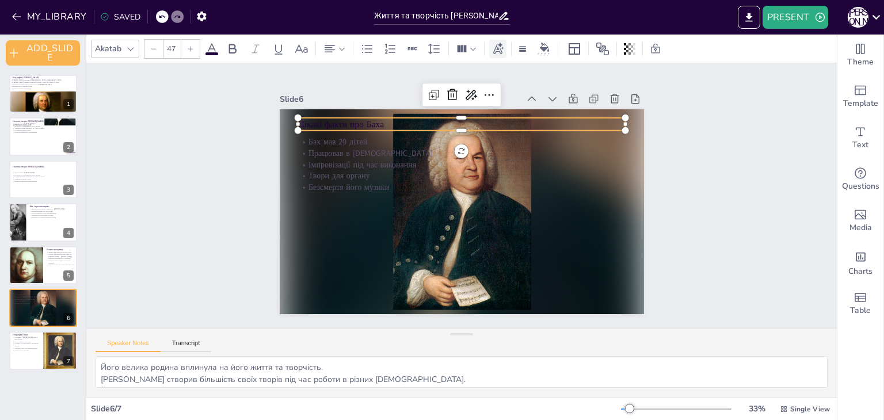
click at [493, 52] on icon at bounding box center [498, 48] width 10 height 12
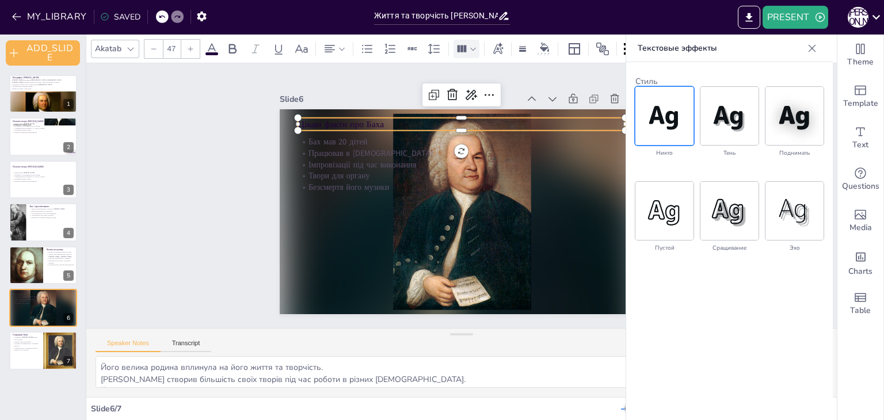
click at [475, 48] on icon at bounding box center [473, 49] width 8 height 8
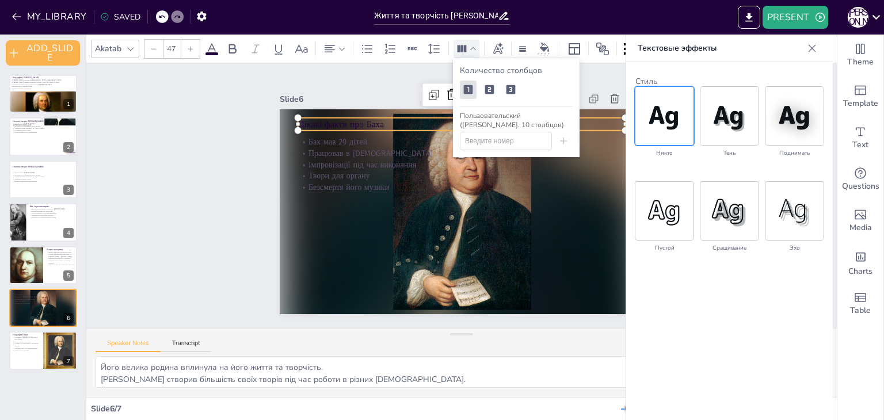
click at [618, 85] on div "Slide 1 Біографія Йоганна Себастьяна Баха Йоганн Себастьян Бах народився 31 бер…" at bounding box center [462, 195] width 434 height 387
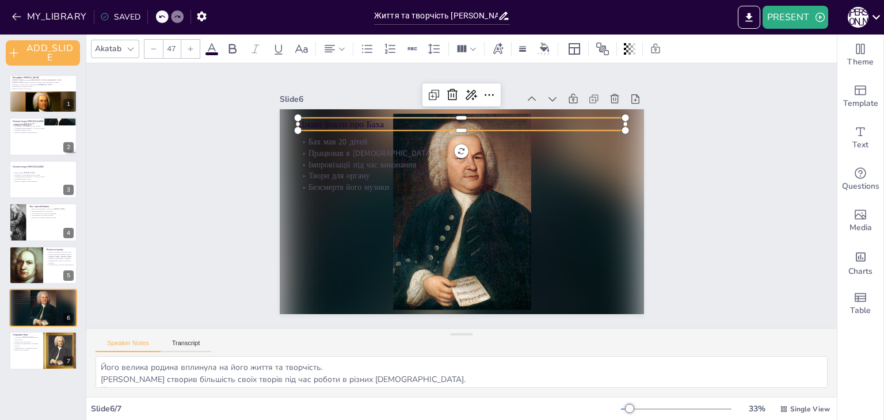
click at [332, 243] on p "Цікаві факти про Баха" at bounding box center [469, 266] width 327 height 47
click at [626, 44] on icon at bounding box center [630, 49] width 12 height 12
type input "100"
drag, startPoint x: 626, startPoint y: 96, endPoint x: 622, endPoint y: 60, distance: 36.0
click at [725, 99] on body "MY_LIBRARY SAVED Життя та творчість Йоганна Себастьяна Баха: цікаві факти PRESE…" at bounding box center [442, 210] width 884 height 420
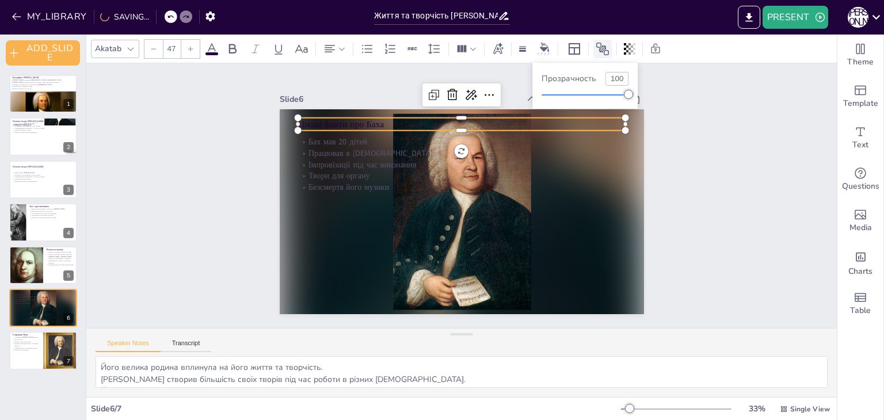
click at [607, 44] on icon at bounding box center [603, 49] width 14 height 14
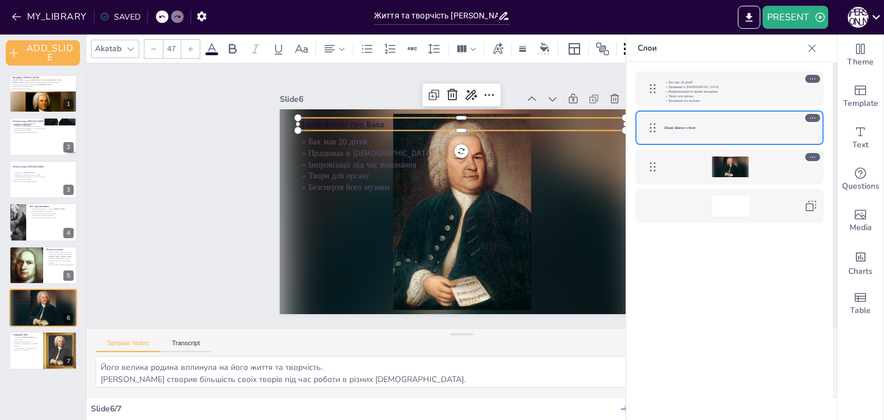
click at [702, 206] on div at bounding box center [730, 206] width 133 height 21
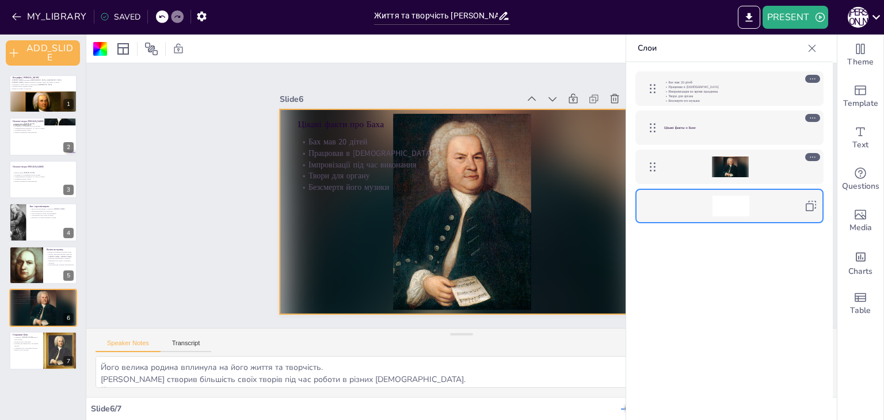
drag, startPoint x: 721, startPoint y: 205, endPoint x: 513, endPoint y: 95, distance: 235.3
click at [567, 193] on div at bounding box center [605, 251] width 76 height 116
click at [699, 129] on div "Цікаві факты о Бахе" at bounding box center [730, 127] width 133 height 21
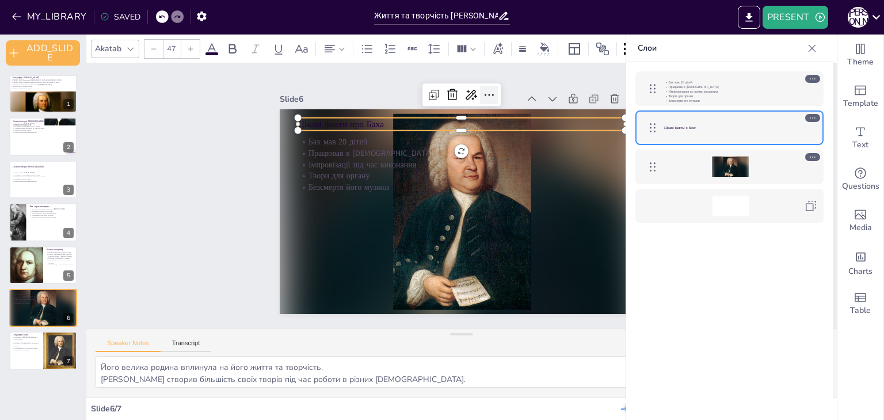
click at [390, 120] on icon at bounding box center [381, 129] width 18 height 18
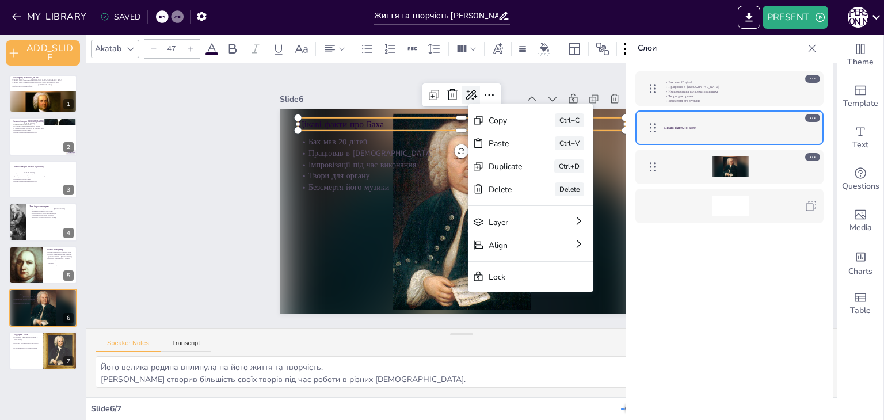
click at [535, 245] on icon at bounding box center [544, 254] width 19 height 19
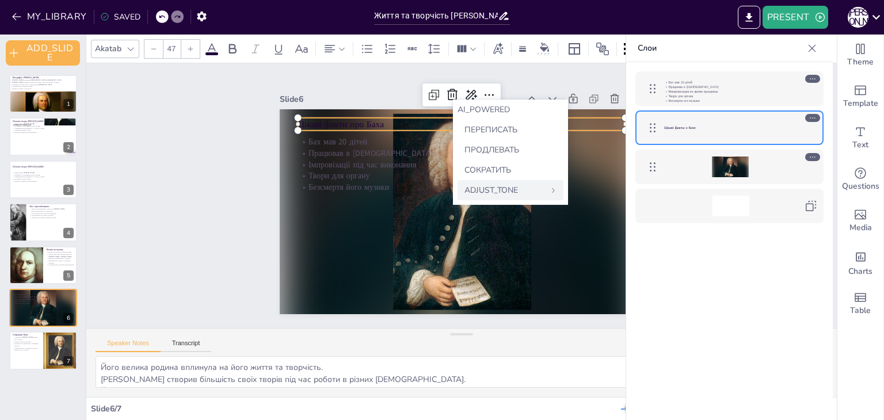
click at [539, 186] on div "ADJUST_TONE" at bounding box center [511, 190] width 106 height 20
click at [493, 147] on font "НЕЙТРАЛЬНЫЙ" at bounding box center [495, 149] width 62 height 11
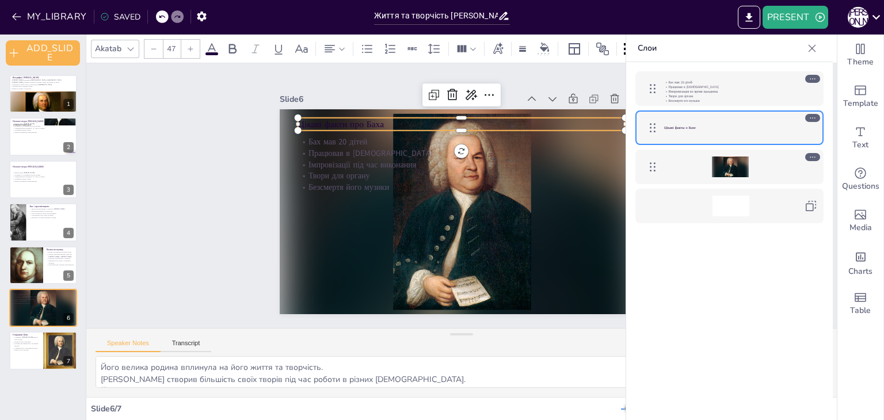
click at [353, 225] on div "Slide 6" at bounding box center [443, 309] width 186 height 169
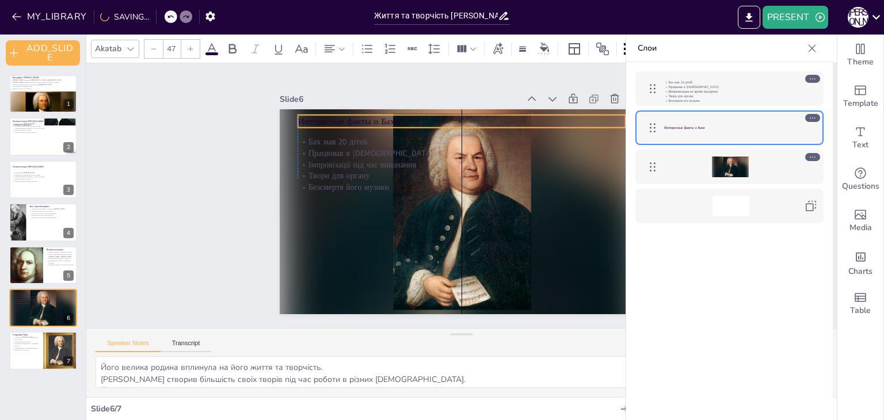
click at [382, 173] on p "Интересные факты о Бахе" at bounding box center [424, 260] width 290 height 175
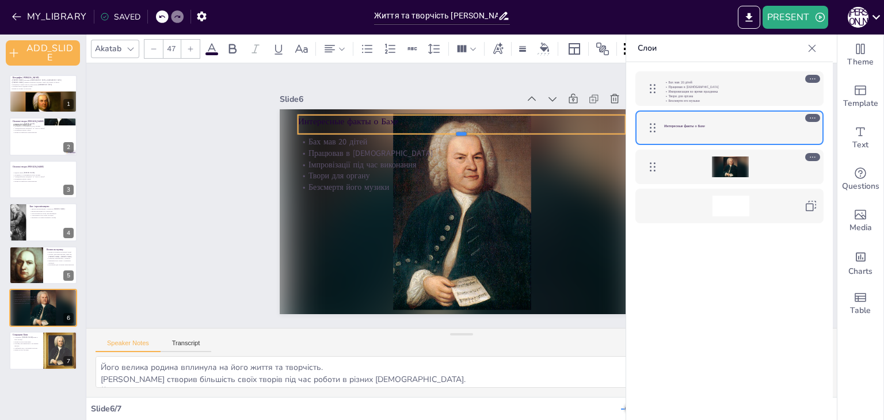
drag, startPoint x: 451, startPoint y: 123, endPoint x: 451, endPoint y: 129, distance: 6.3
click at [451, 142] on div at bounding box center [495, 242] width 270 height 200
click at [457, 184] on div "Slide 6" at bounding box center [564, 248] width 214 height 129
click at [546, 136] on div at bounding box center [557, 147] width 22 height 22
type input "47"
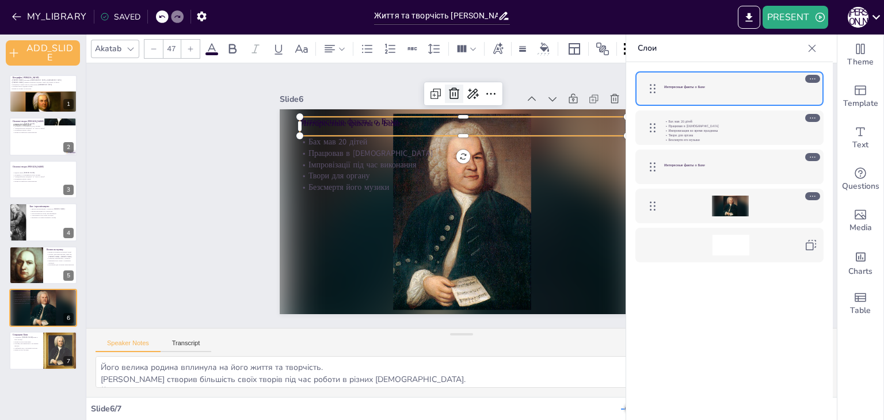
click at [556, 192] on icon at bounding box center [563, 199] width 15 height 15
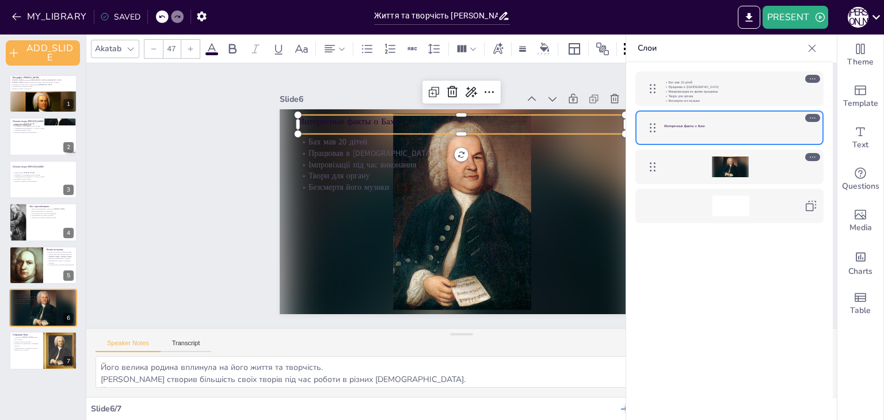
click at [336, 120] on p "Интересные факты о Бахе" at bounding box center [397, 158] width 174 height 290
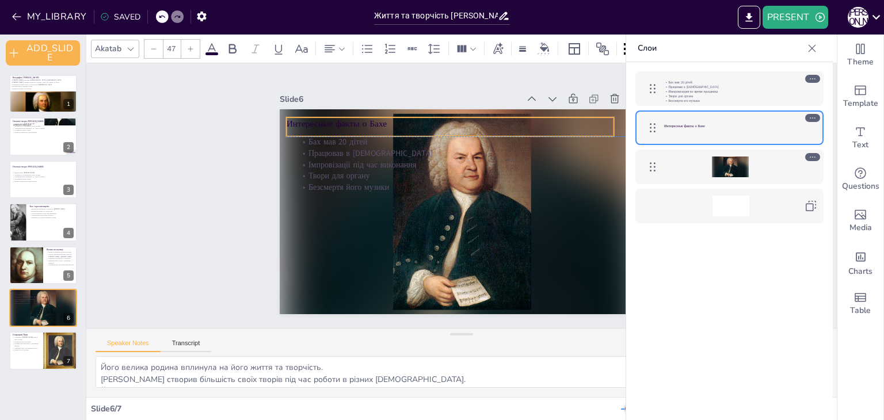
drag, startPoint x: 336, startPoint y: 120, endPoint x: 325, endPoint y: 123, distance: 11.7
click at [325, 123] on p "Интересные факты о Бахе" at bounding box center [421, 134] width 304 height 145
click at [354, 79] on div "Slide 1 Біографія Йоганна Себастьяна Баха Йоганн Себастьян Бах народився 31 бер…" at bounding box center [461, 196] width 338 height 420
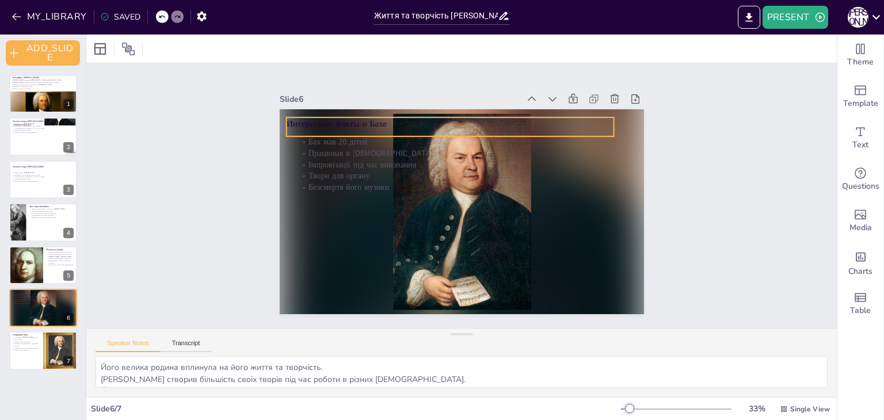
click at [368, 123] on p "Интересные факты о Бахе" at bounding box center [409, 247] width 203 height 272
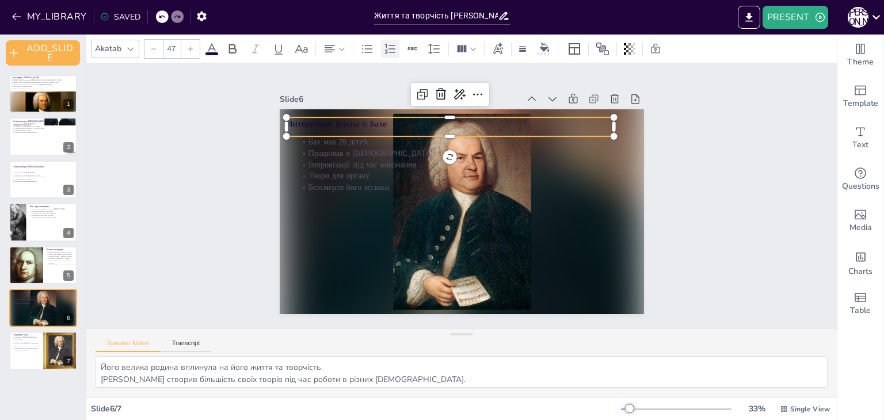
click at [385, 49] on icon at bounding box center [390, 48] width 10 height 10
click at [369, 51] on icon at bounding box center [367, 49] width 14 height 14
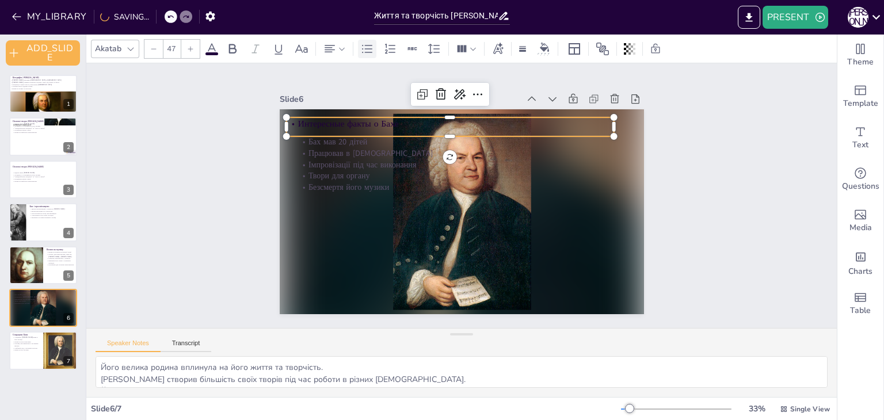
click at [369, 51] on icon at bounding box center [367, 49] width 14 height 14
click at [411, 54] on icon at bounding box center [412, 49] width 12 height 12
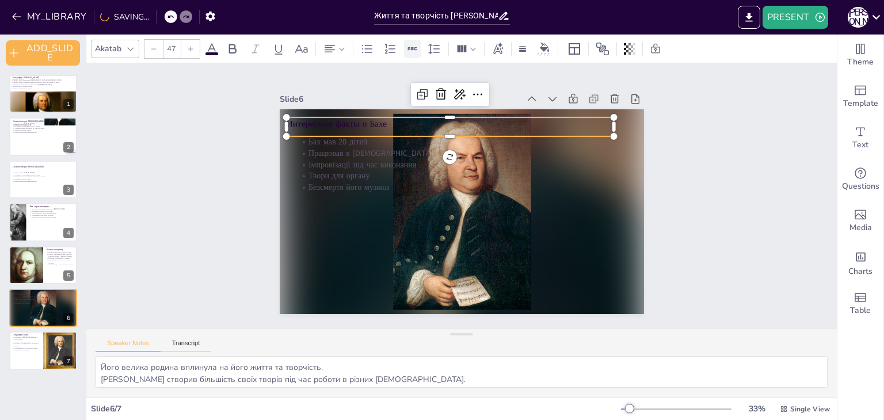
click at [411, 54] on icon at bounding box center [412, 49] width 12 height 12
click at [534, 48] on div at bounding box center [545, 49] width 22 height 18
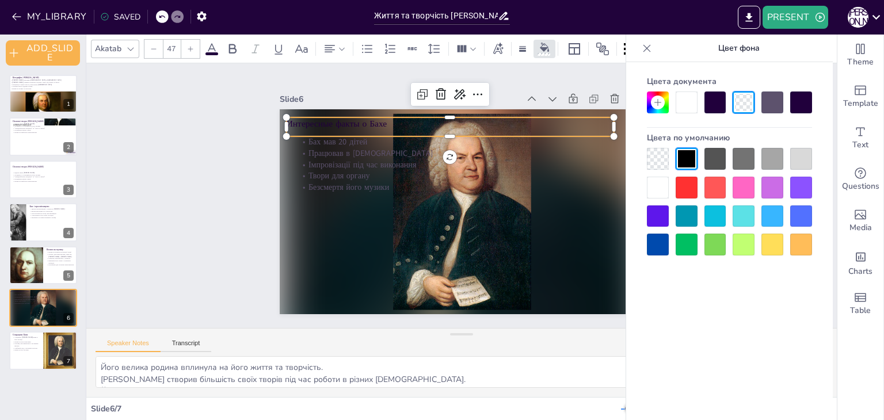
click at [709, 100] on div at bounding box center [715, 103] width 22 height 22
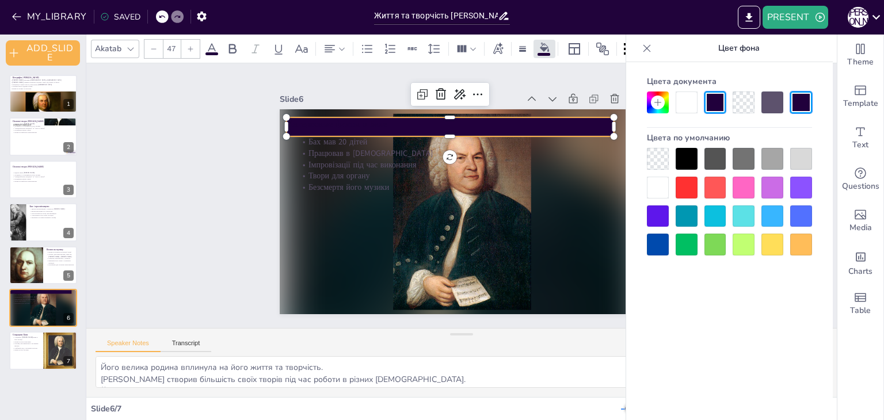
click at [737, 96] on div at bounding box center [744, 103] width 22 height 22
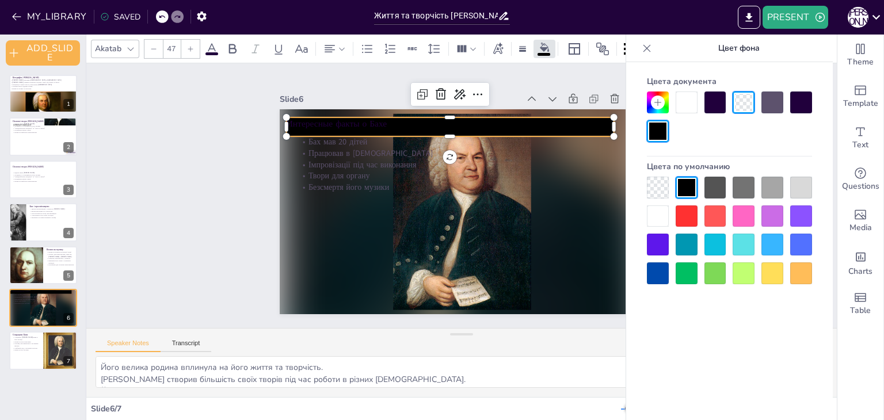
click at [651, 185] on div at bounding box center [658, 188] width 22 height 22
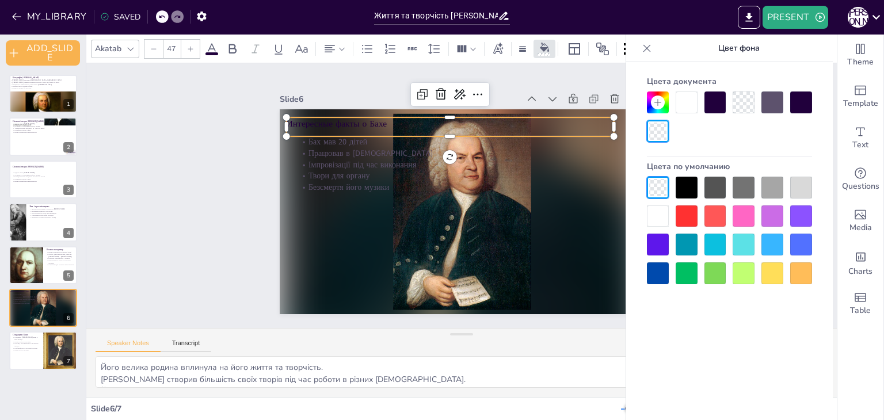
click at [321, 161] on div "Slide 1 Біографія Йоганна Себастьяна Баха Йоганн Себастьян Бах народився 31 бер…" at bounding box center [461, 195] width 281 height 451
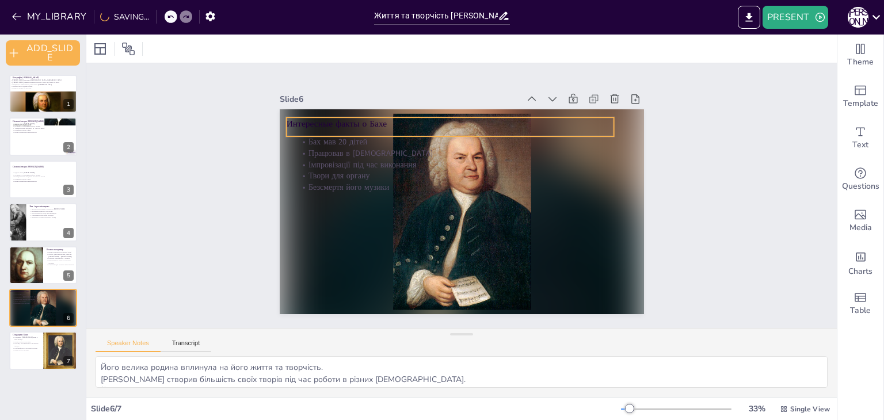
click at [377, 115] on p "Интересные факты о Бахе" at bounding box center [396, 228] width 113 height 315
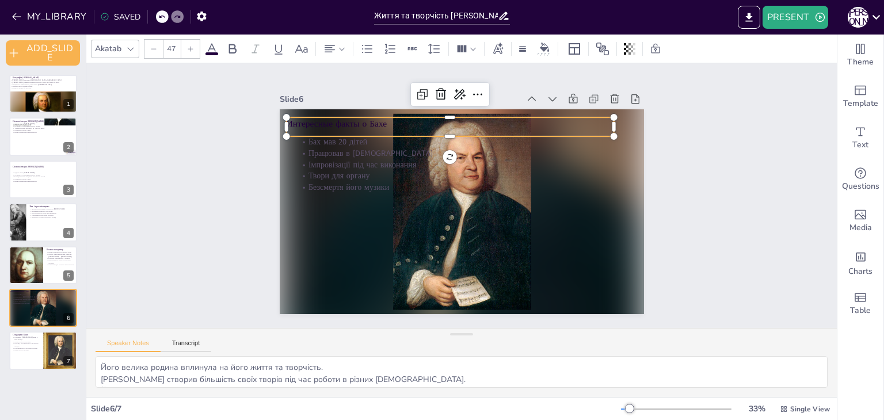
click at [144, 49] on div at bounding box center [153, 49] width 18 height 18
click at [189, 51] on icon at bounding box center [190, 48] width 7 height 7
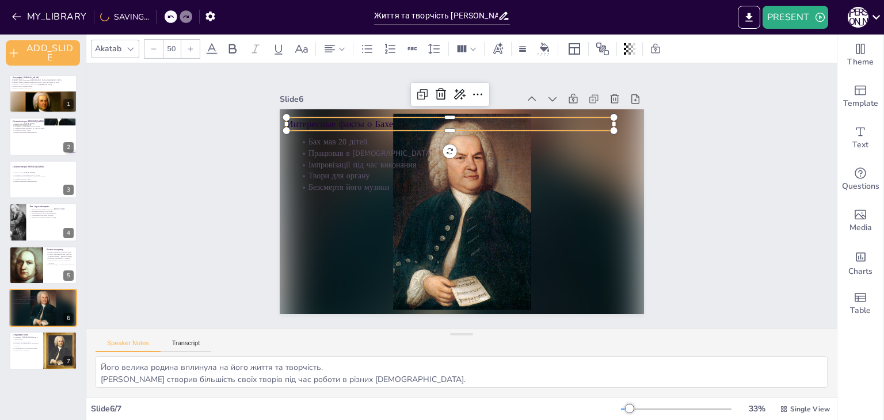
click at [188, 51] on icon at bounding box center [190, 48] width 7 height 7
click at [153, 51] on icon at bounding box center [153, 48] width 7 height 7
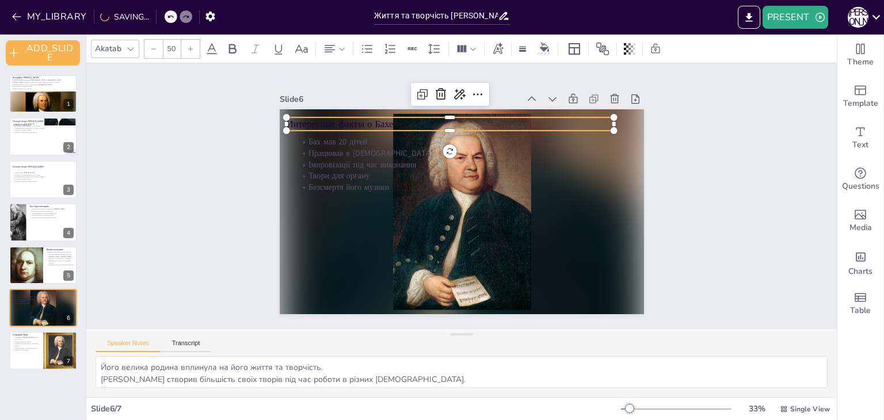
type input "49"
click at [233, 153] on div "Slide 1 Біографія Йоганна Себастьяна Баха Йоганн Себастьян Бах народився 31 бер…" at bounding box center [461, 195] width 699 height 734
click at [302, 126] on p "Интересные факты о Бахе" at bounding box center [416, 252] width 229 height 252
click at [129, 49] on icon at bounding box center [130, 48] width 9 height 9
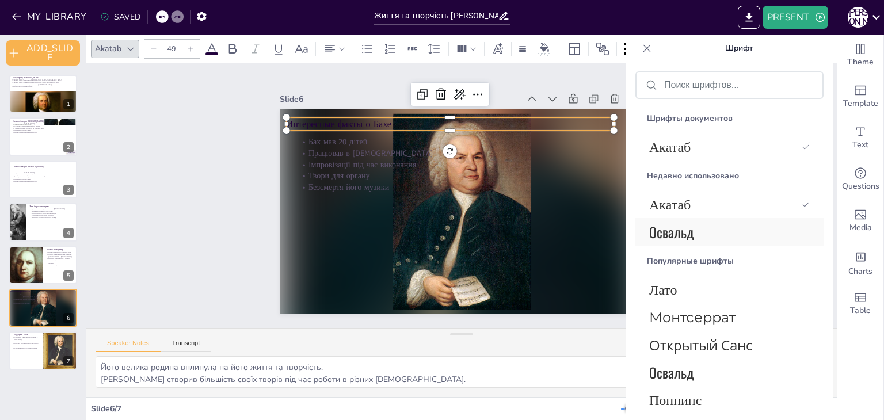
click at [741, 233] on span "Освальд" at bounding box center [727, 232] width 156 height 21
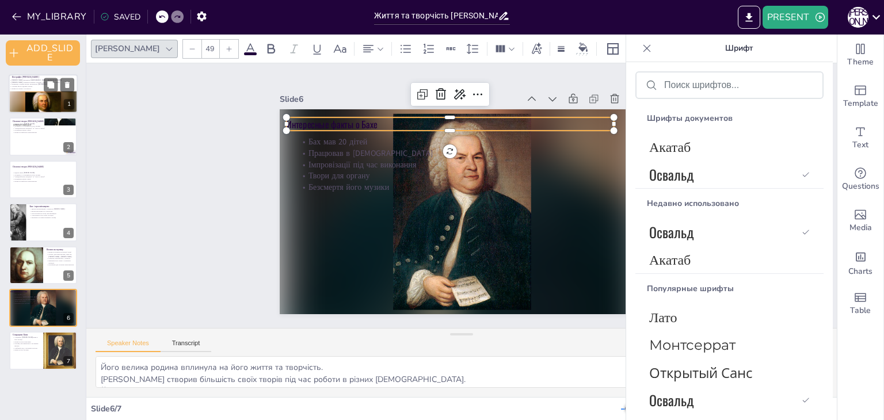
click at [35, 76] on p "Біографія [PERSON_NAME]" at bounding box center [43, 76] width 62 height 3
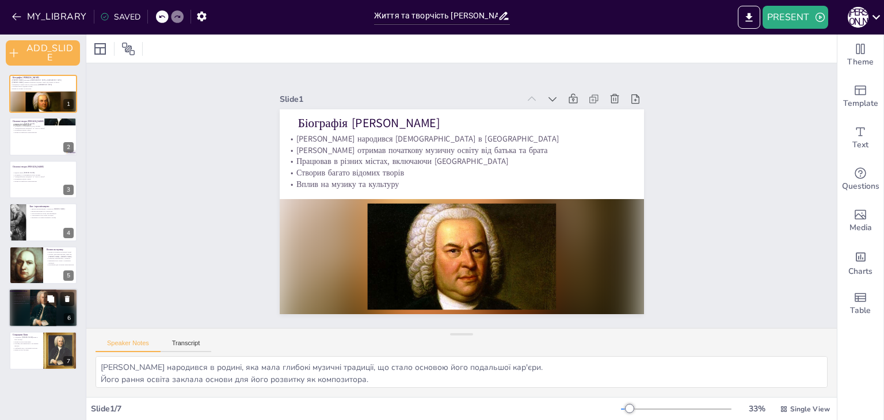
click at [61, 311] on div at bounding box center [44, 307] width 70 height 39
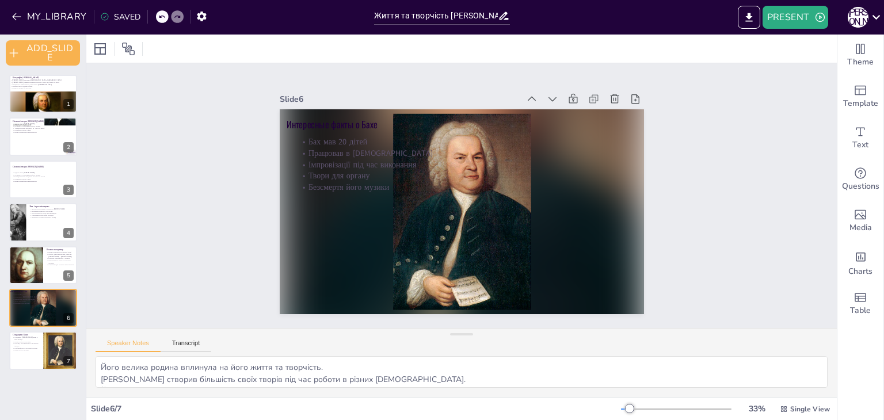
click at [215, 196] on div "Slide 1 Біографія Йоганна Себастьяна Баха Йоганн Себастьян Бах народився 31 бер…" at bounding box center [461, 195] width 750 height 265
click at [215, 232] on div "Slide 1 Біографія Йоганна Себастьяна Баха Йоганн Себастьян Бах народився 31 бер…" at bounding box center [461, 196] width 763 height 656
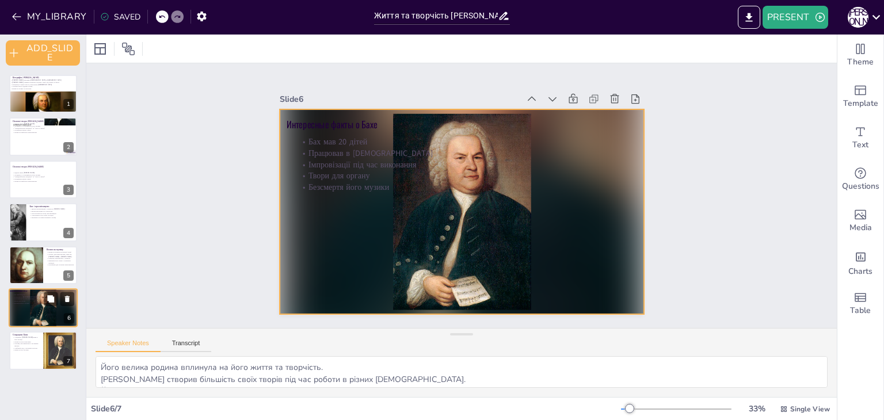
click at [29, 311] on div at bounding box center [44, 307] width 70 height 39
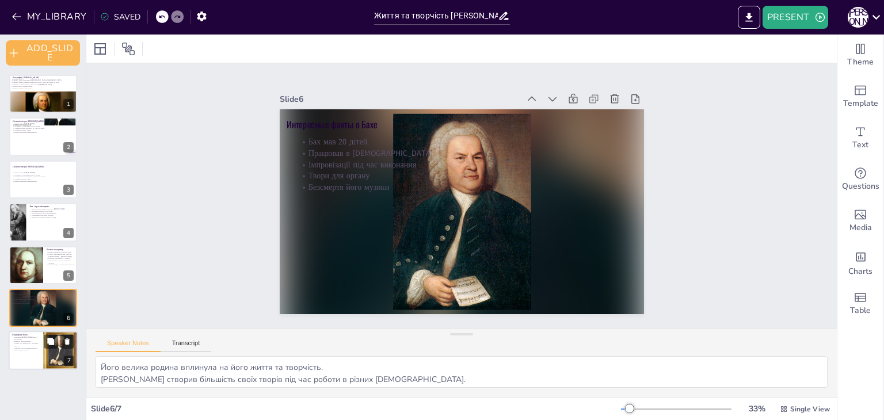
click at [35, 349] on p "Вічність його музики" at bounding box center [26, 350] width 28 height 2
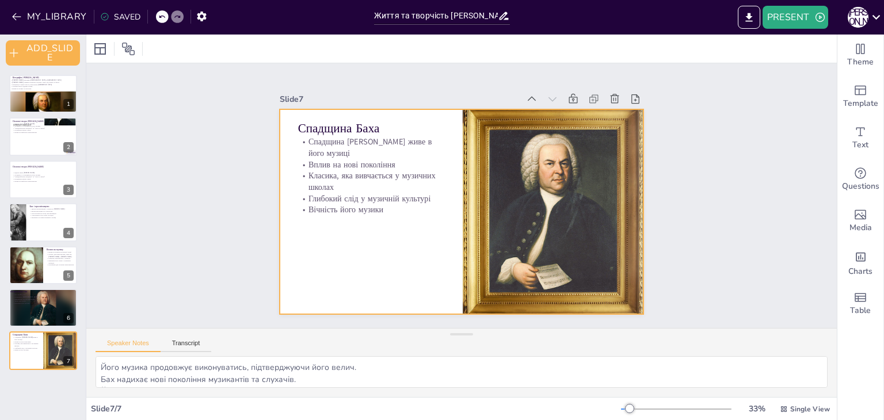
click at [347, 264] on div at bounding box center [448, 186] width 380 height 415
click at [143, 40] on div at bounding box center [151, 49] width 18 height 18
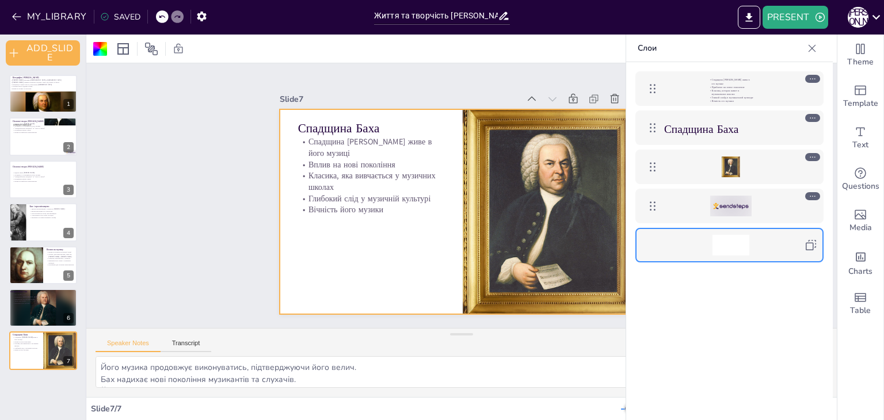
click at [811, 197] on icon at bounding box center [813, 196] width 8 height 8
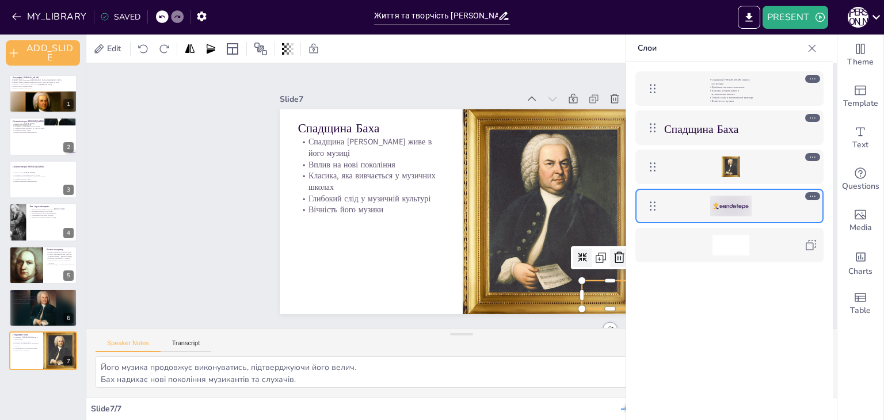
click at [622, 197] on icon at bounding box center [631, 188] width 18 height 18
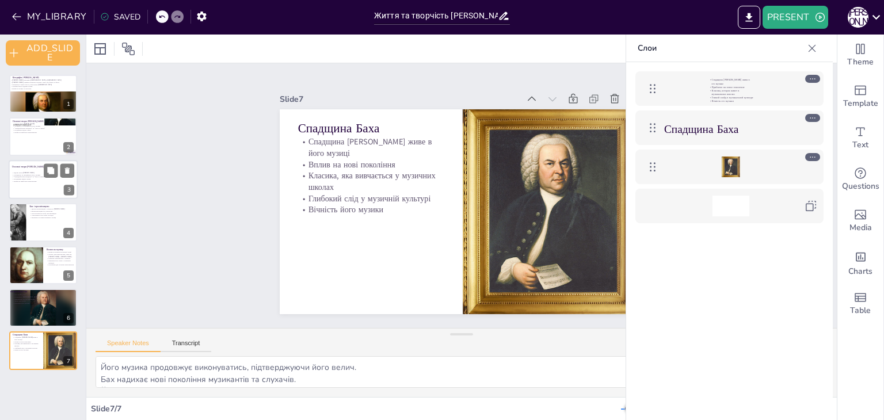
click at [28, 180] on p "Вплив на майбутніх композиторів" at bounding box center [43, 181] width 62 height 2
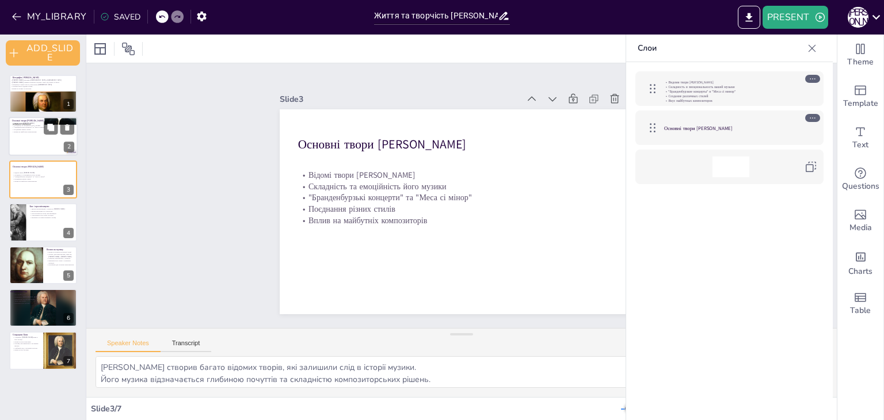
click at [32, 143] on div at bounding box center [43, 136] width 69 height 39
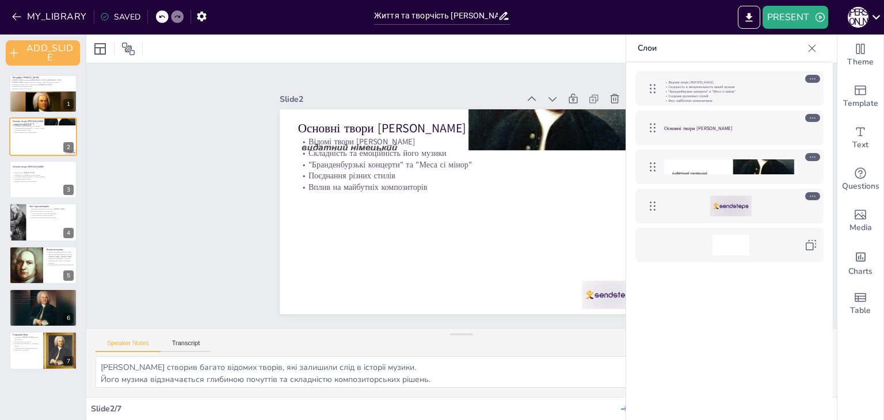
click at [766, 205] on div at bounding box center [730, 206] width 133 height 21
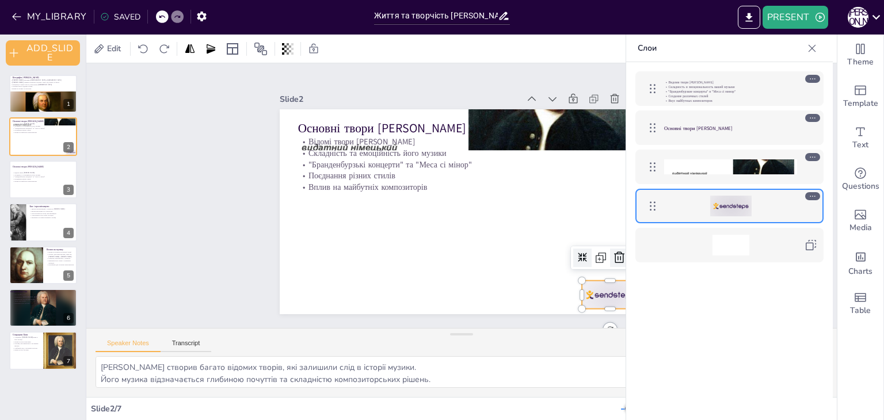
click at [329, 277] on icon at bounding box center [319, 287] width 20 height 20
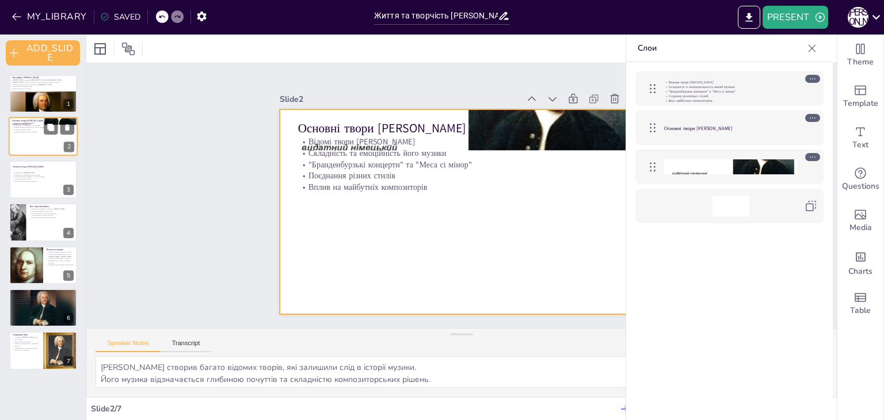
click at [36, 143] on div at bounding box center [43, 136] width 69 height 39
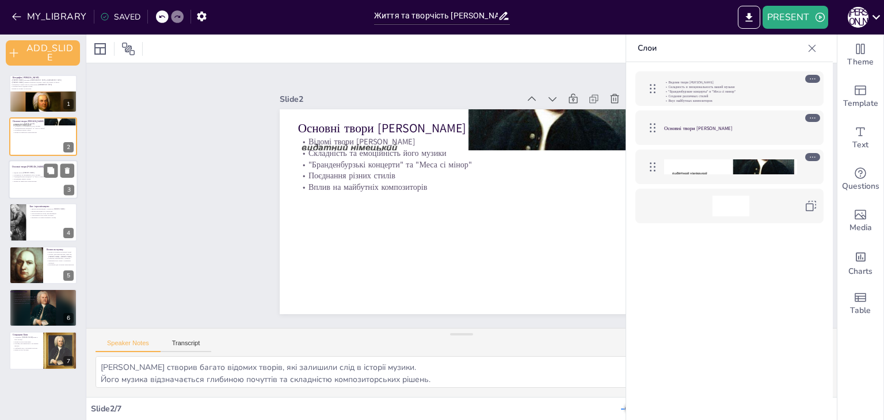
click at [36, 178] on p "Поєднання різних стилів" at bounding box center [43, 179] width 62 height 2
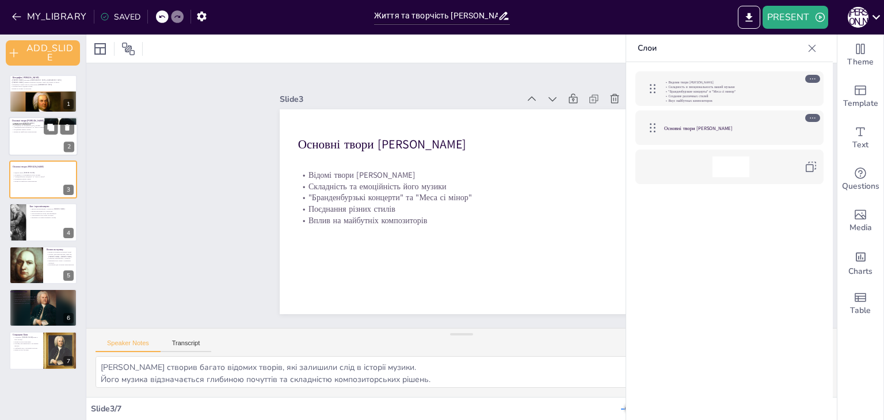
click at [35, 132] on p "Вплив на майбутніх композиторів" at bounding box center [43, 132] width 62 height 2
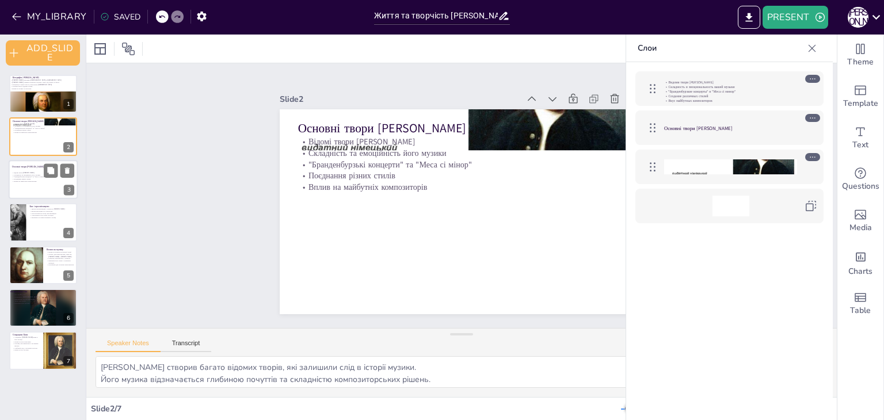
click at [28, 169] on div at bounding box center [43, 179] width 69 height 39
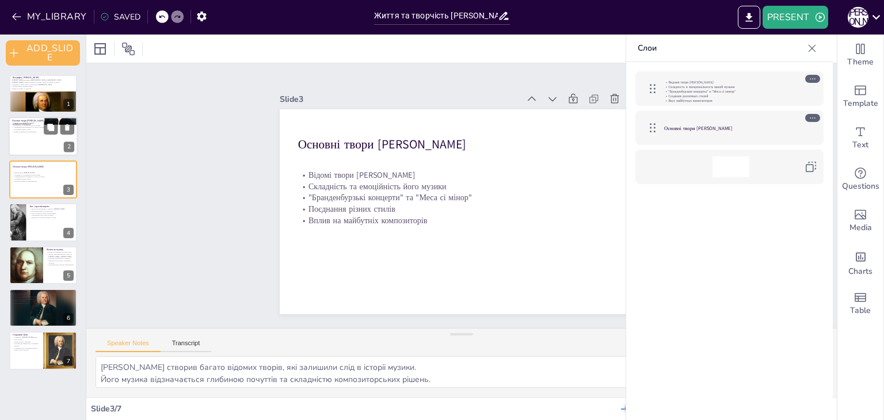
click at [32, 138] on div at bounding box center [43, 136] width 69 height 39
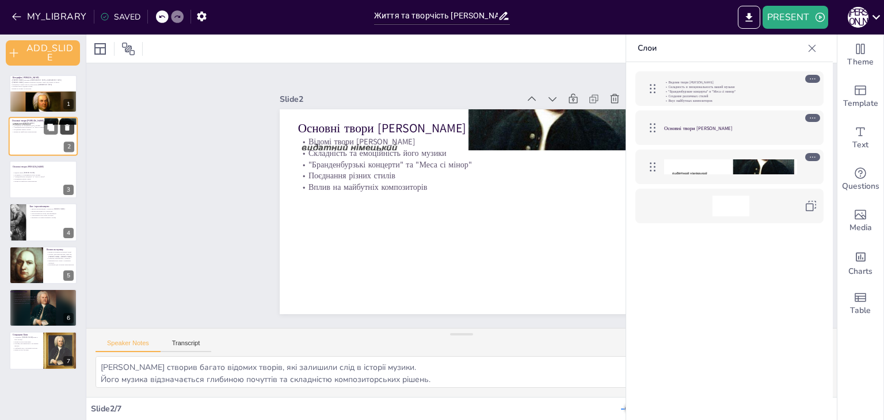
click at [66, 124] on icon at bounding box center [67, 128] width 8 height 8
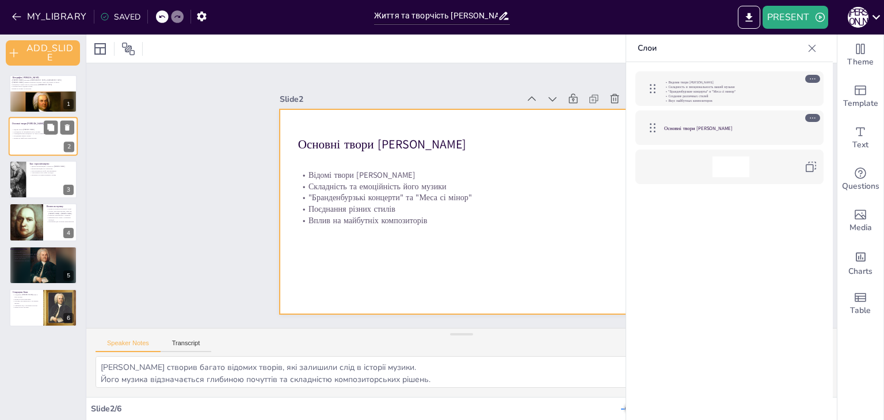
click at [41, 143] on div at bounding box center [43, 136] width 69 height 39
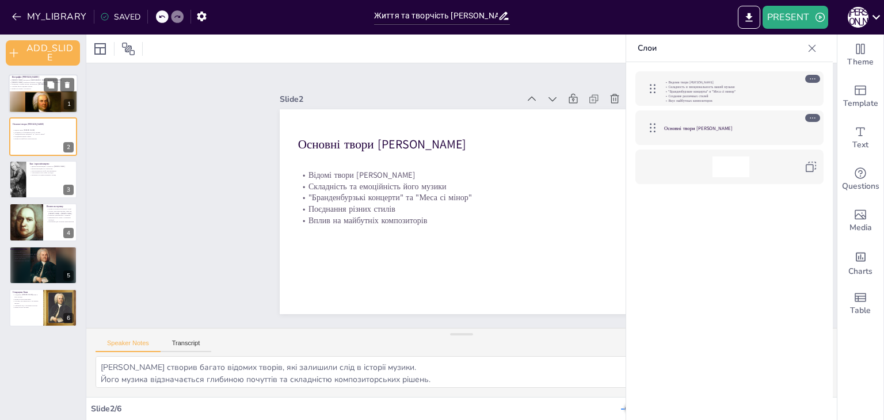
click at [37, 94] on div at bounding box center [43, 103] width 70 height 22
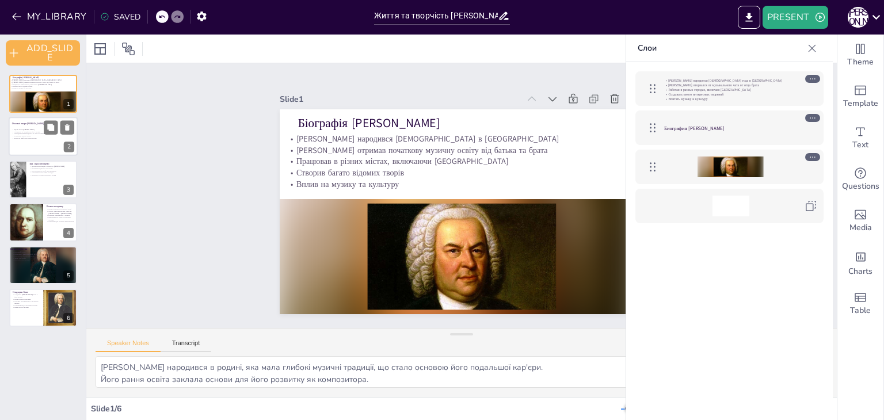
click at [26, 148] on div at bounding box center [43, 136] width 69 height 39
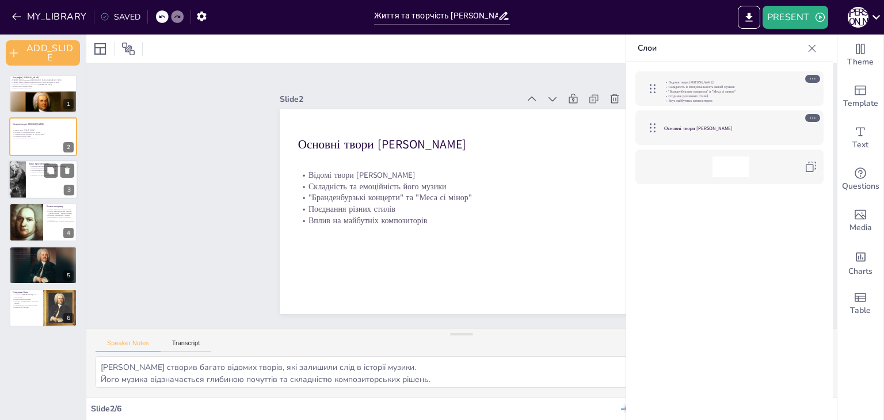
click at [27, 173] on div at bounding box center [43, 179] width 69 height 39
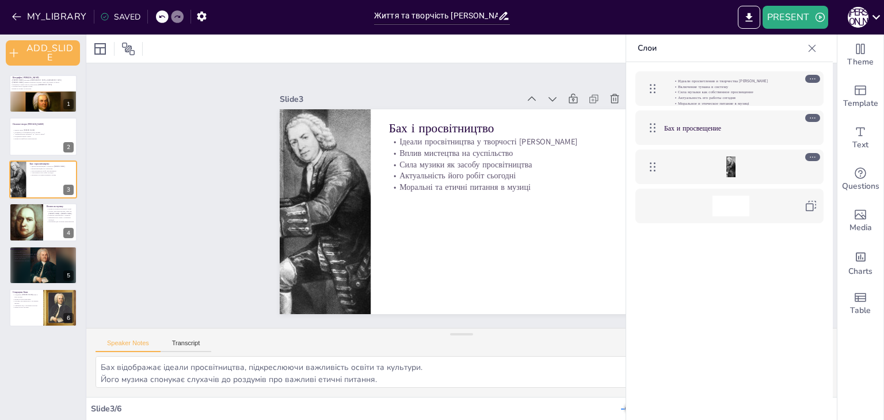
click at [37, 200] on div "Біографія Йоганна Себастьяна Баха Йоганн Себастьян Бах народився 31 березня 168…" at bounding box center [43, 201] width 86 height 252
click at [35, 214] on div at bounding box center [26, 222] width 72 height 39
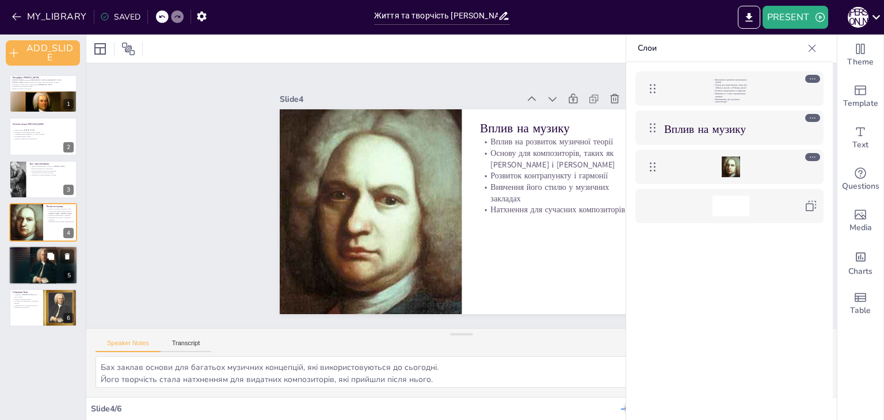
click at [39, 260] on p "Безсмертя його музики" at bounding box center [43, 261] width 62 height 2
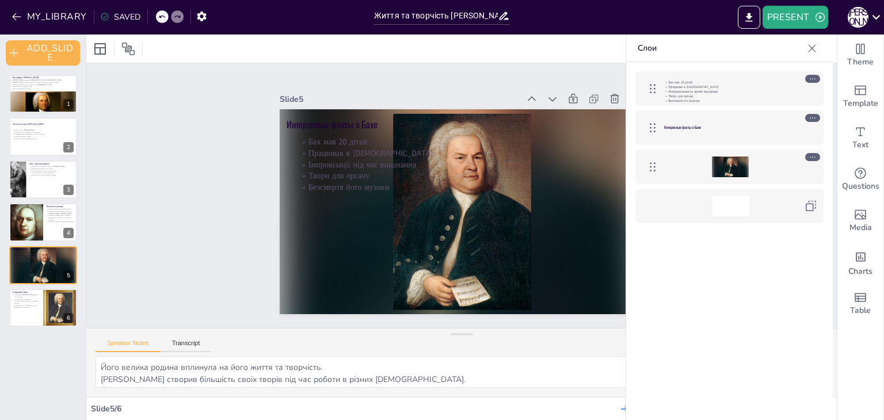
click at [25, 287] on div "Біографія Йоганна Себастьяна Баха Йоганн Себастьян Бах народився 31 березня 168…" at bounding box center [43, 201] width 86 height 252
click at [28, 292] on p "Спадщина Баха" at bounding box center [26, 292] width 28 height 3
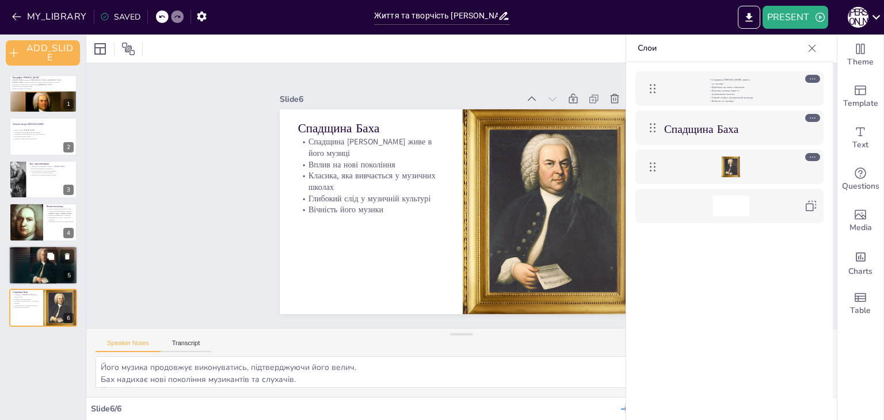
click at [25, 273] on div at bounding box center [44, 265] width 70 height 39
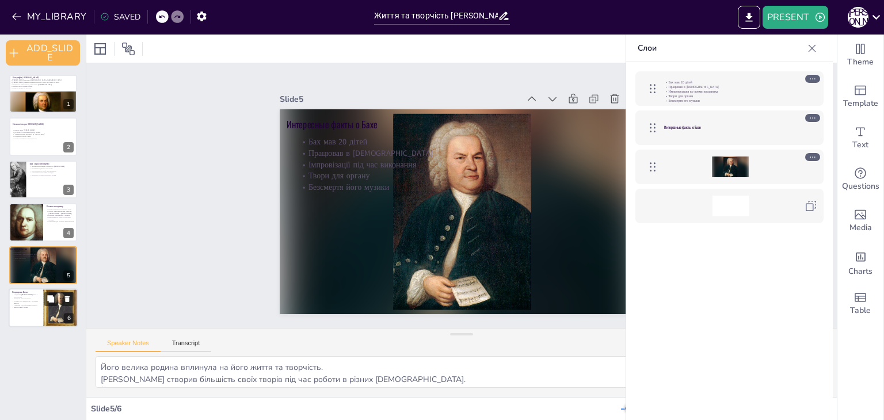
click at [49, 306] on div at bounding box center [60, 307] width 35 height 41
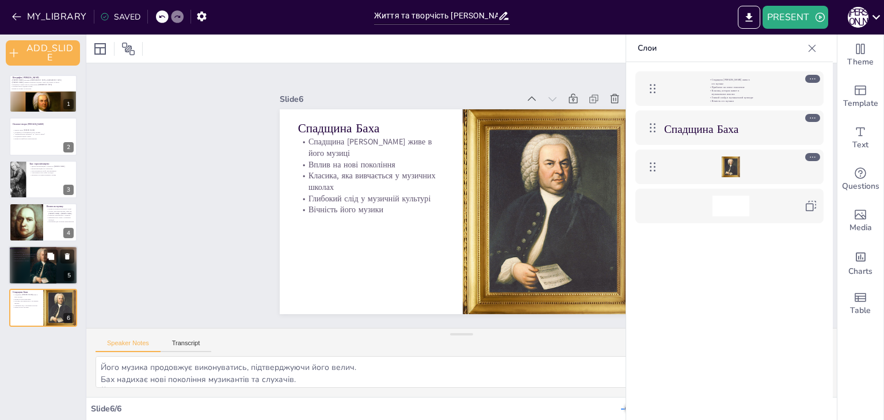
click at [40, 281] on div at bounding box center [44, 265] width 70 height 39
type textarea "Його велика родина вплинула на його життя та творчість. [PERSON_NAME] створив б…"
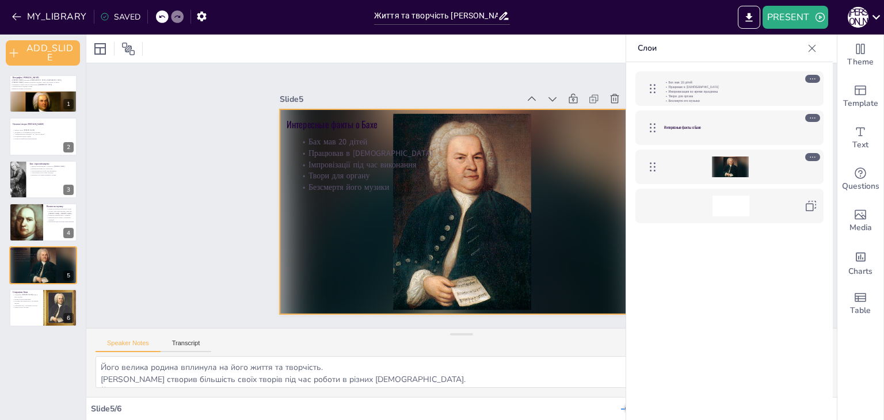
click at [281, 183] on div at bounding box center [447, 189] width 336 height 417
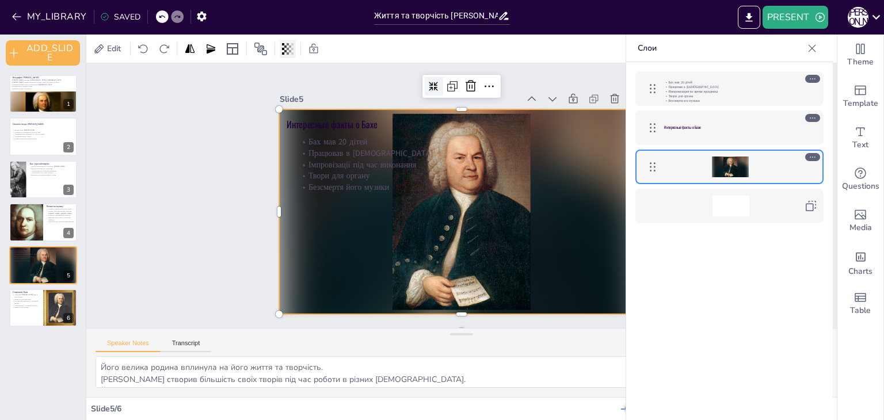
click at [286, 47] on icon at bounding box center [285, 48] width 2 height 7
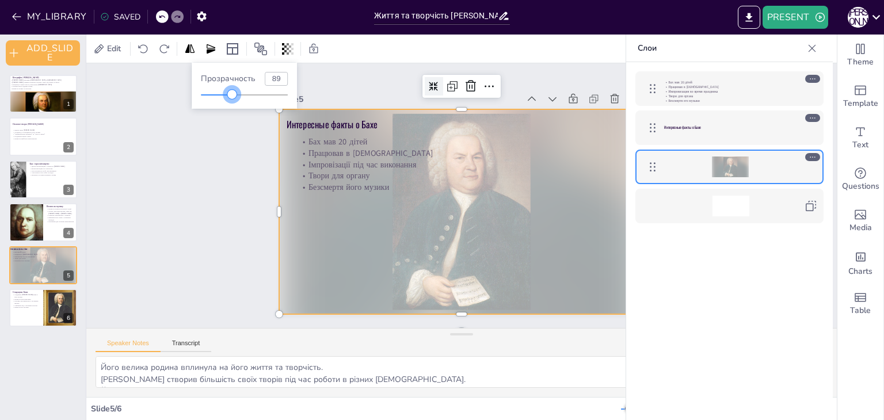
type input "100"
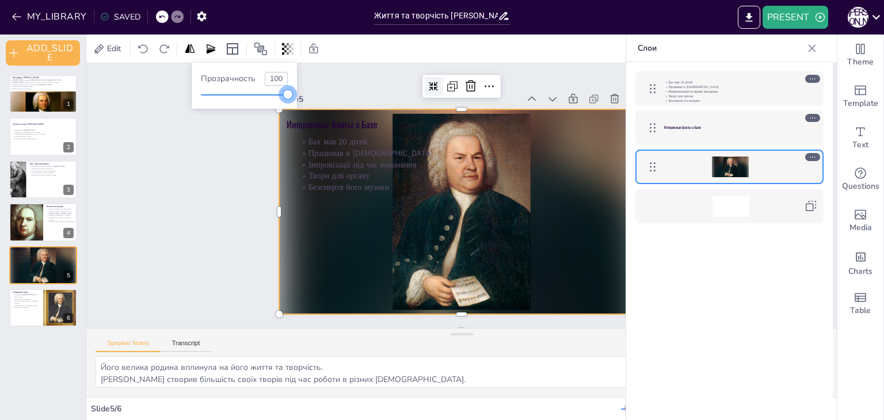
drag, startPoint x: 289, startPoint y: 95, endPoint x: 308, endPoint y: 100, distance: 19.7
click at [308, 100] on body "MY_LIBRARY SAVED Життя та творчість Йоганна Себастьяна Баха: цікаві факти PRESE…" at bounding box center [442, 210] width 884 height 420
click at [237, 56] on div at bounding box center [232, 49] width 18 height 18
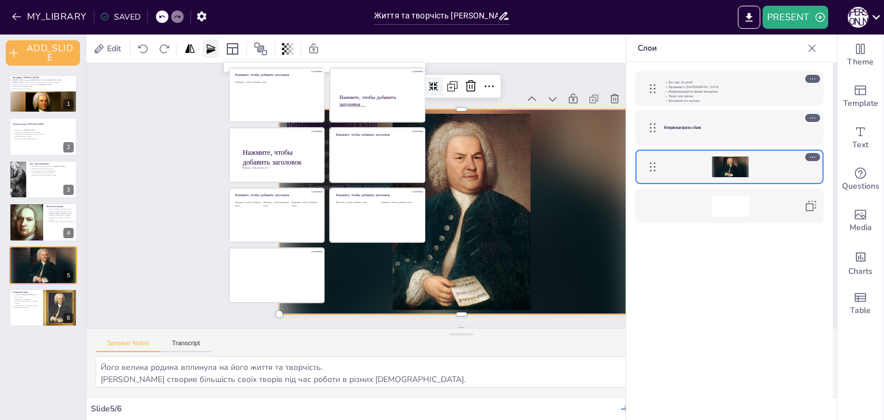
click at [206, 51] on icon at bounding box center [211, 49] width 12 height 12
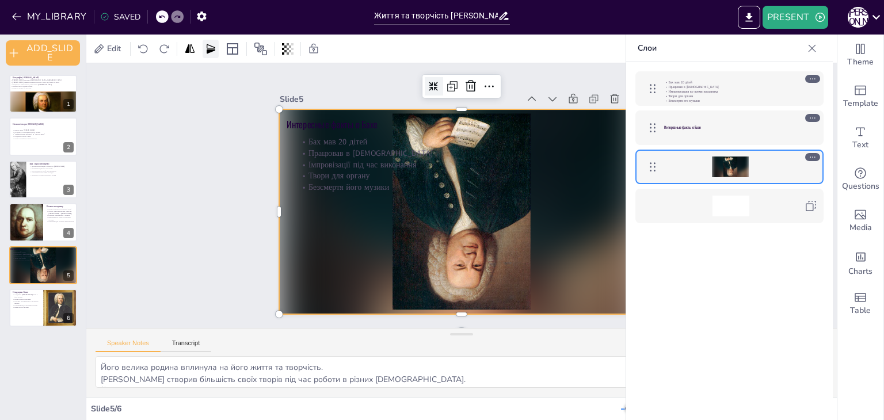
click at [205, 51] on icon at bounding box center [211, 49] width 12 height 12
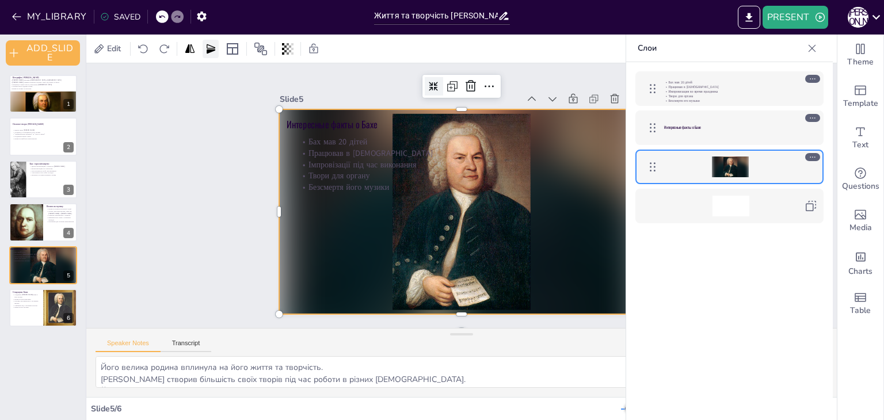
click at [205, 51] on icon at bounding box center [211, 49] width 12 height 12
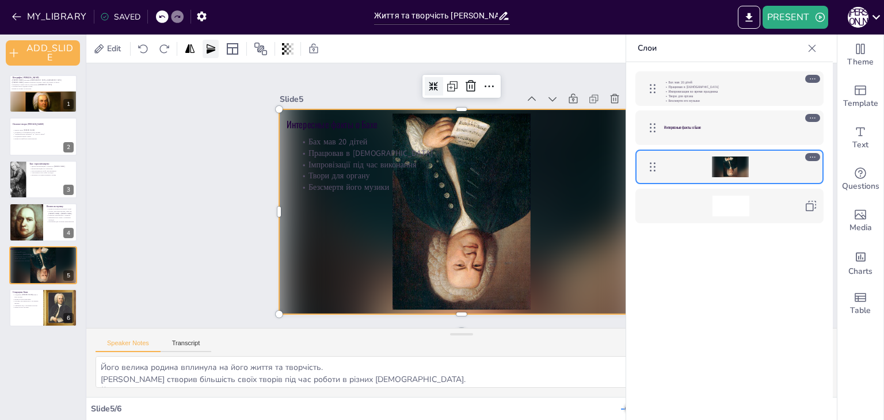
click at [205, 51] on icon at bounding box center [211, 49] width 12 height 12
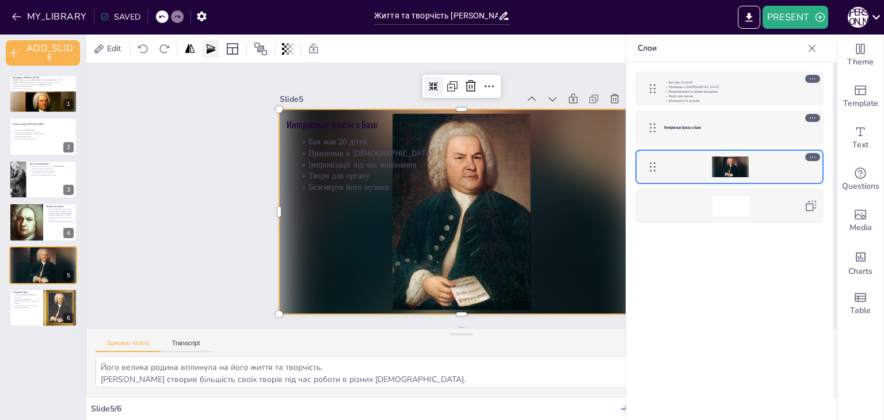
click at [216, 49] on icon at bounding box center [211, 49] width 12 height 12
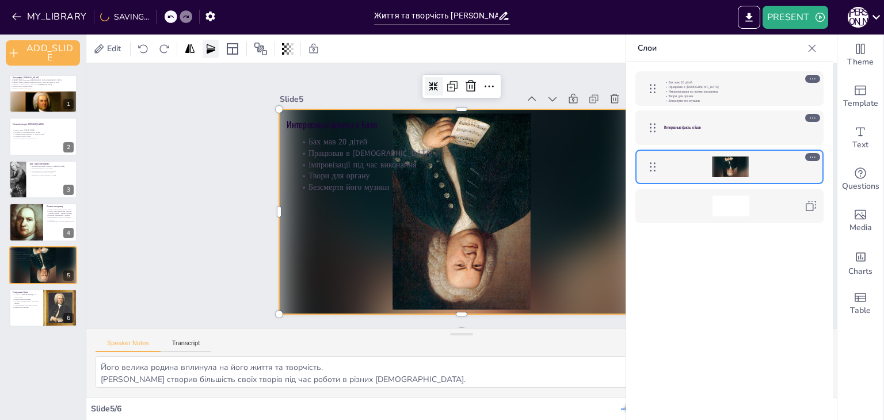
click at [216, 49] on icon at bounding box center [211, 49] width 12 height 12
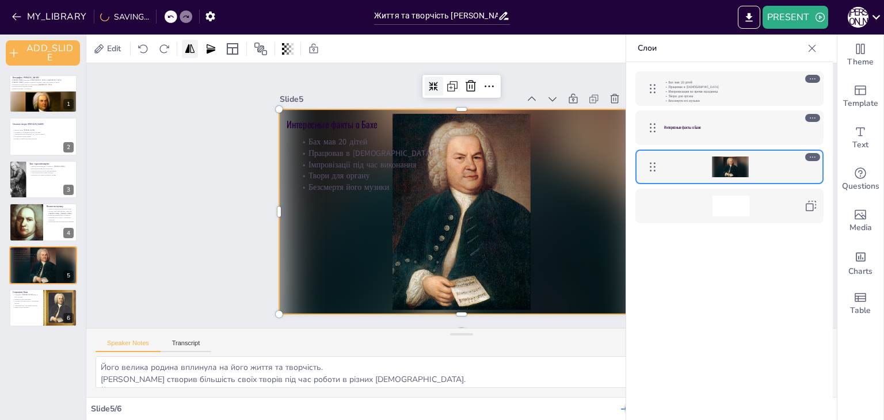
click at [195, 51] on icon at bounding box center [190, 49] width 12 height 12
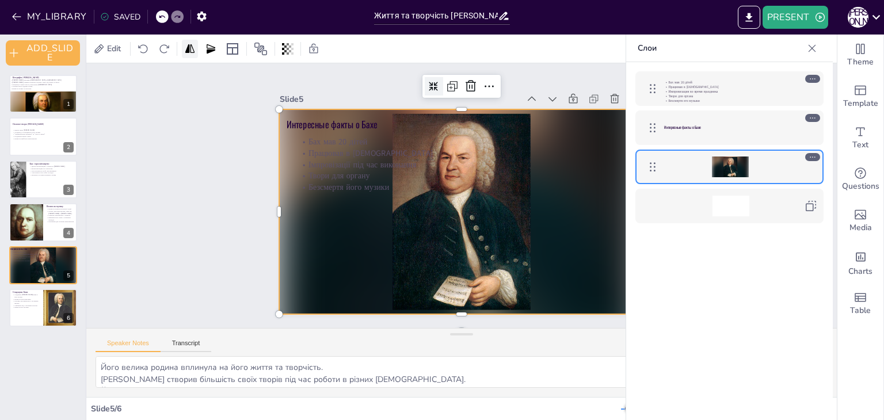
click at [195, 51] on icon at bounding box center [190, 49] width 12 height 12
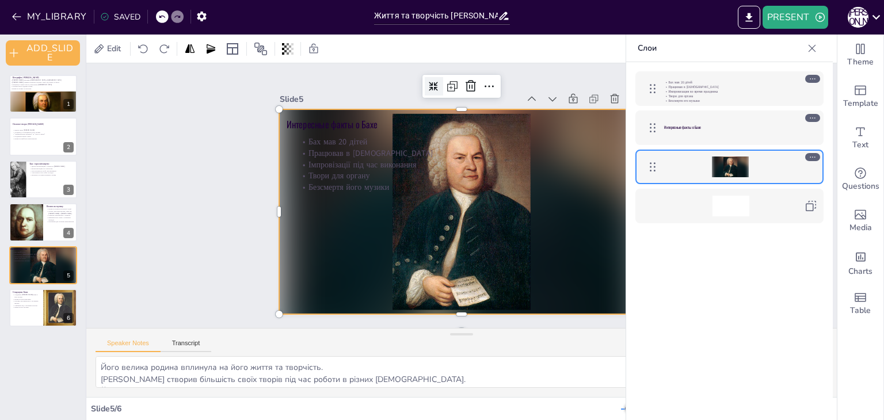
click at [525, 250] on div at bounding box center [461, 179] width 365 height 205
click at [571, 238] on div at bounding box center [449, 184] width 397 height 408
click at [548, 247] on icon at bounding box center [556, 255] width 17 height 17
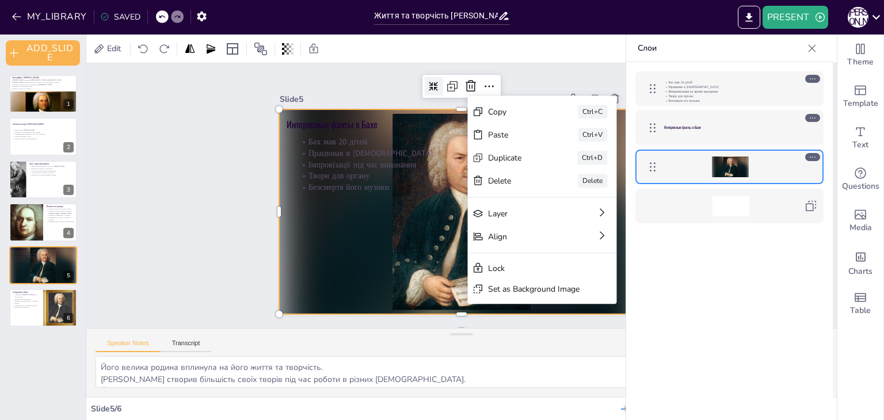
click at [429, 108] on div at bounding box center [456, 179] width 410 height 307
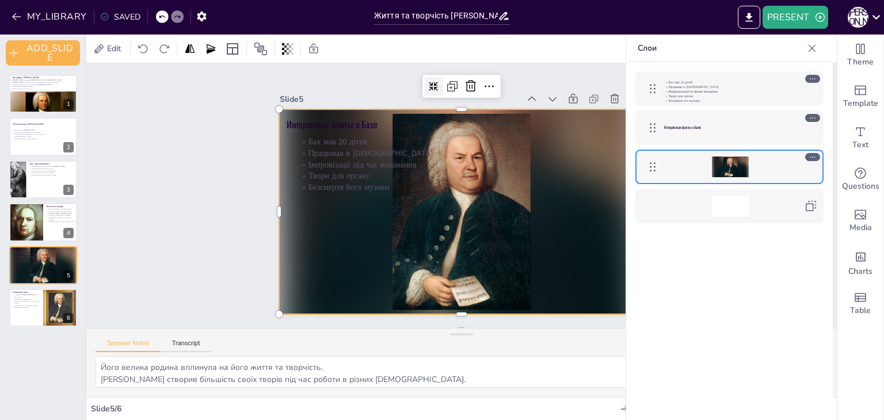
click at [560, 231] on icon at bounding box center [566, 237] width 13 height 13
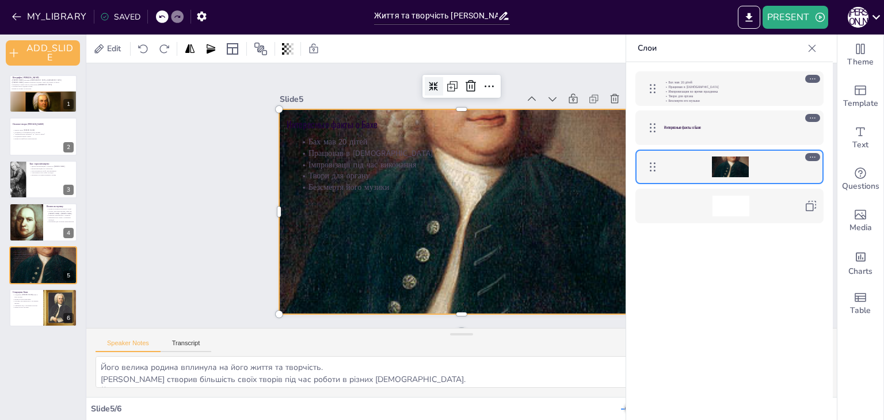
click at [372, 250] on icon at bounding box center [366, 256] width 12 height 12
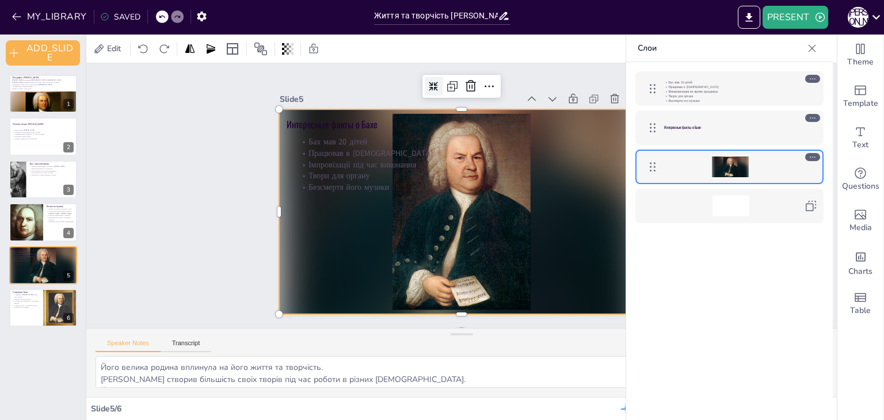
click at [361, 230] on icon at bounding box center [355, 235] width 10 height 10
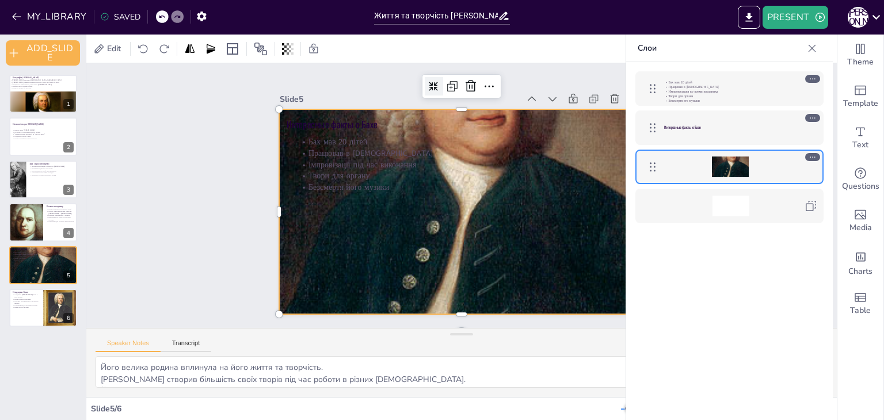
click at [568, 197] on icon at bounding box center [574, 203] width 12 height 12
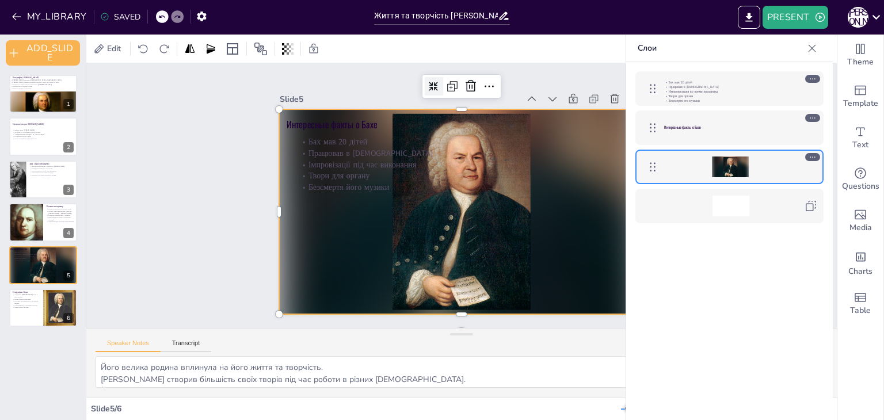
click at [284, 185] on div at bounding box center [454, 182] width 418 height 360
click at [298, 52] on div at bounding box center [272, 49] width 98 height 18
click at [290, 51] on icon at bounding box center [290, 48] width 2 height 7
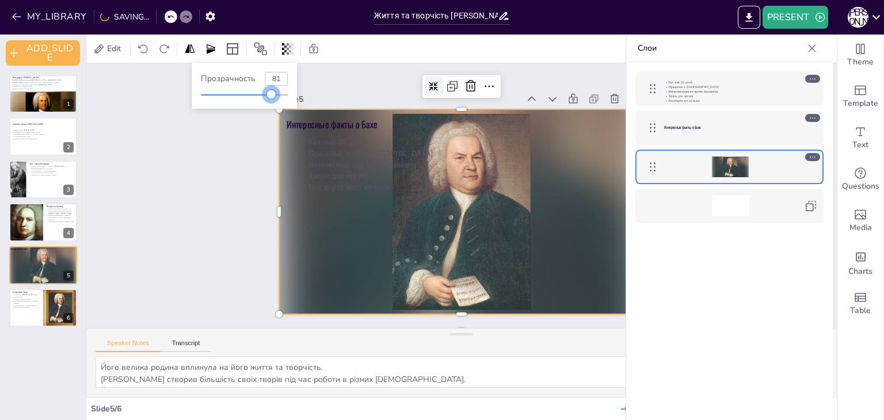
drag, startPoint x: 287, startPoint y: 96, endPoint x: 270, endPoint y: 101, distance: 17.7
click at [270, 101] on div "Прозрачность 81" at bounding box center [244, 86] width 105 height 46
drag, startPoint x: 270, startPoint y: 101, endPoint x: 296, endPoint y: 105, distance: 25.6
click at [296, 105] on div "Прозрачность 81" at bounding box center [244, 86] width 105 height 46
click at [270, 94] on div at bounding box center [270, 94] width 9 height 9
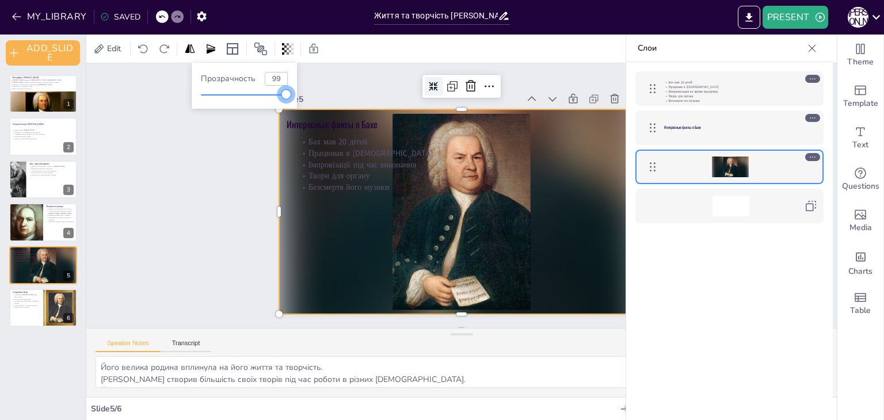
type input "100"
drag, startPoint x: 270, startPoint y: 94, endPoint x: 295, endPoint y: 96, distance: 24.8
click at [295, 96] on div "Прозрачность 100" at bounding box center [244, 86] width 105 height 46
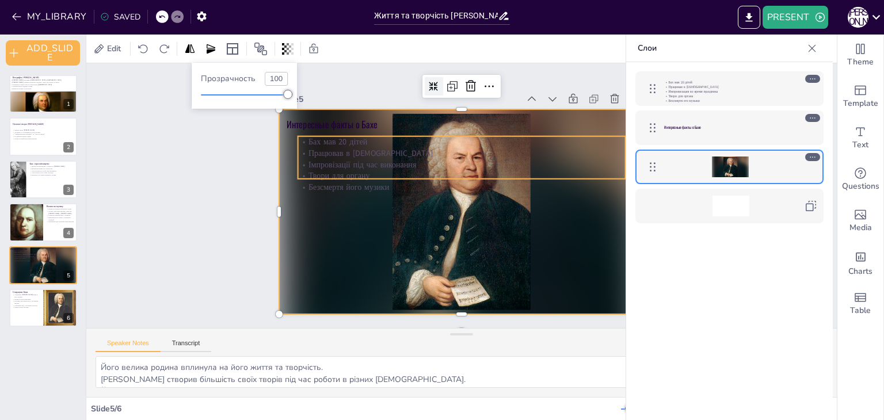
click at [364, 245] on div at bounding box center [448, 205] width 380 height 416
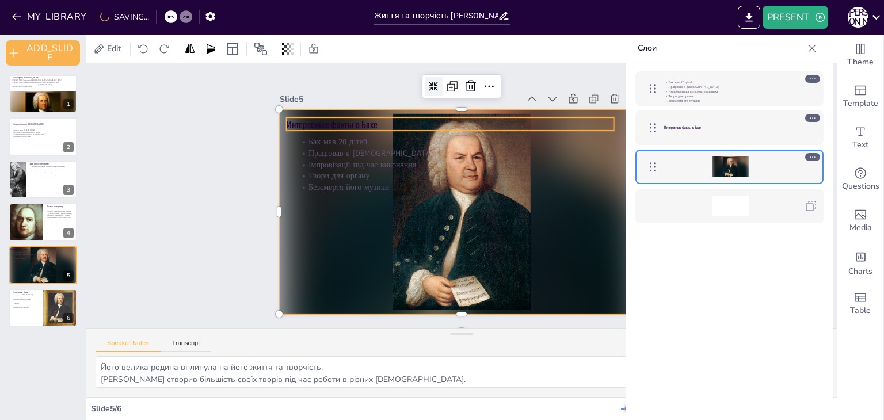
click at [320, 117] on p "Интересные факты о Бахе" at bounding box center [473, 123] width 316 height 113
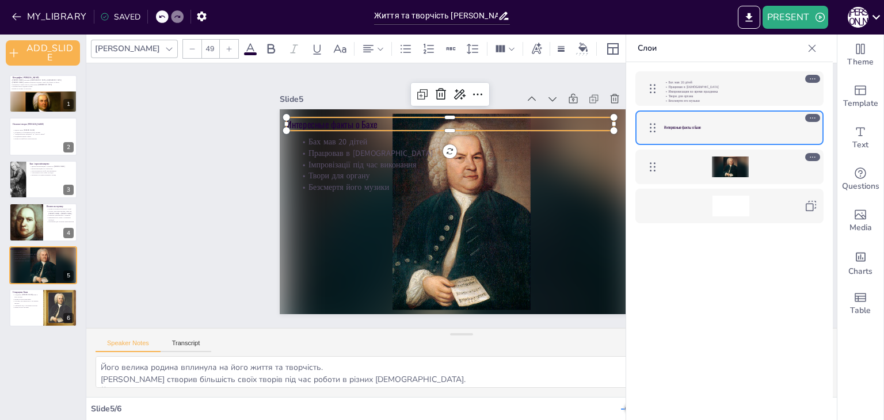
click at [253, 104] on div "Slide 1 Біографія Йоганна Себастьяна [PERSON_NAME] [PERSON_NAME] народився [DEM…" at bounding box center [461, 196] width 417 height 790
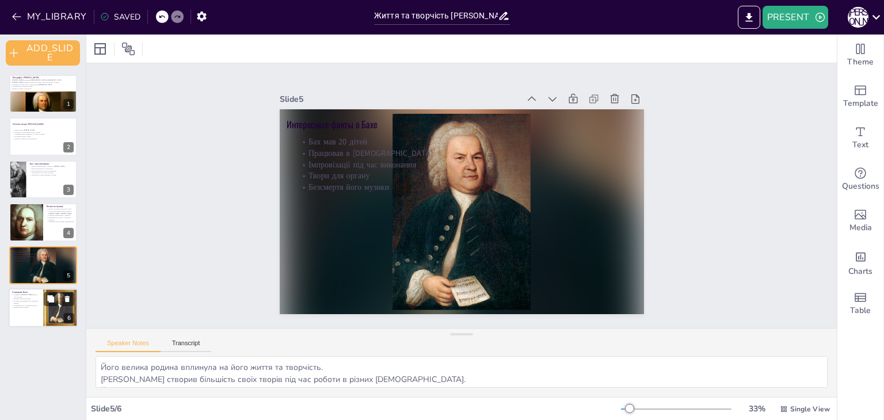
click at [39, 307] on p "Вічність його музики" at bounding box center [26, 308] width 28 height 2
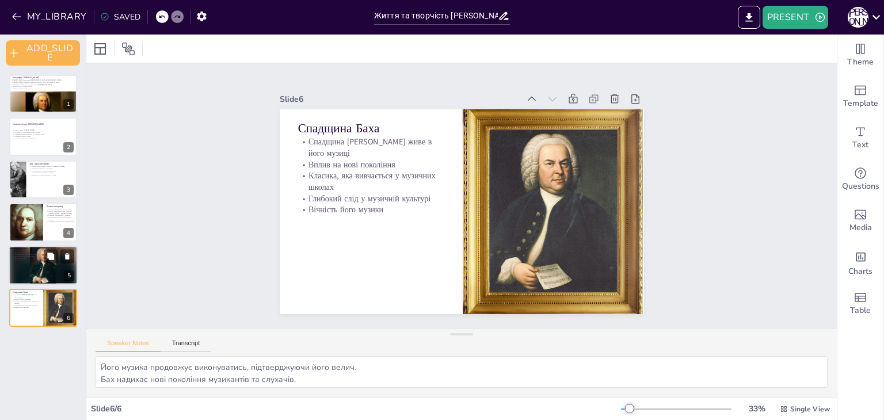
click at [25, 277] on div at bounding box center [44, 265] width 70 height 39
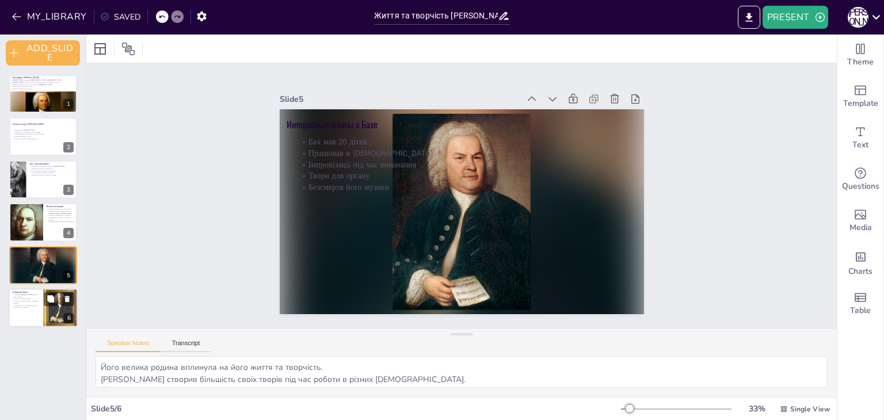
click at [35, 308] on div at bounding box center [43, 307] width 69 height 39
type textarea "Його музика продовжує виконуватись, підтверджуючи його велич. Бах надихає нові …"
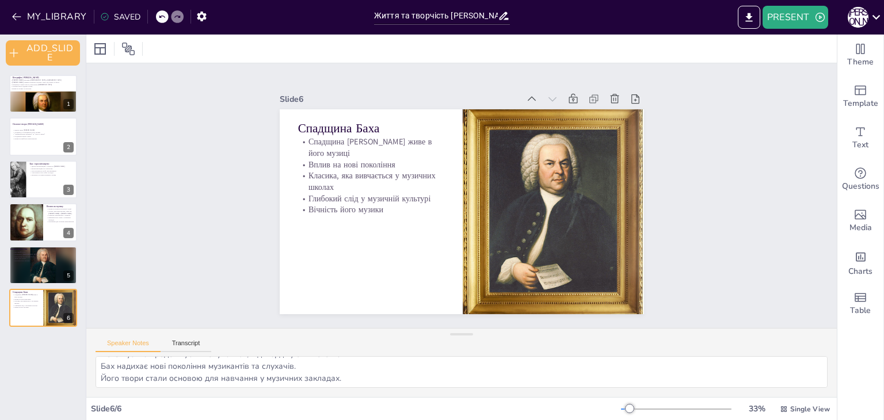
scroll to position [0, 0]
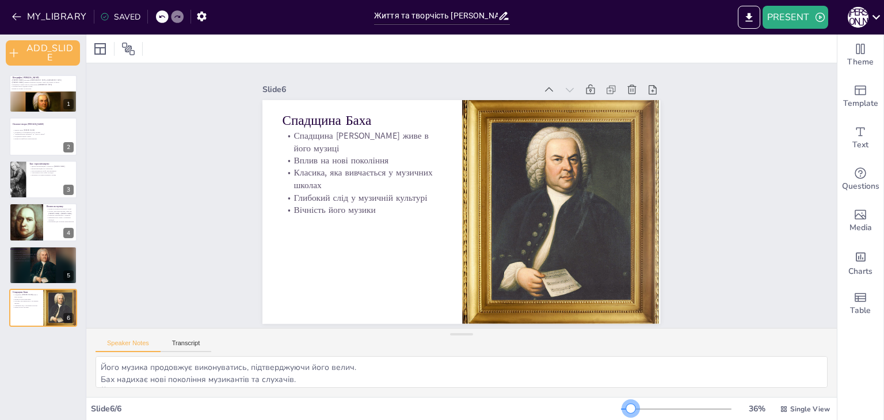
drag, startPoint x: 633, startPoint y: 407, endPoint x: 623, endPoint y: 406, distance: 9.9
click at [623, 406] on div at bounding box center [676, 409] width 110 height 9
click at [220, 101] on div "Slide 1 Біографія Йоганна Себастьяна [PERSON_NAME] [PERSON_NAME] народився [DEM…" at bounding box center [461, 195] width 483 height 795
click at [801, 16] on button "PRESENT" at bounding box center [796, 17] width 66 height 23
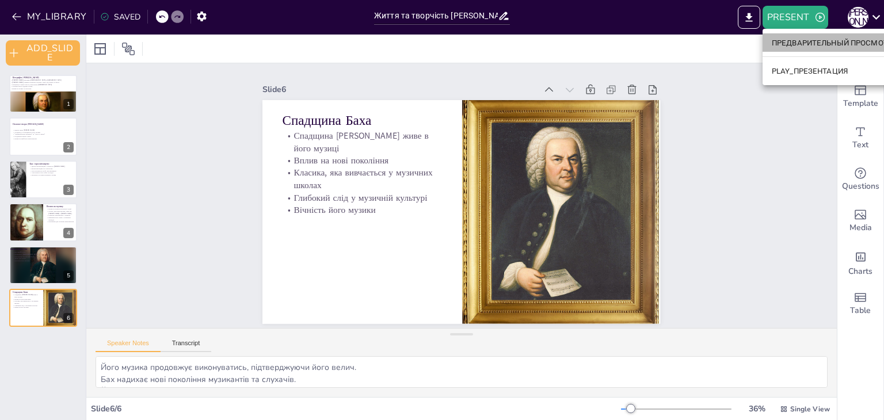
click at [800, 49] on li "ПРЕДВАРИТЕЛЬНЫЙ ПРОСМОТР_ПРЕЗЕНТАЦИИ" at bounding box center [862, 42] width 198 height 18
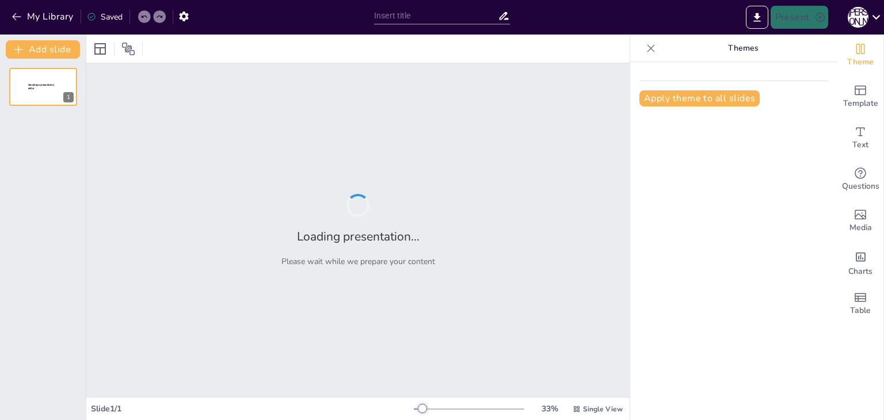
type input "Життя та творчість [PERSON_NAME]: цікаві факти"
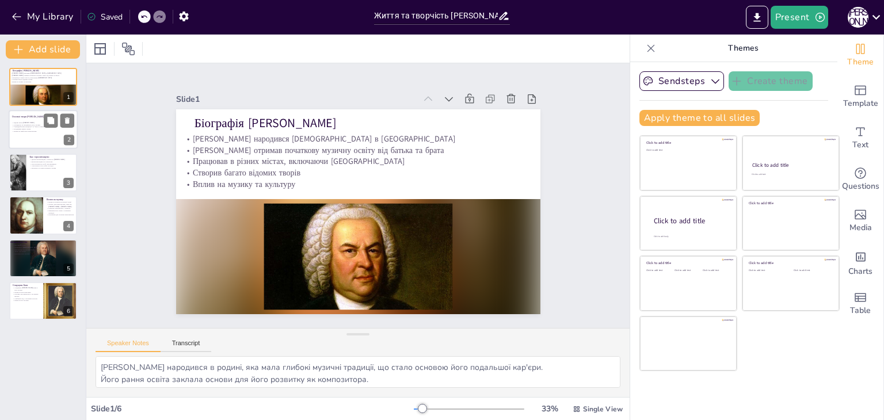
click at [36, 126] on p ""Бранденбурзькі концерти" та "Меса сі мінор"" at bounding box center [43, 127] width 62 height 2
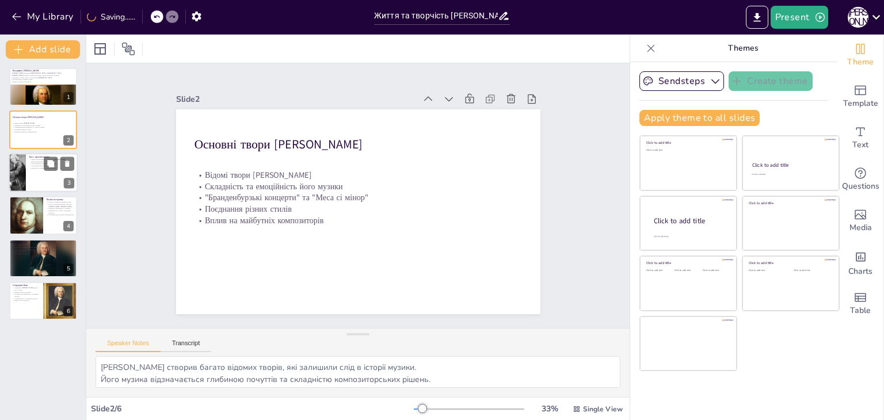
click at [39, 176] on div at bounding box center [43, 172] width 69 height 39
type textarea "Бах відображає ідеали просвітництва, підкреслюючи важливість освіти та культури…"
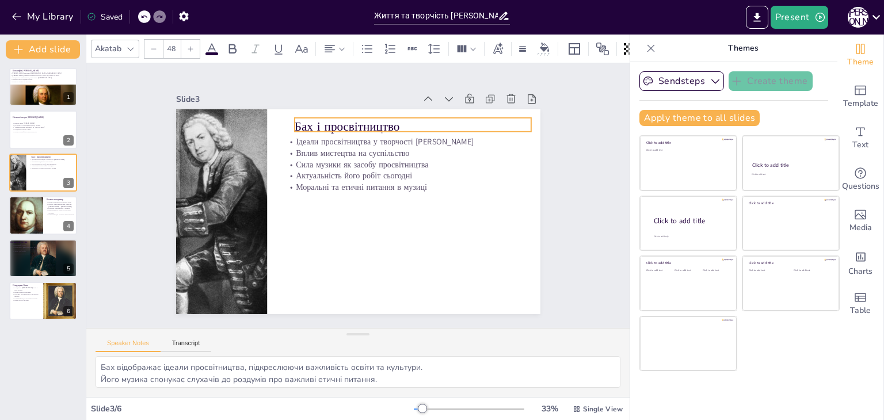
drag, startPoint x: 315, startPoint y: 122, endPoint x: 325, endPoint y: 120, distance: 9.4
click at [325, 120] on p "Бах і просвітництво" at bounding box center [269, 192] width 153 height 201
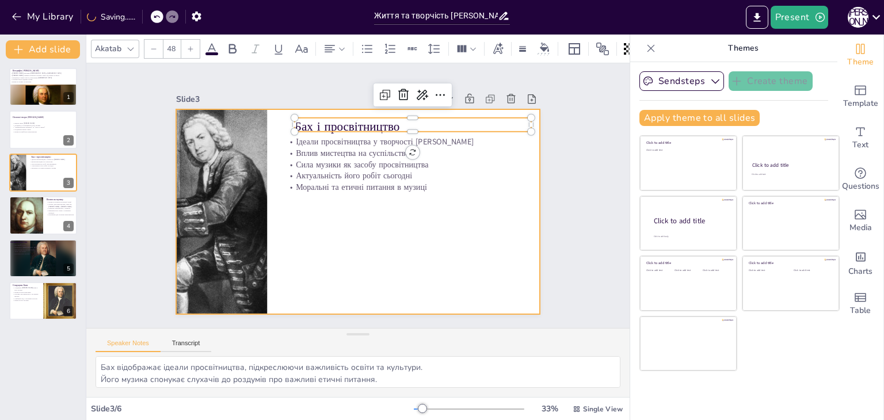
click at [496, 231] on div at bounding box center [369, 184] width 408 height 396
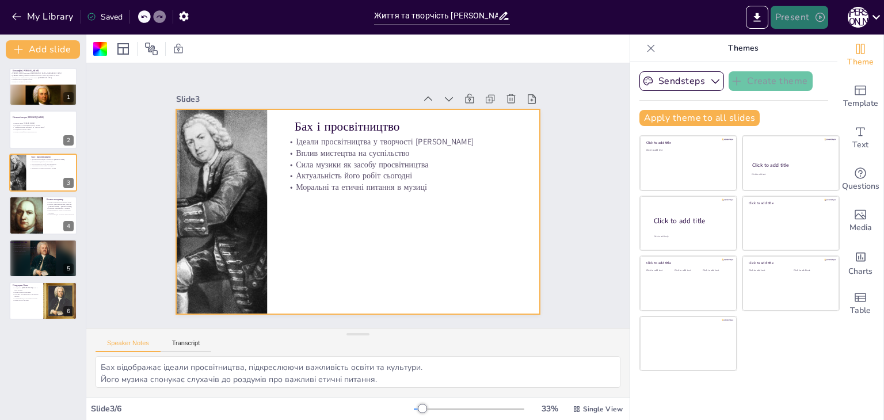
click at [787, 17] on button "Present" at bounding box center [800, 17] width 58 height 23
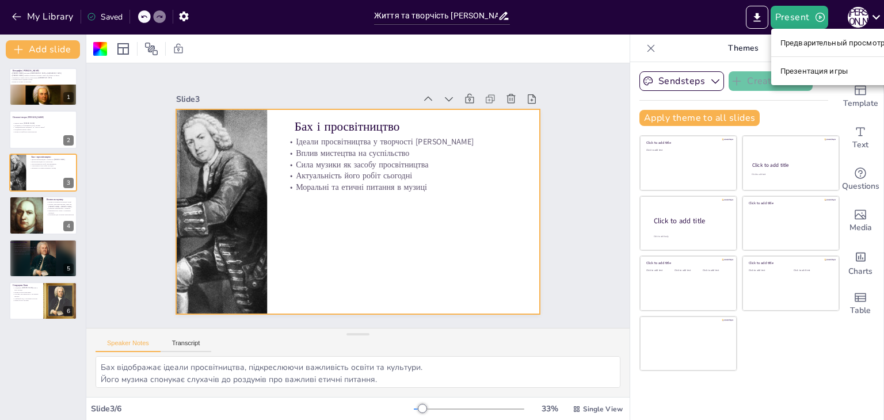
click at [810, 45] on font "Предварительный просмотр презентации" at bounding box center [857, 43] width 154 height 9
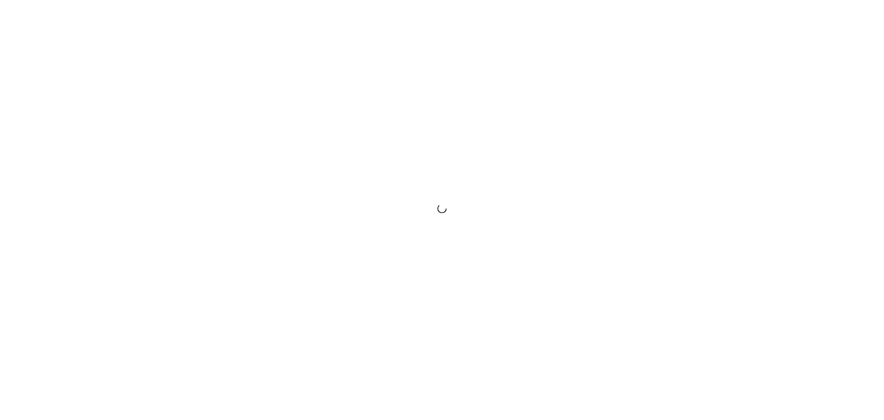
drag, startPoint x: 0, startPoint y: 0, endPoint x: 544, endPoint y: 246, distance: 597.3
click at [544, 246] on div at bounding box center [442, 210] width 884 height 420
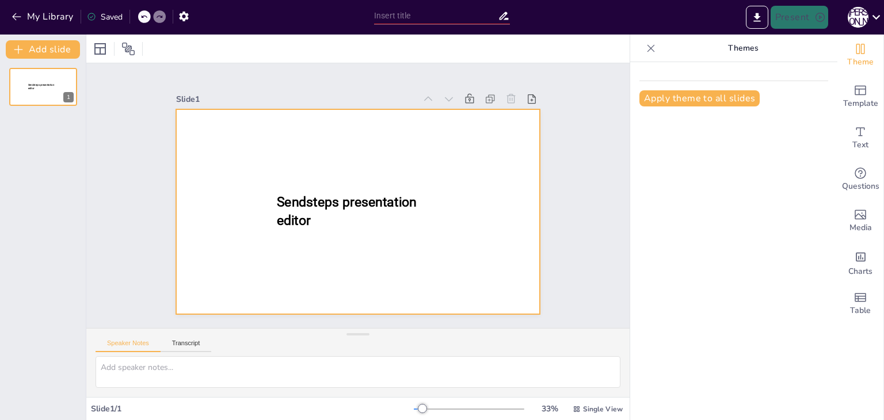
type input "Життя та творчість [PERSON_NAME]: цікаві факти"
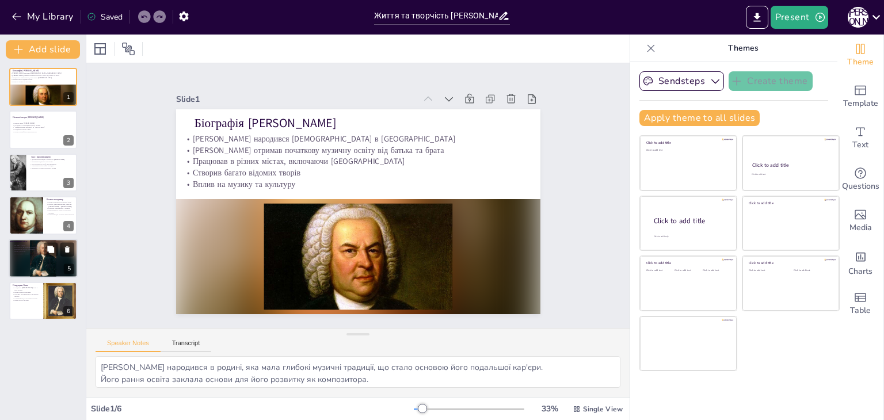
click at [44, 265] on div at bounding box center [44, 258] width 70 height 39
type textarea "Його велика родина вплинула на його життя та творчість. [PERSON_NAME] створив б…"
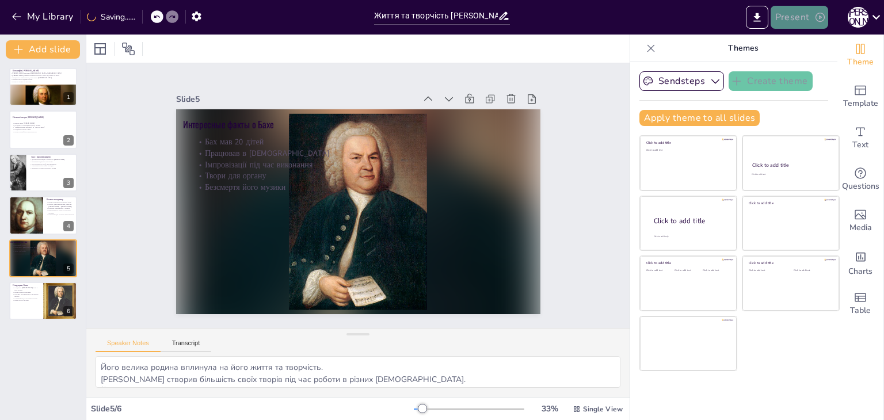
click at [810, 22] on button "Present" at bounding box center [800, 17] width 58 height 23
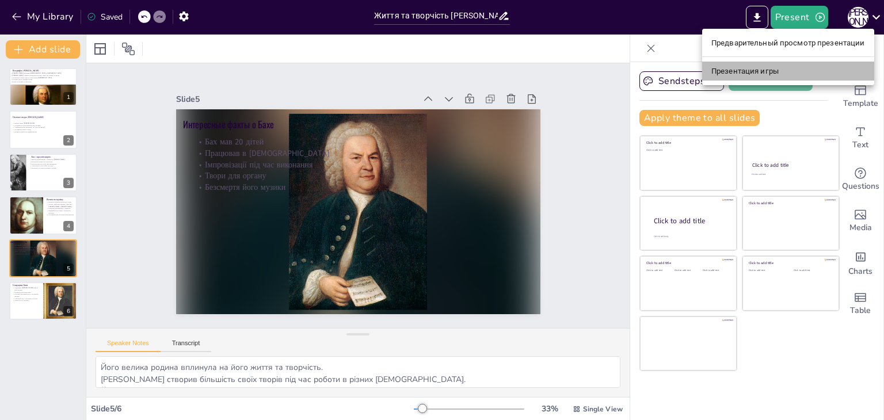
click at [776, 65] on font "Презентация игры" at bounding box center [744, 71] width 67 height 12
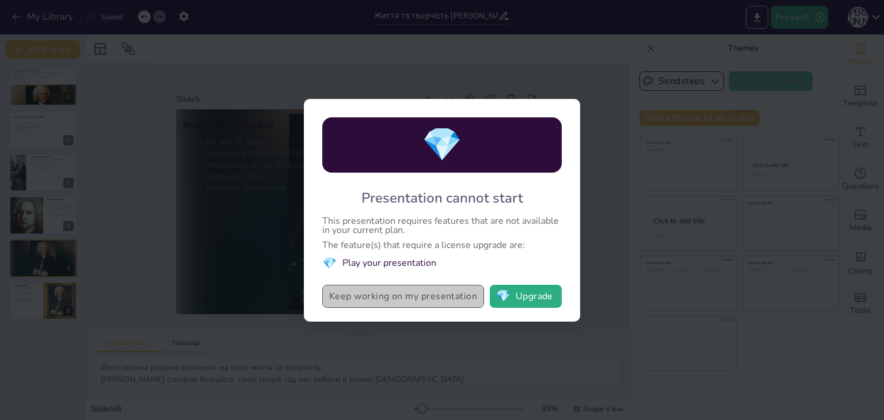
click at [457, 298] on button "Keep working on my presentation" at bounding box center [403, 296] width 162 height 23
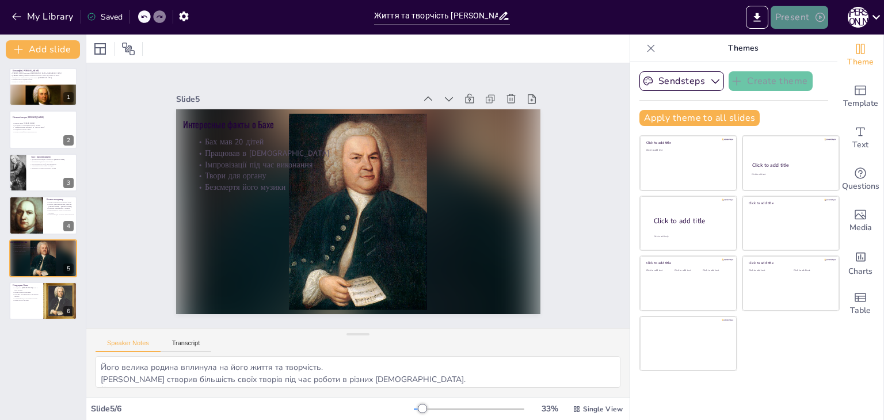
click at [811, 13] on button "Present" at bounding box center [800, 17] width 58 height 23
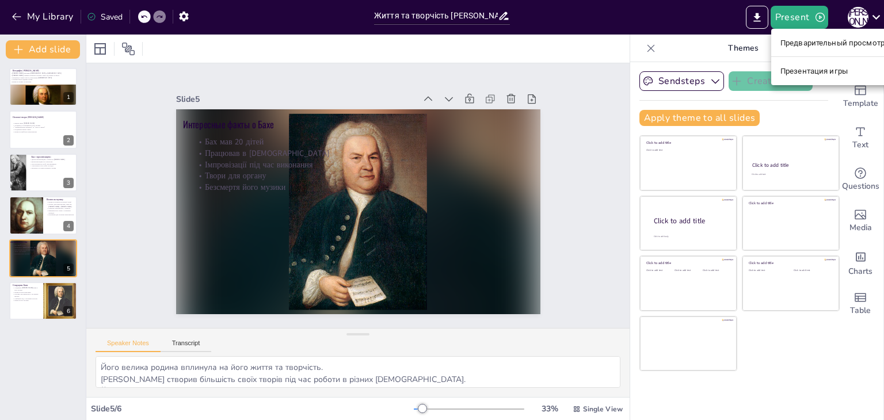
click at [804, 74] on font "Презентация игры" at bounding box center [813, 71] width 67 height 9
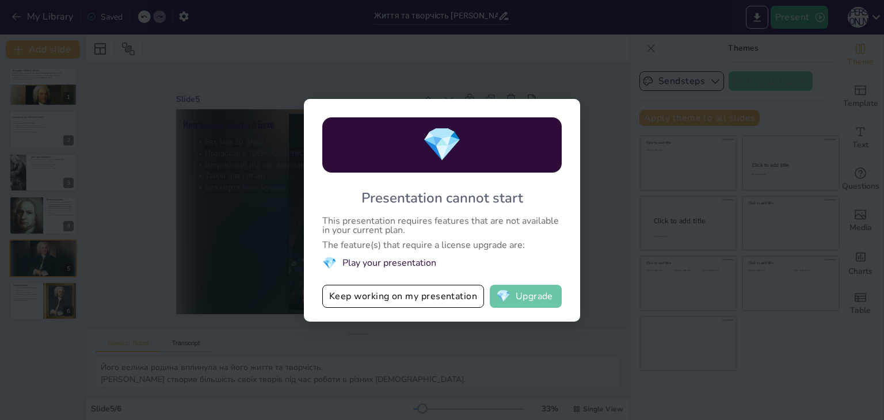
click at [543, 307] on button "💎 Upgrade" at bounding box center [526, 296] width 72 height 23
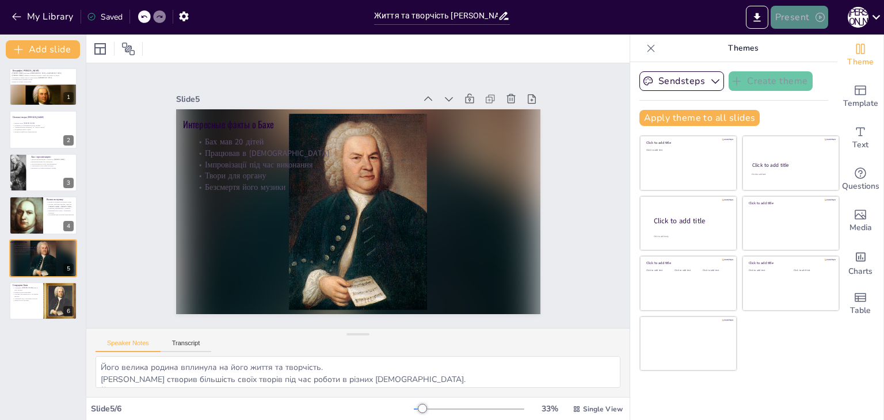
click at [801, 17] on button "Present" at bounding box center [800, 17] width 58 height 23
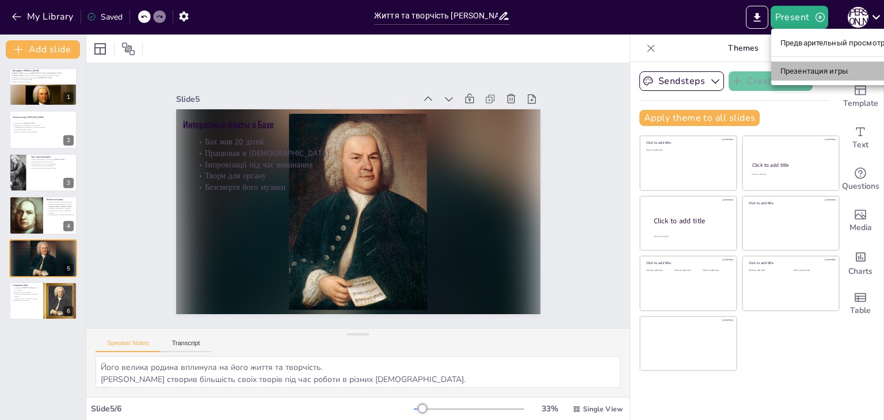
click at [821, 70] on font "Презентация игры" at bounding box center [813, 71] width 67 height 9
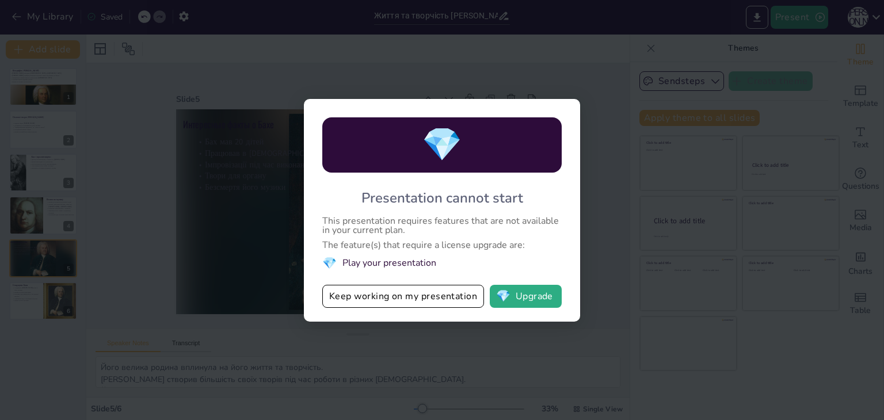
click at [397, 199] on div "Presentation cannot start" at bounding box center [442, 198] width 162 height 18
click at [382, 216] on div "This presentation requires features that are not available in your current plan." at bounding box center [441, 225] width 239 height 18
drag, startPoint x: 416, startPoint y: 254, endPoint x: 413, endPoint y: 261, distance: 7.0
click at [414, 256] on div "💎 Presentation cannot start This presentation requires features that are not av…" at bounding box center [442, 210] width 276 height 223
click at [428, 298] on button "Keep working on my presentation" at bounding box center [403, 296] width 162 height 23
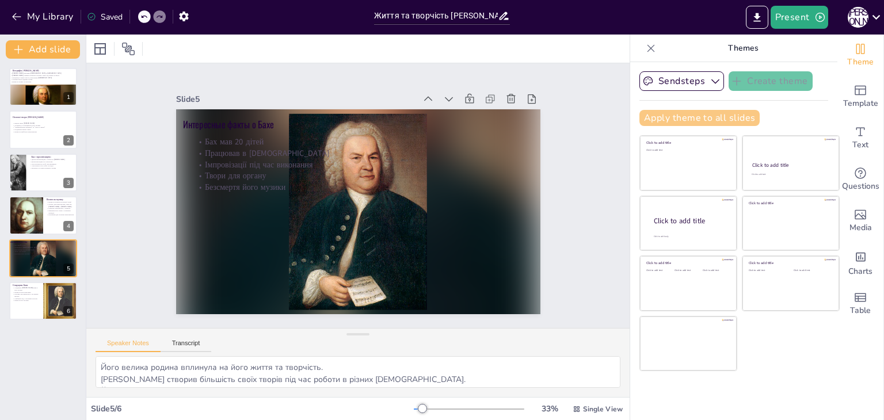
click at [667, 124] on button "Apply theme to all slides" at bounding box center [699, 118] width 120 height 16
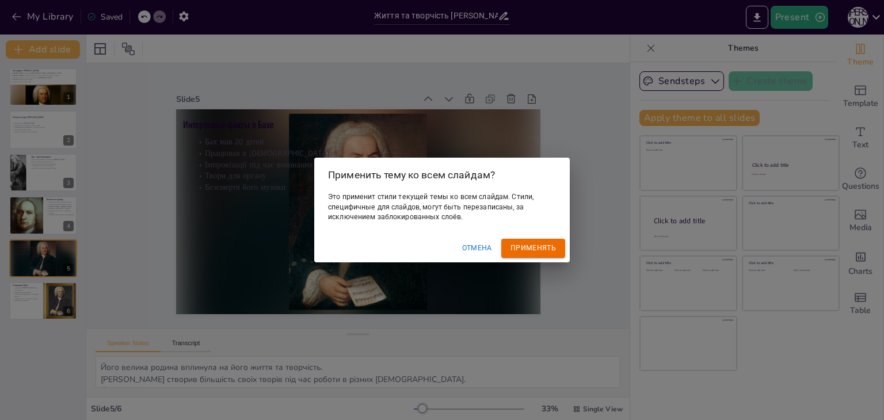
click at [529, 245] on font "Применять" at bounding box center [532, 248] width 45 height 8
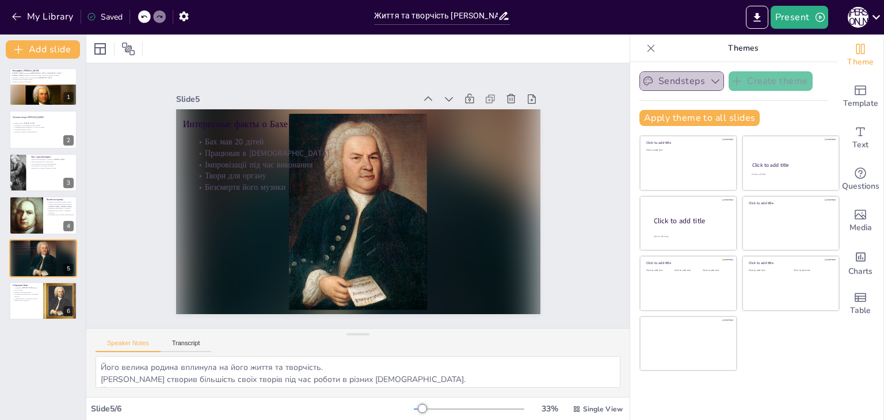
click at [695, 79] on button "Sendsteps" at bounding box center [681, 81] width 85 height 20
click at [603, 134] on div "Slide 1 Біографія Йоганна Себастьяна [PERSON_NAME] [PERSON_NAME] народився [DEM…" at bounding box center [357, 195] width 543 height 265
click at [818, 22] on icon "button" at bounding box center [820, 18] width 12 height 12
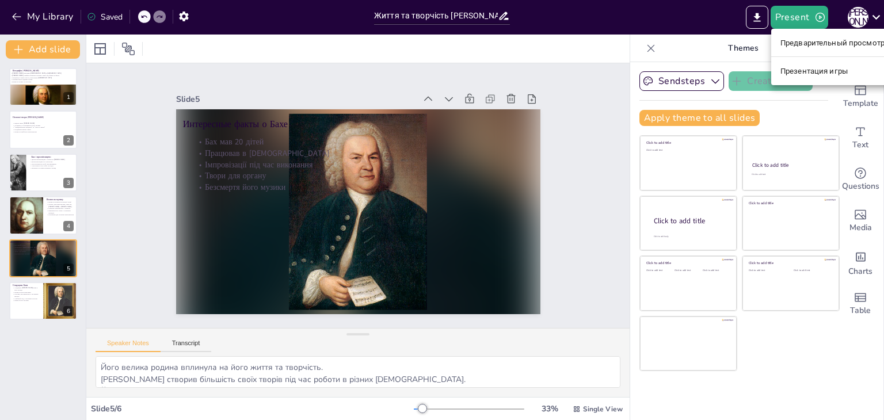
click at [722, 69] on div at bounding box center [442, 210] width 884 height 420
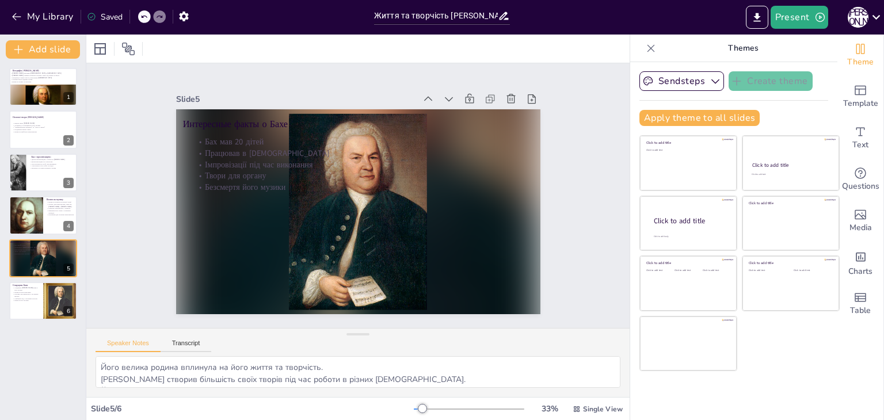
click at [745, 28] on div at bounding box center [757, 17] width 27 height 23
click at [768, 15] on button "Export to PowerPoint" at bounding box center [757, 17] width 22 height 23
